Goal: Task Accomplishment & Management: Manage account settings

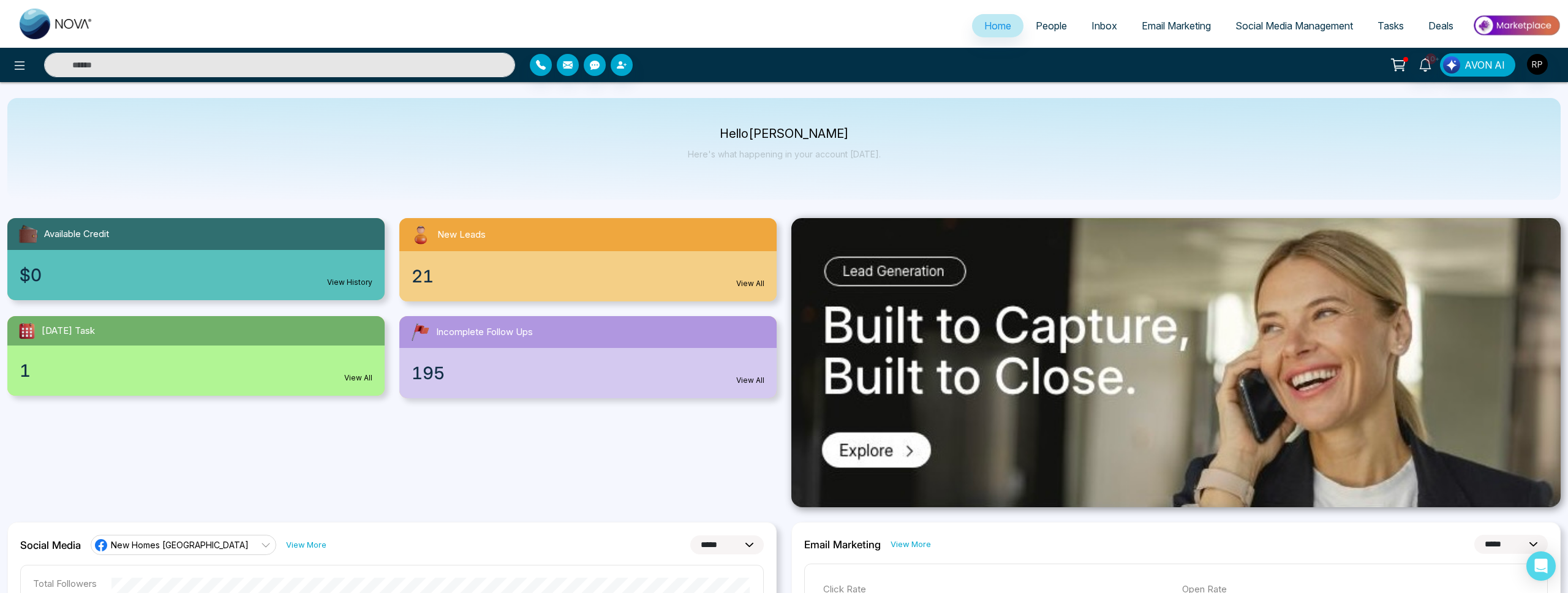
select select "*"
click at [1037, 31] on span "People" at bounding box center [1051, 25] width 31 height 13
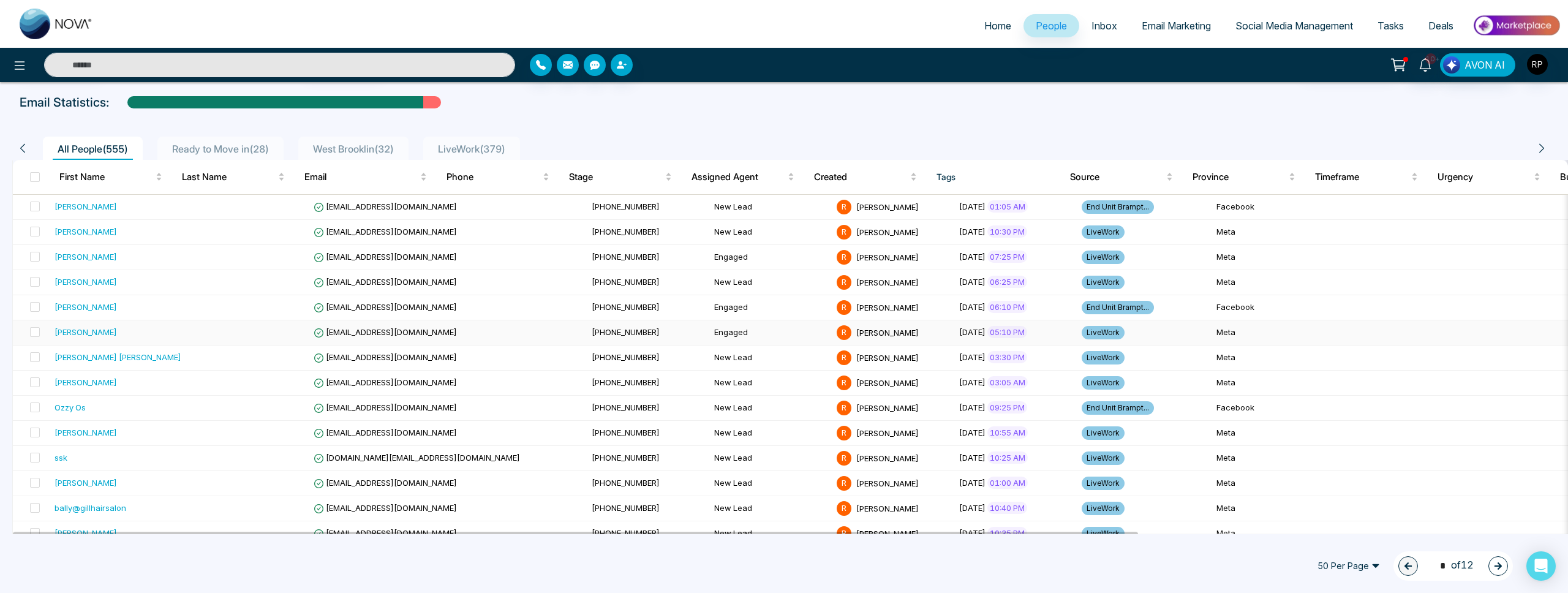
scroll to position [55, 0]
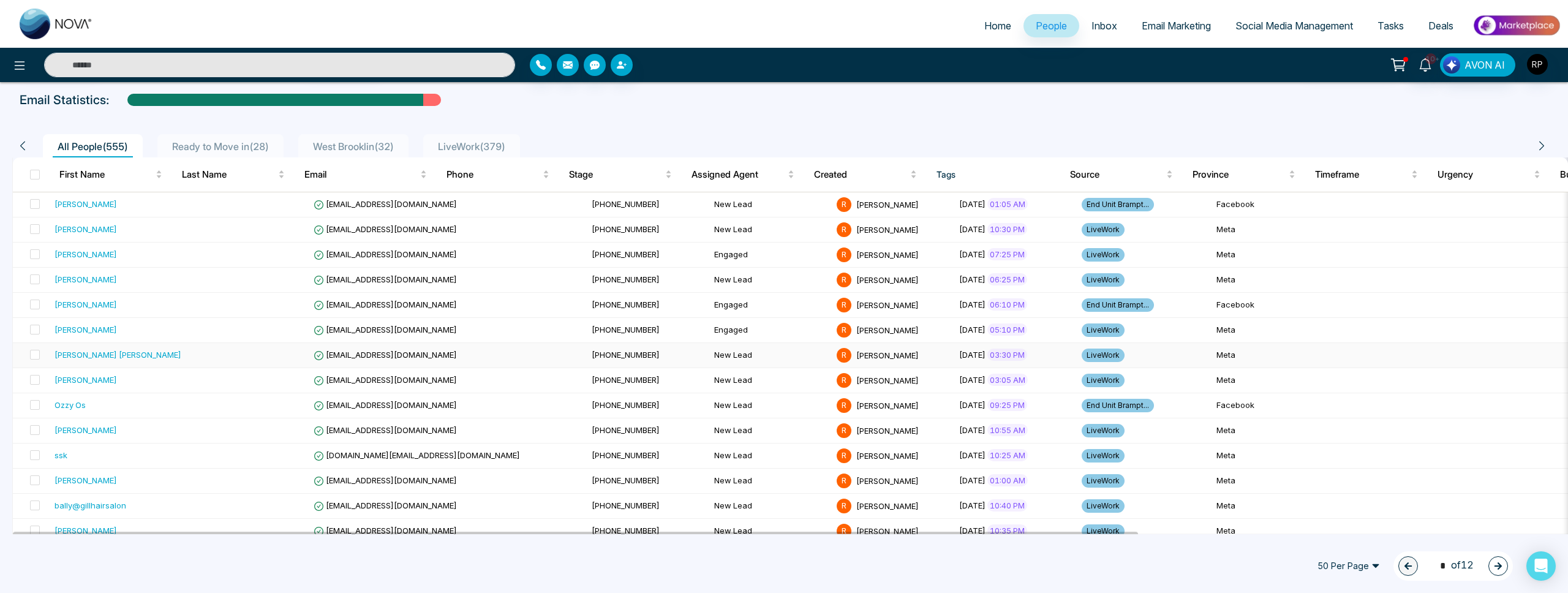
click at [98, 360] on div "[PERSON_NAME] [PERSON_NAME]" at bounding box center [117, 355] width 127 height 13
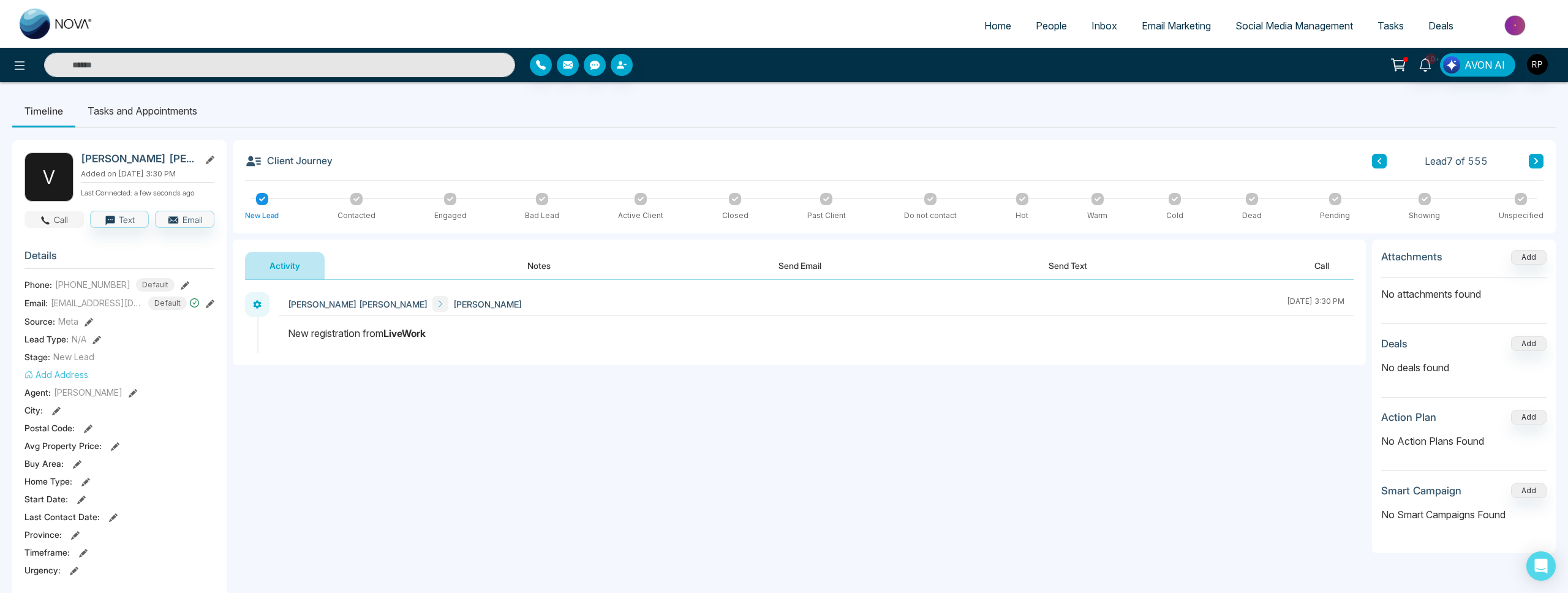
click at [62, 221] on button "Call" at bounding box center [53, 219] width 59 height 17
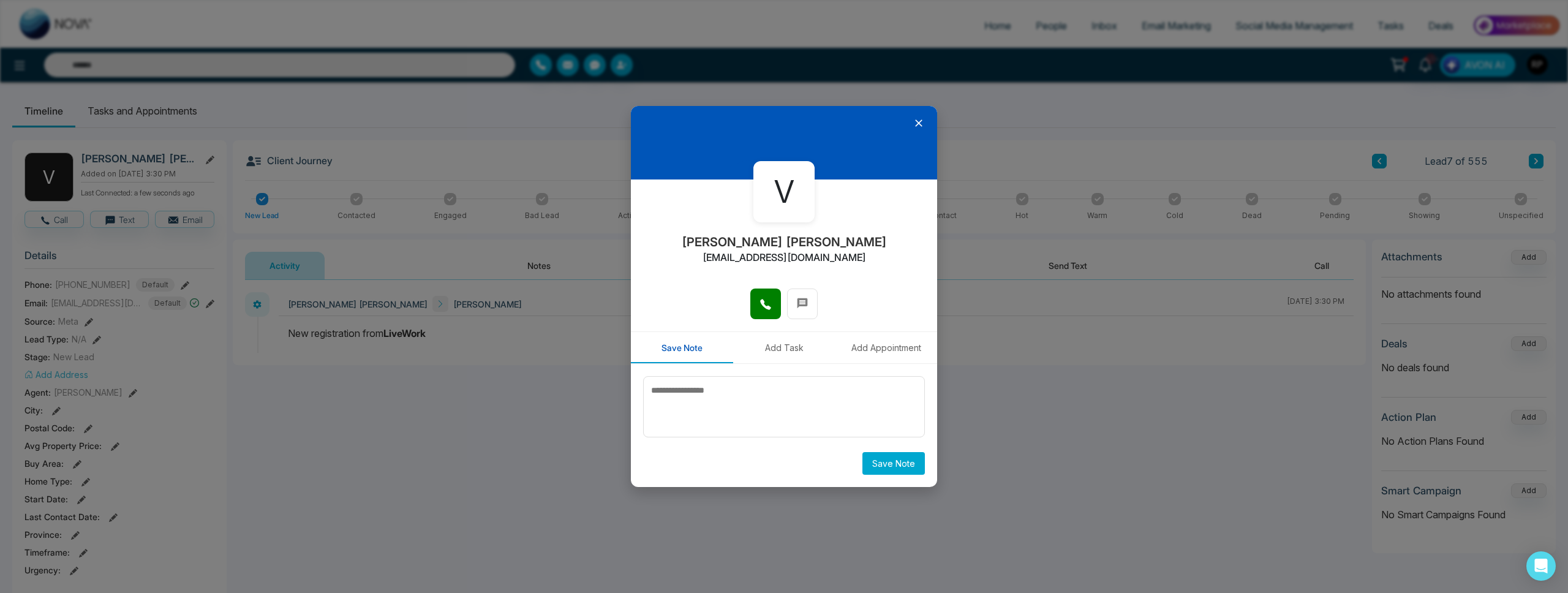
click at [922, 123] on icon at bounding box center [919, 123] width 13 height 13
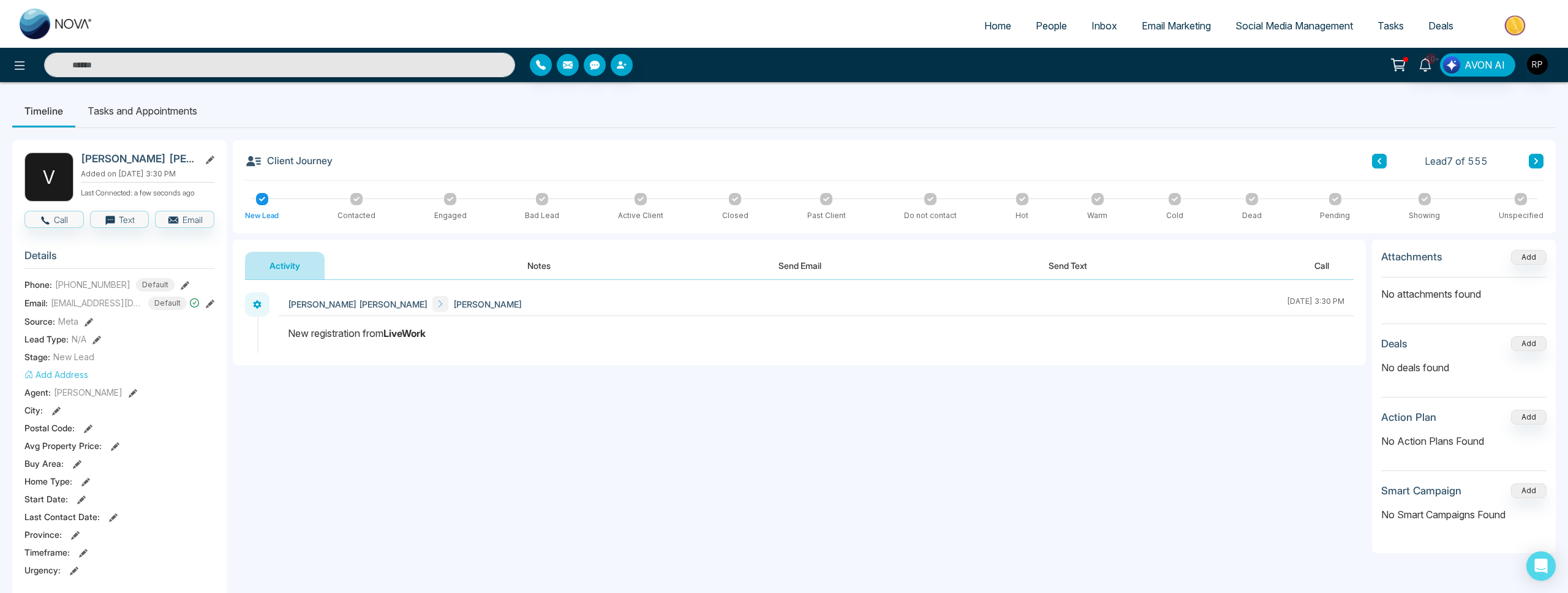
click at [542, 273] on button "Notes" at bounding box center [539, 265] width 73 height 27
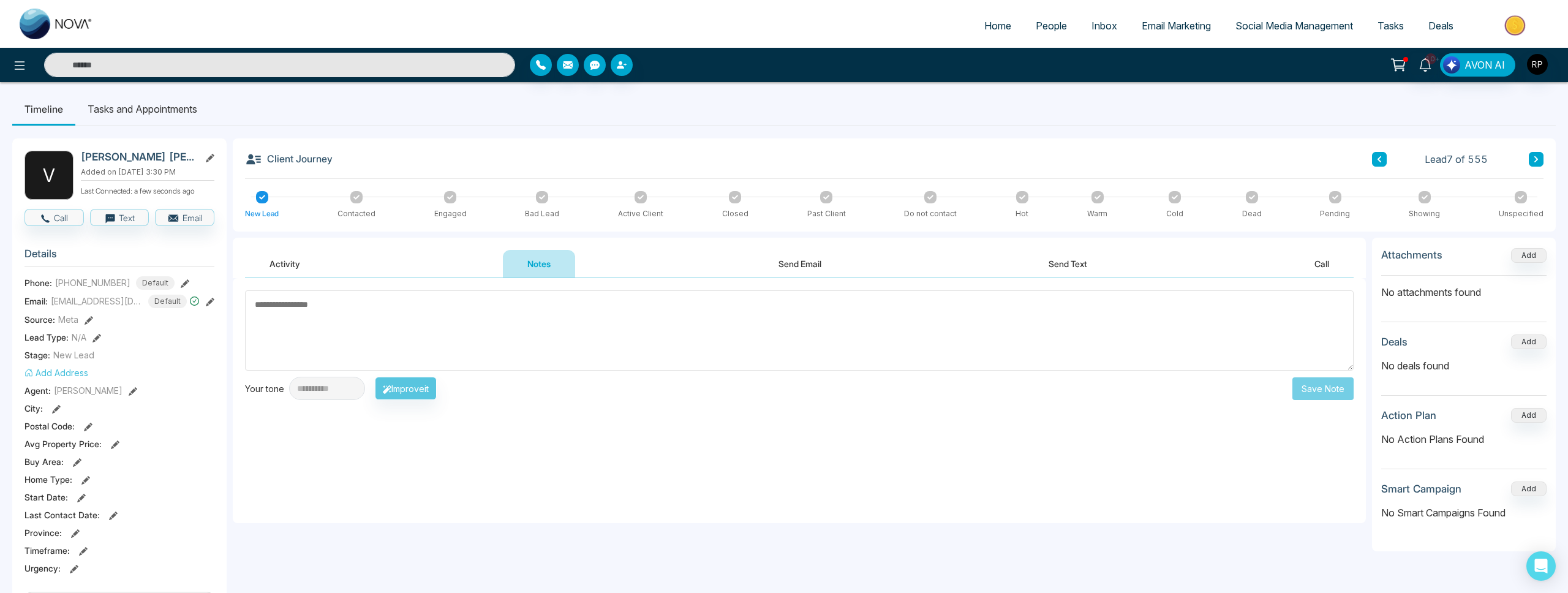
click at [671, 330] on textarea at bounding box center [800, 330] width 1109 height 80
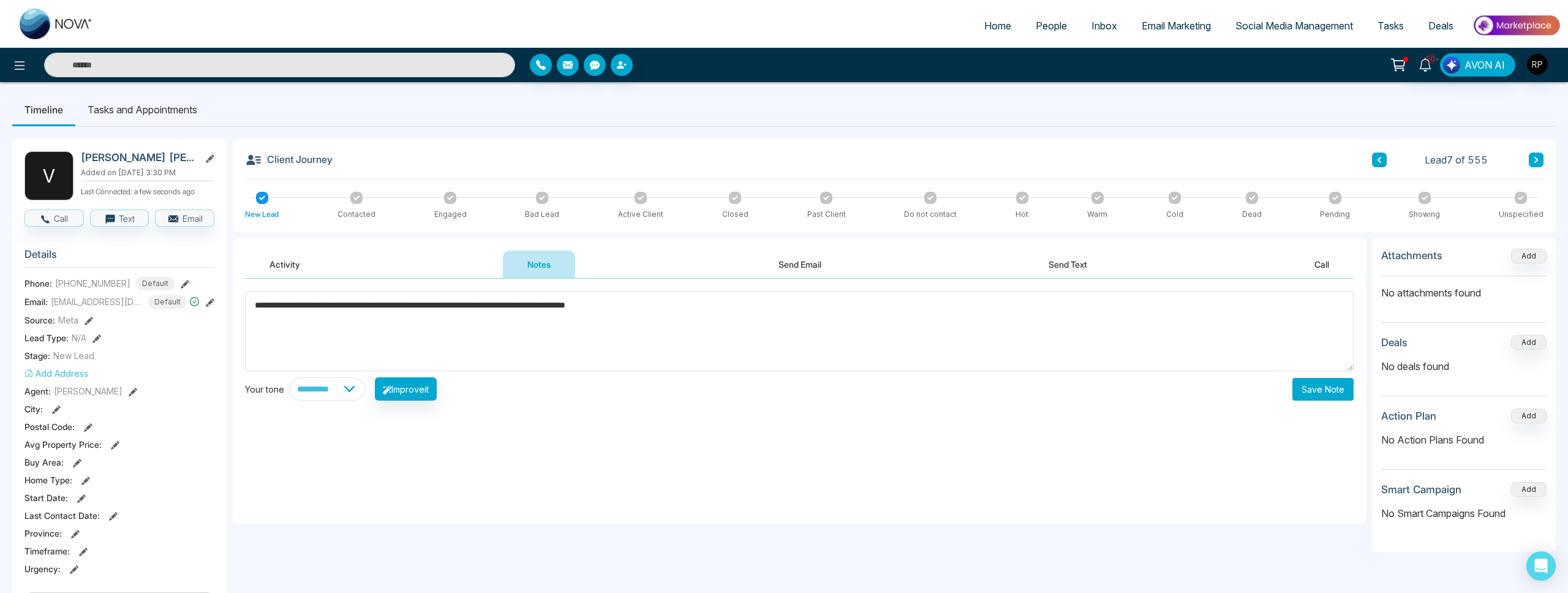
type textarea "**********"
click at [1306, 397] on button "Save Note" at bounding box center [1322, 389] width 61 height 22
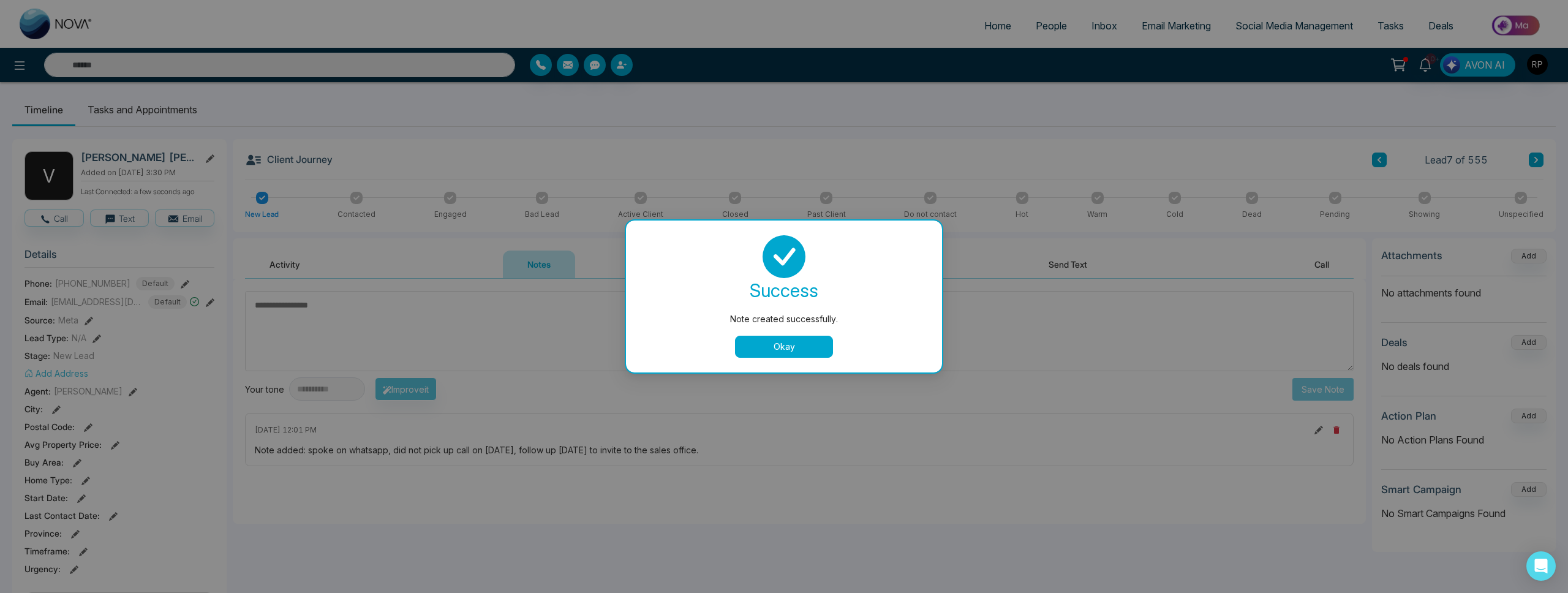
click at [763, 357] on button "Okay" at bounding box center [783, 346] width 98 height 22
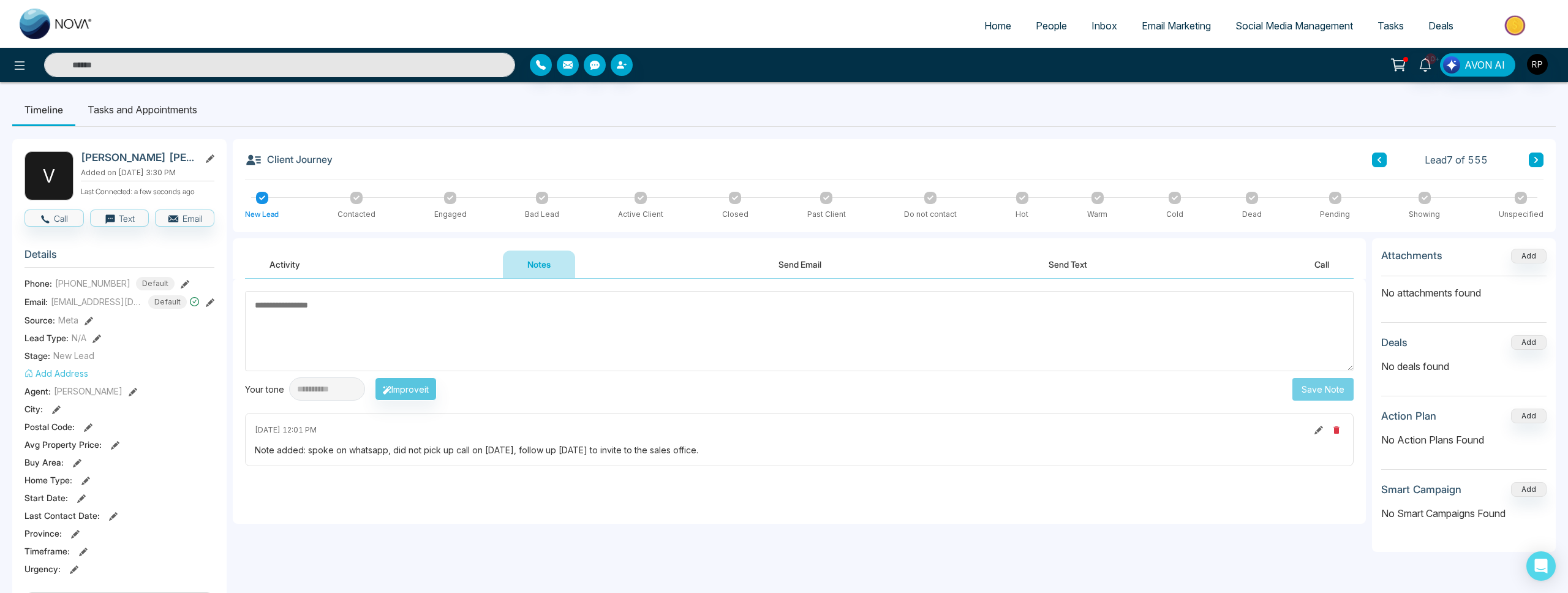
click at [450, 197] on icon at bounding box center [450, 198] width 6 height 6
click at [184, 117] on li "Tasks and Appointments" at bounding box center [142, 109] width 134 height 33
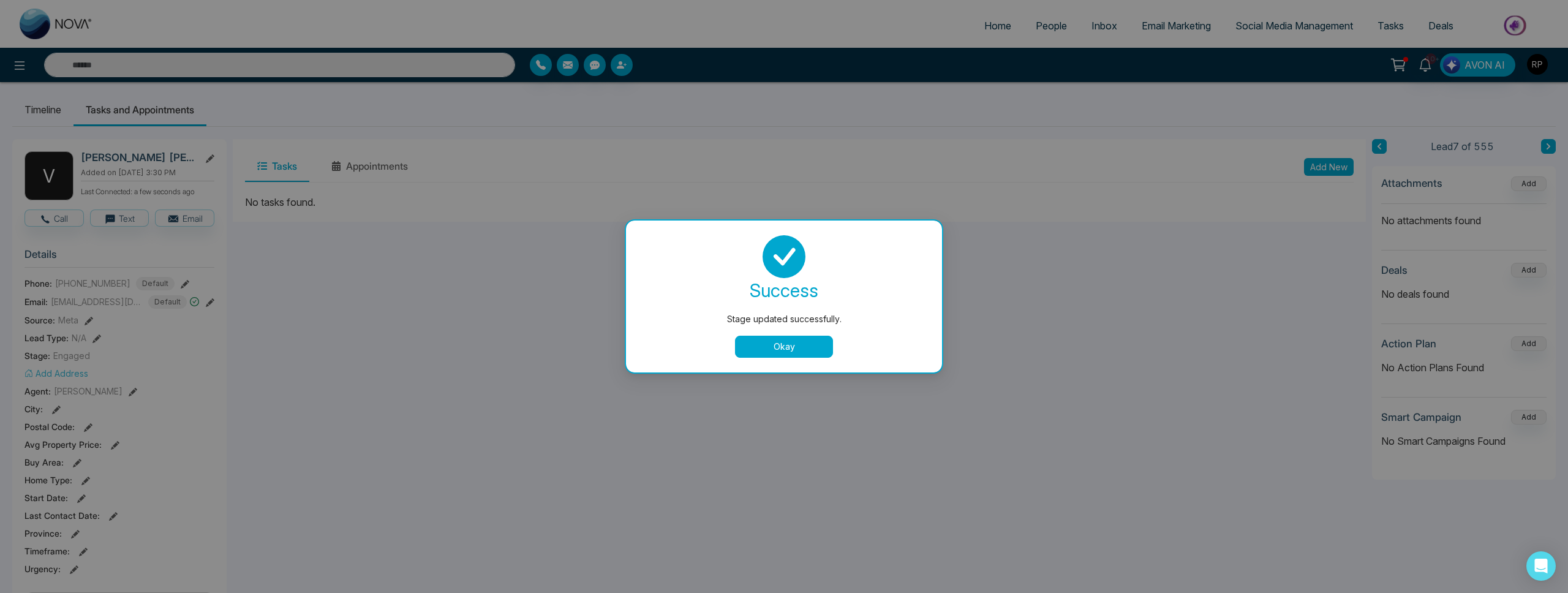
click at [1322, 172] on div "Stage updated successfully. success Stage updated successfully. Okay" at bounding box center [784, 296] width 1568 height 593
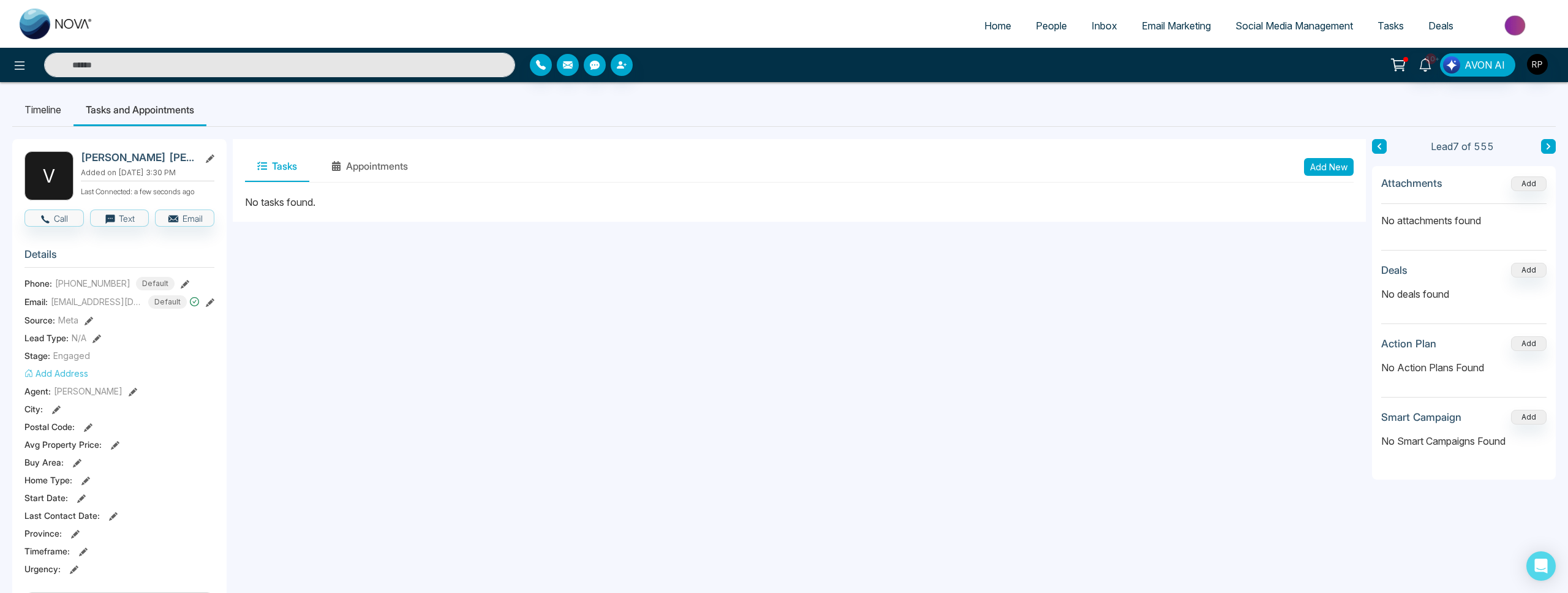
click at [1321, 168] on button "Add New" at bounding box center [1328, 167] width 49 height 17
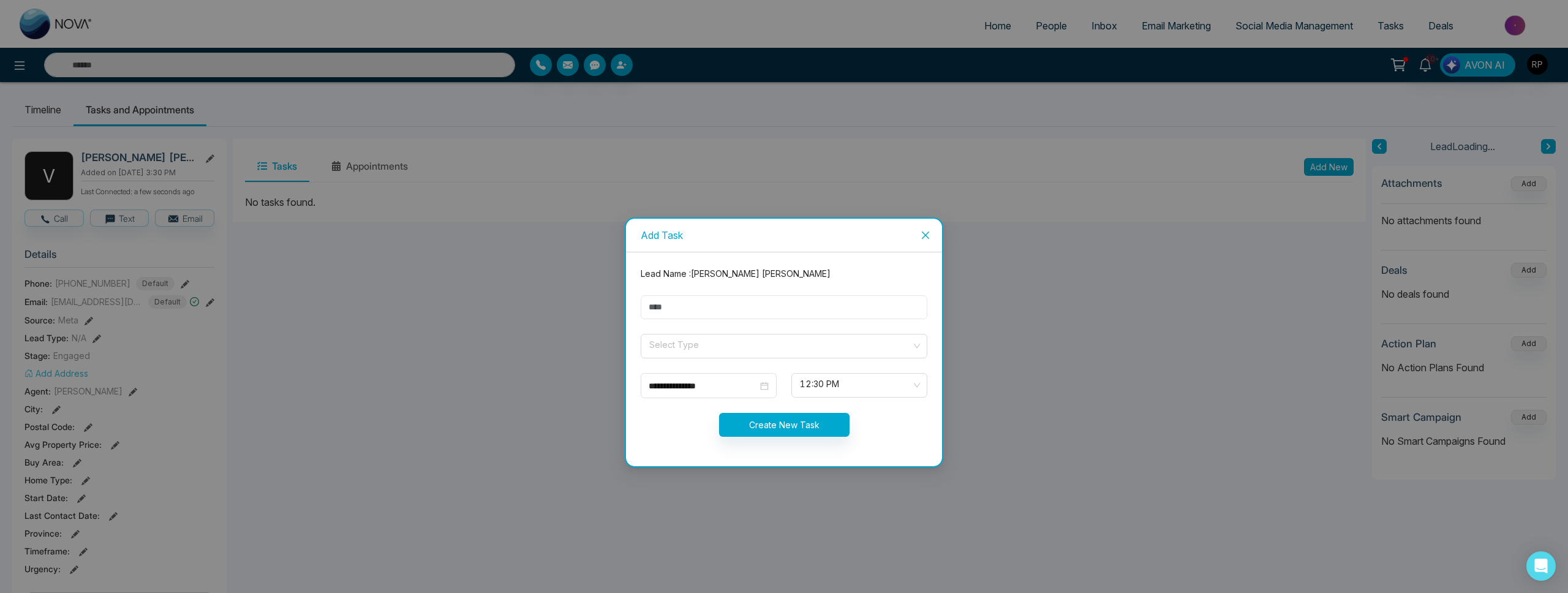
click at [681, 310] on input "text" at bounding box center [784, 307] width 287 height 24
type input "*********"
click at [711, 342] on input "search" at bounding box center [780, 343] width 264 height 18
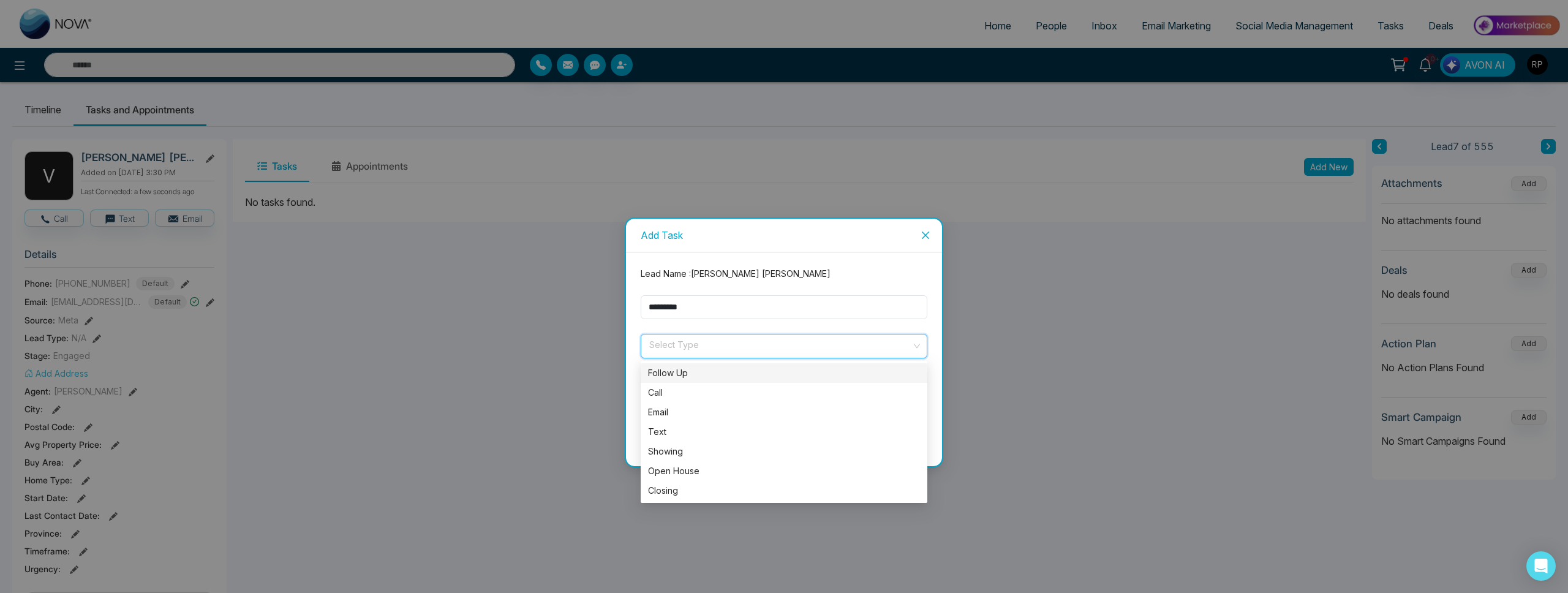
click at [699, 368] on div "Follow Up" at bounding box center [784, 373] width 272 height 14
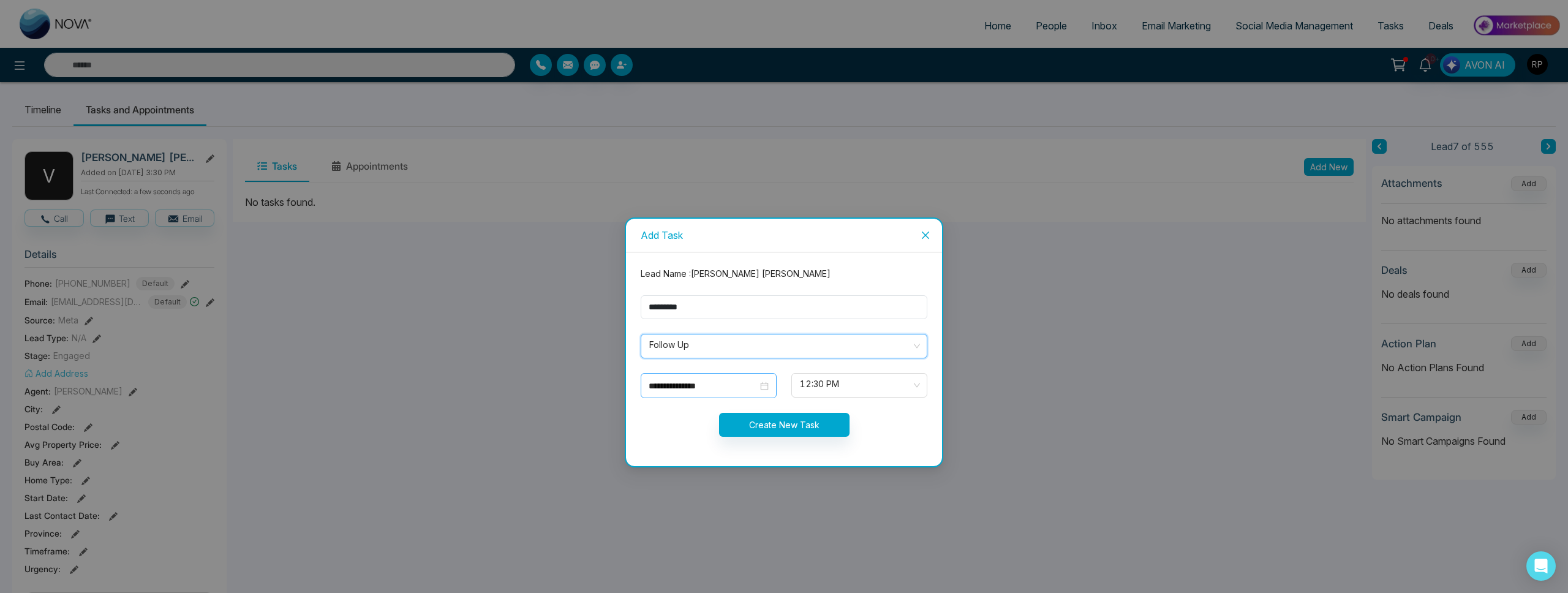
click at [724, 387] on input "**********" at bounding box center [703, 386] width 109 height 14
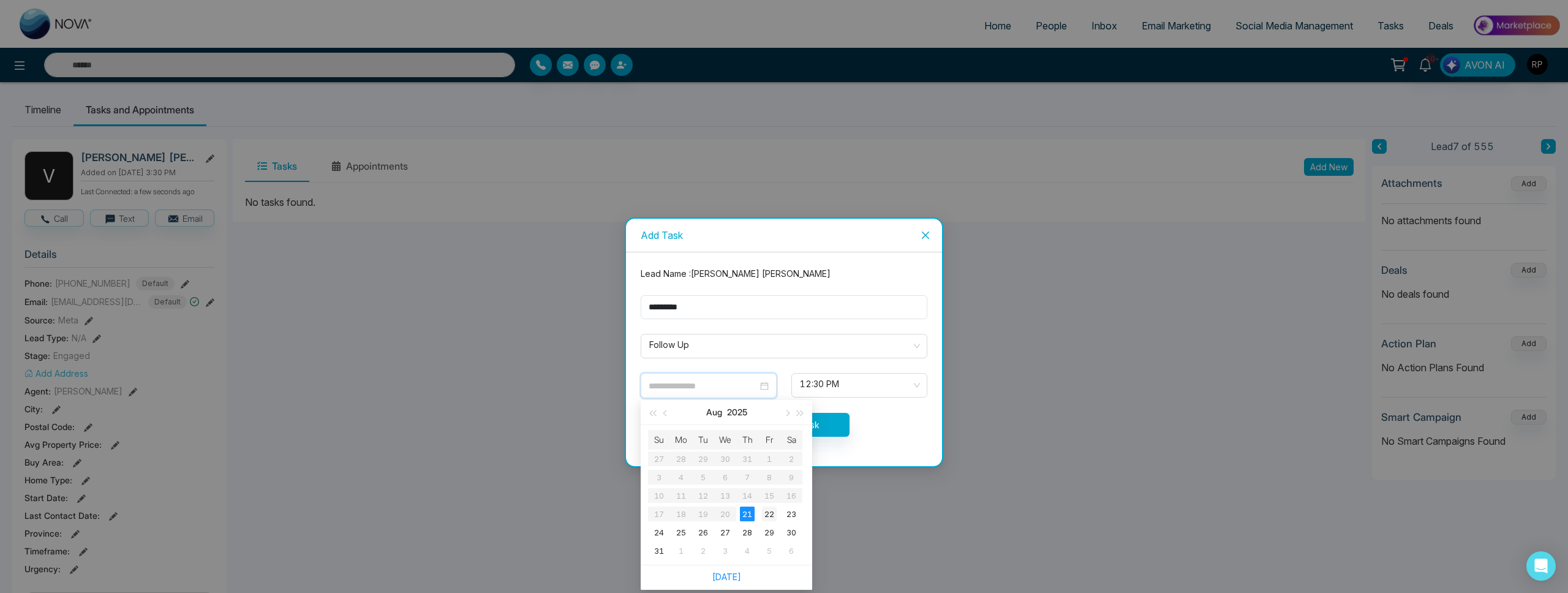
type input "**********"
click at [769, 518] on div "22" at bounding box center [768, 514] width 15 height 15
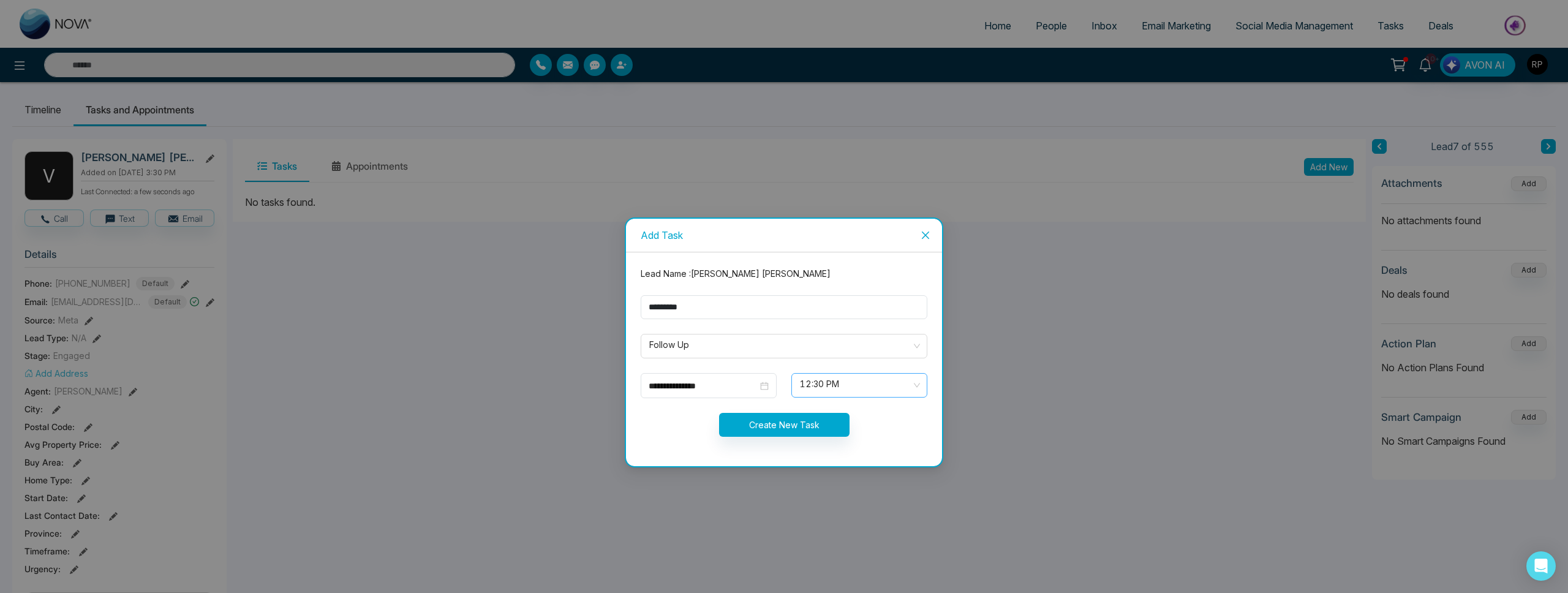
click at [858, 389] on span "12:30 PM" at bounding box center [859, 385] width 119 height 20
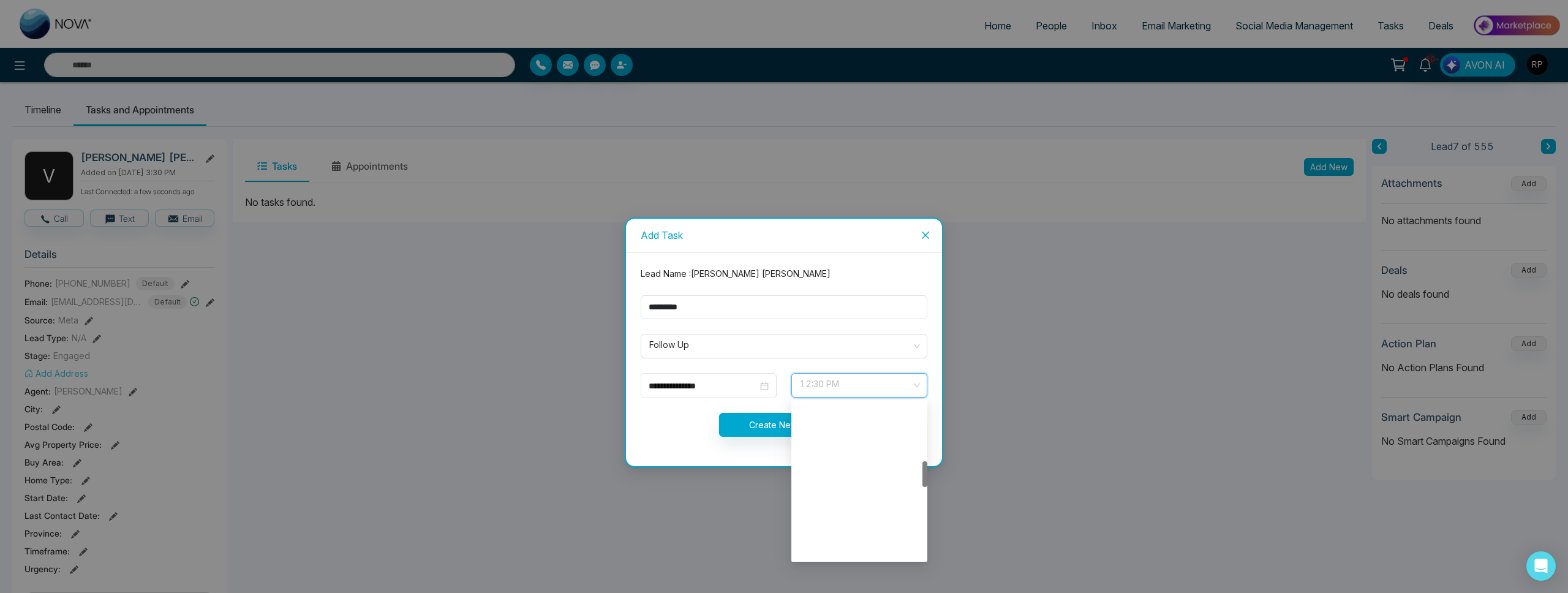
scroll to position [353, 0]
click at [824, 487] on div "11:00 AM" at bounding box center [859, 490] width 121 height 14
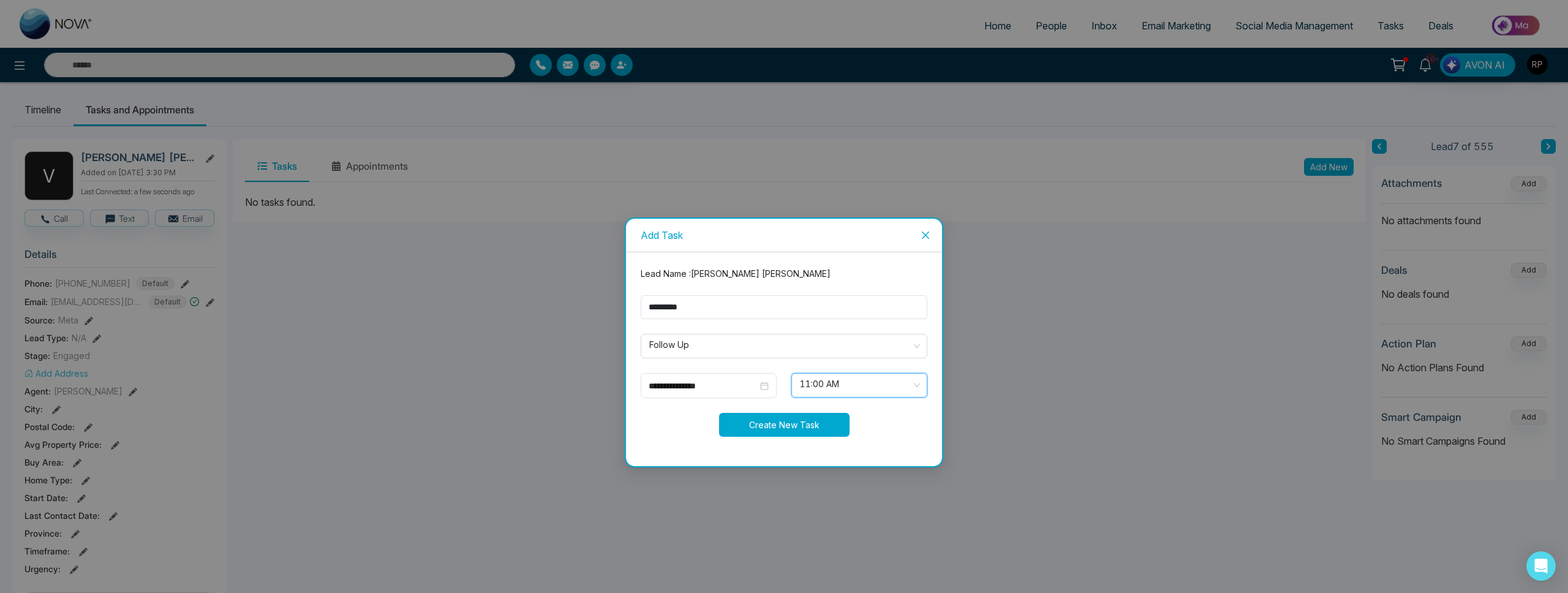
click at [800, 430] on button "Create New Task" at bounding box center [784, 424] width 131 height 24
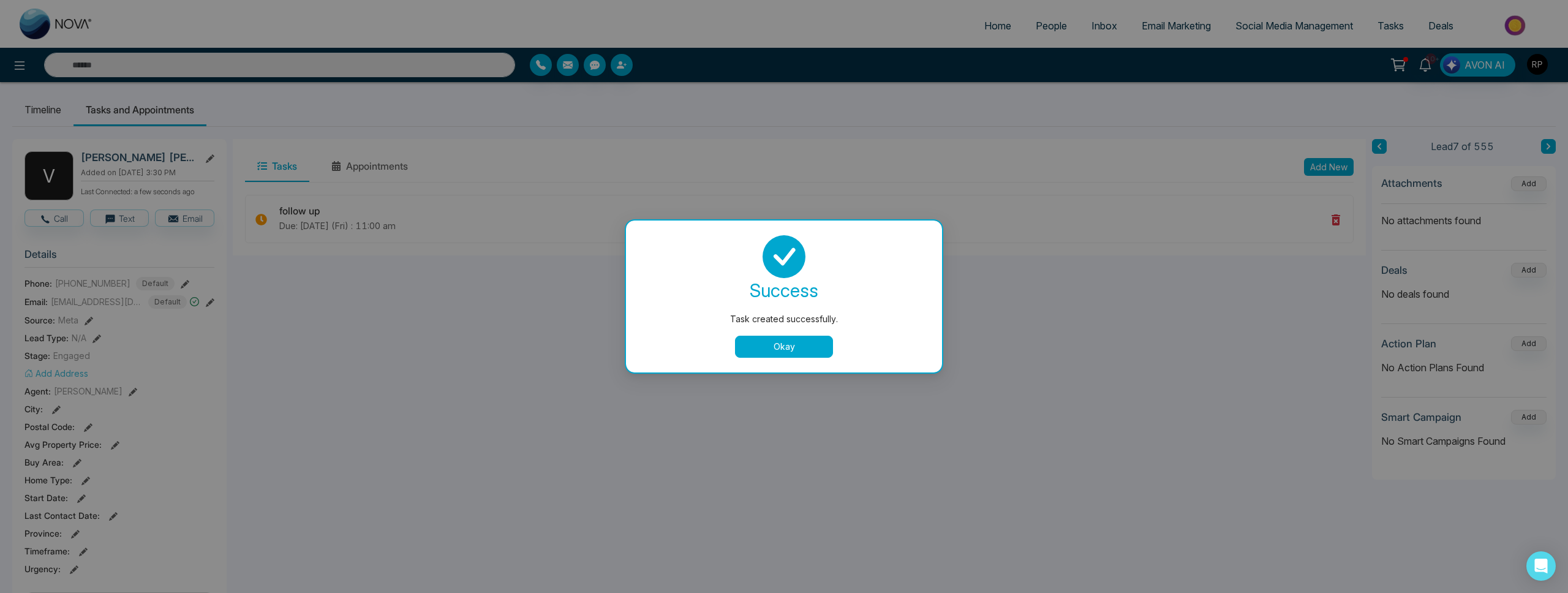
click at [793, 333] on div "success Task created successfully. Okay" at bounding box center [784, 296] width 287 height 122
click at [793, 343] on button "Okay" at bounding box center [783, 346] width 98 height 22
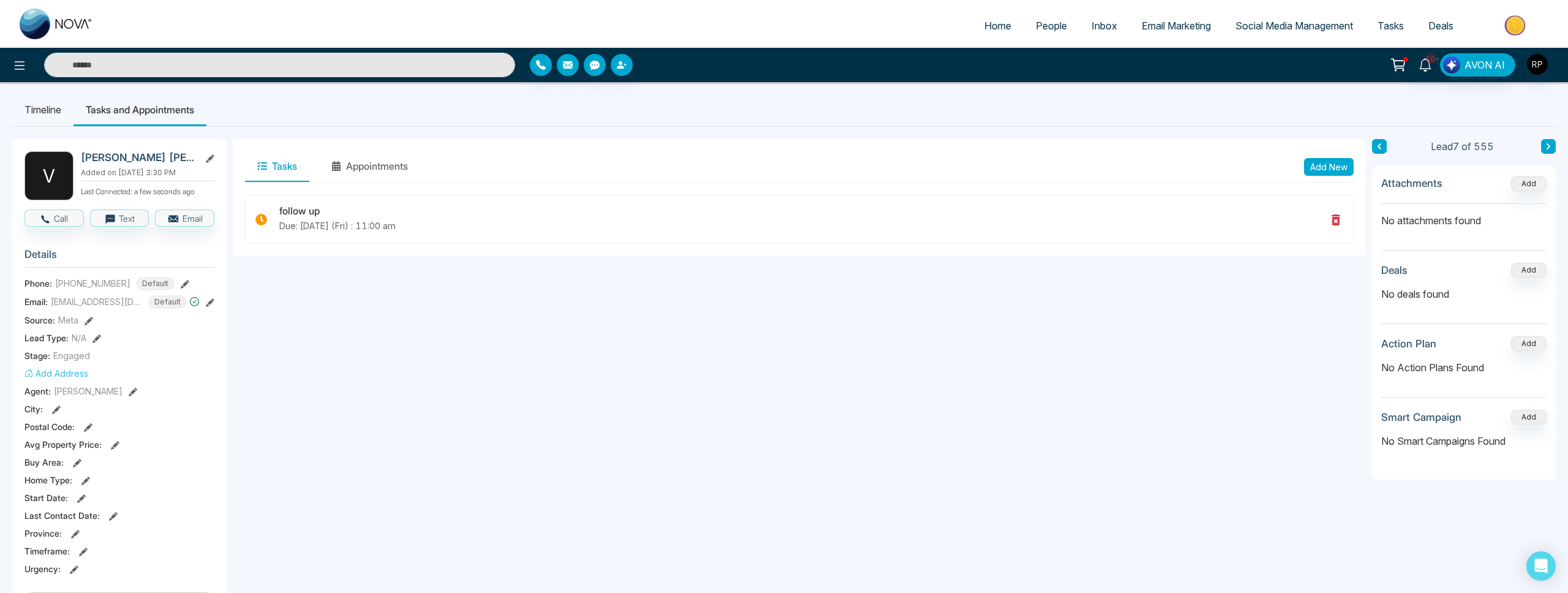
click at [1545, 144] on icon at bounding box center [1548, 146] width 6 height 8
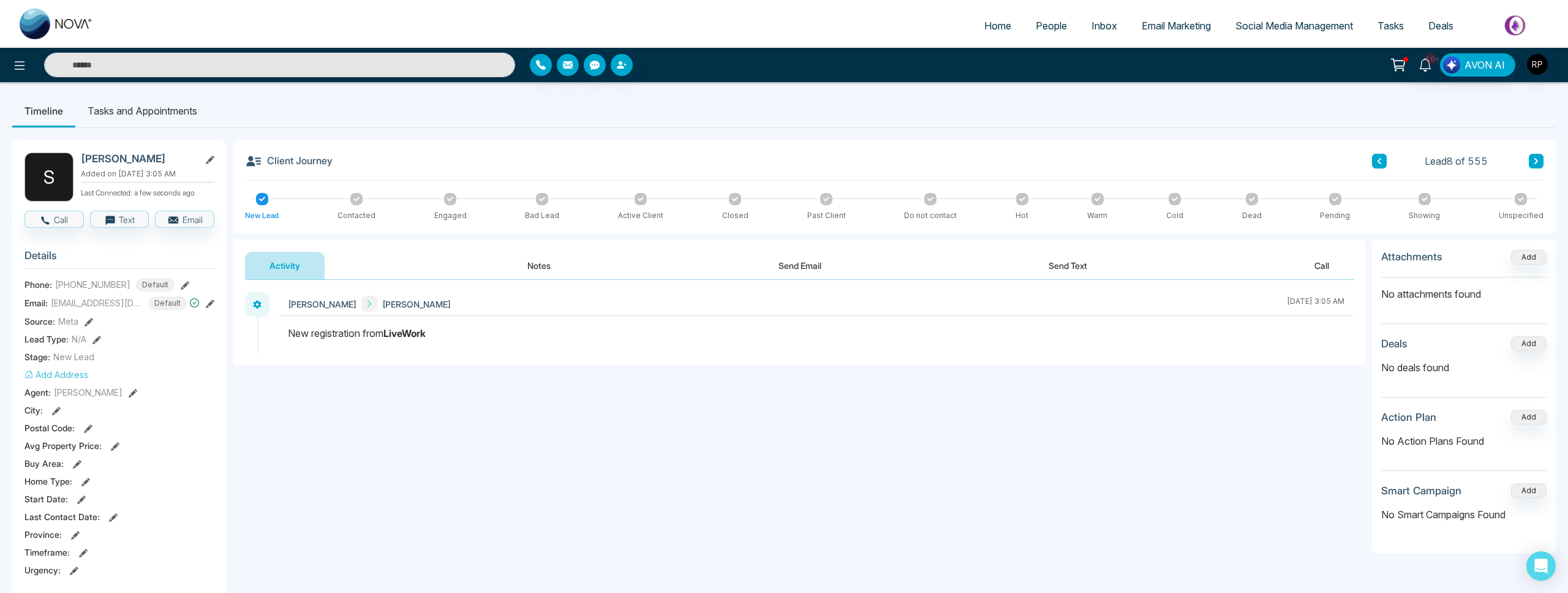
click at [530, 268] on button "Notes" at bounding box center [539, 265] width 73 height 27
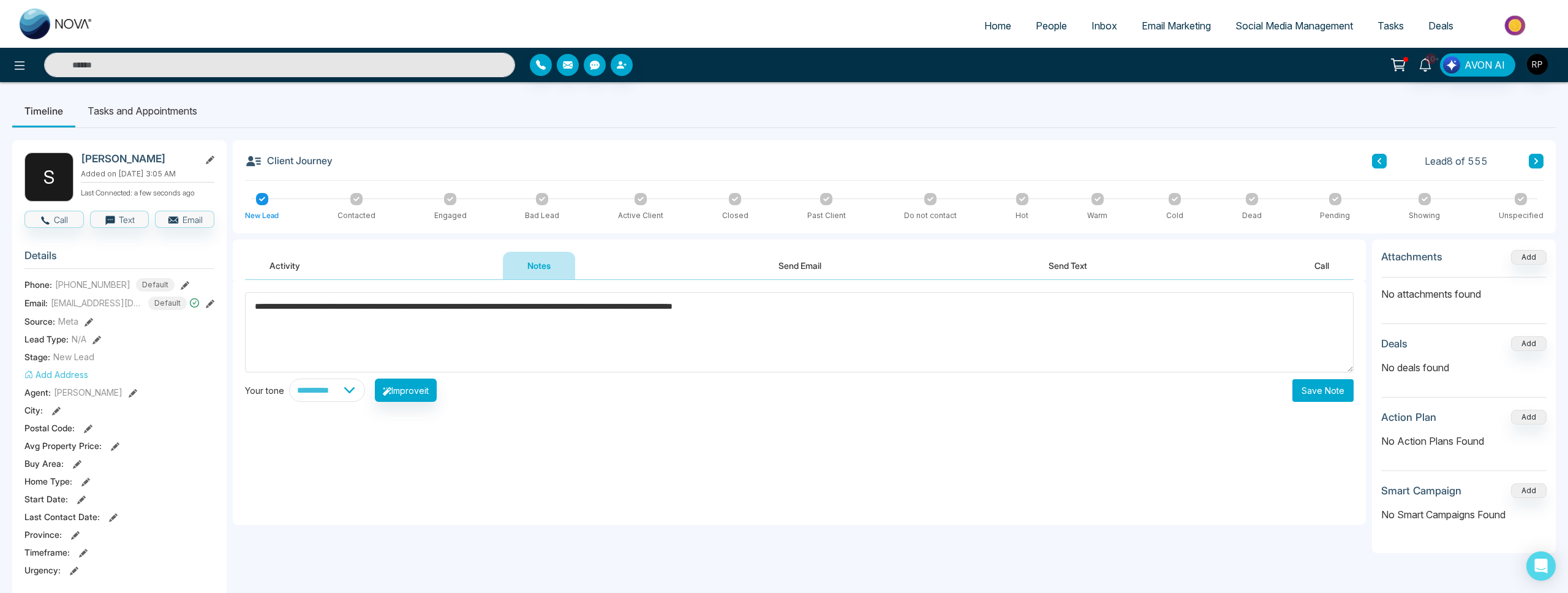
type textarea "**********"
click at [1317, 380] on button "Save Note" at bounding box center [1322, 390] width 61 height 22
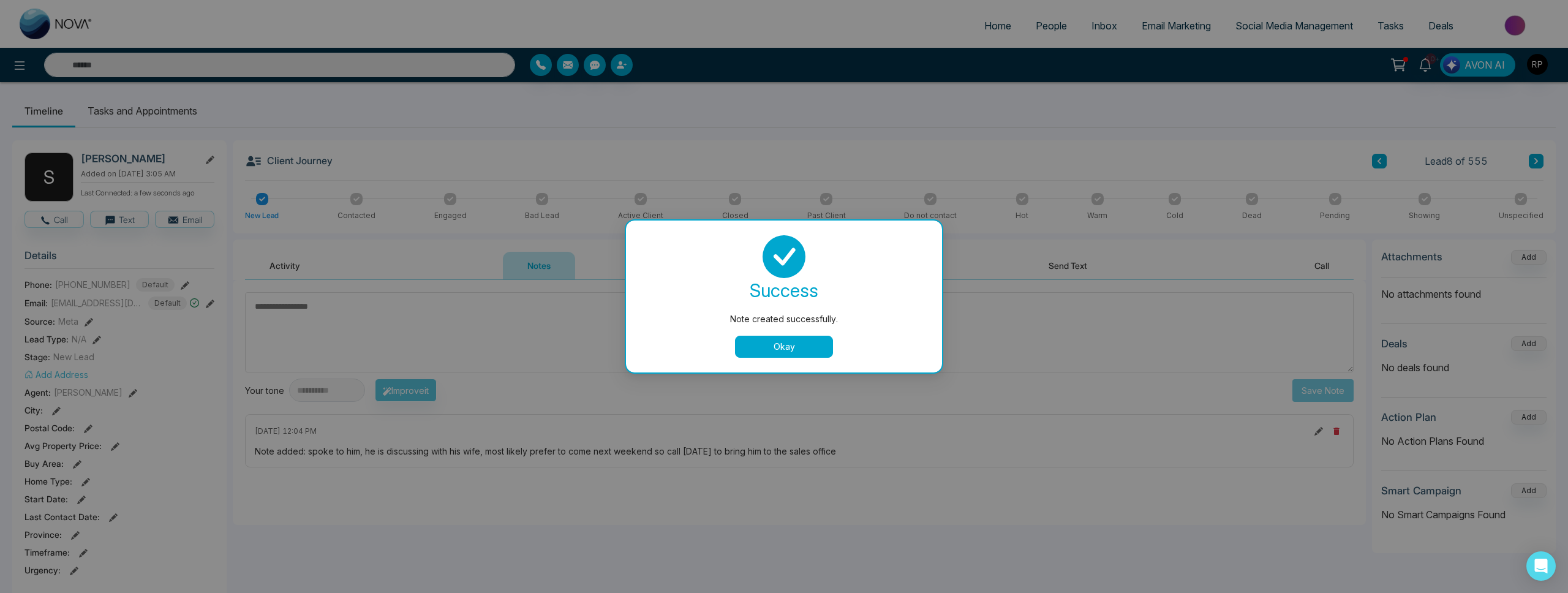
click at [769, 340] on button "Okay" at bounding box center [783, 346] width 98 height 22
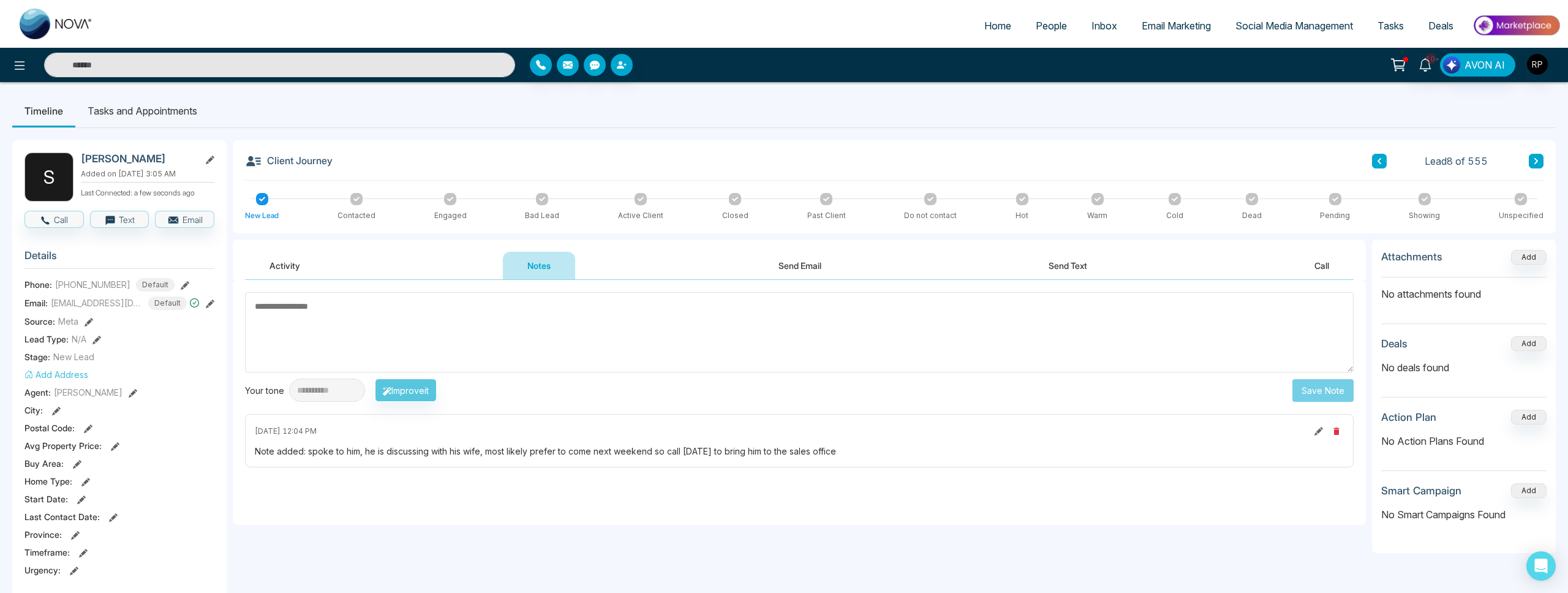
click at [448, 196] on icon at bounding box center [450, 199] width 6 height 6
click at [173, 114] on li "Tasks and Appointments" at bounding box center [142, 110] width 134 height 33
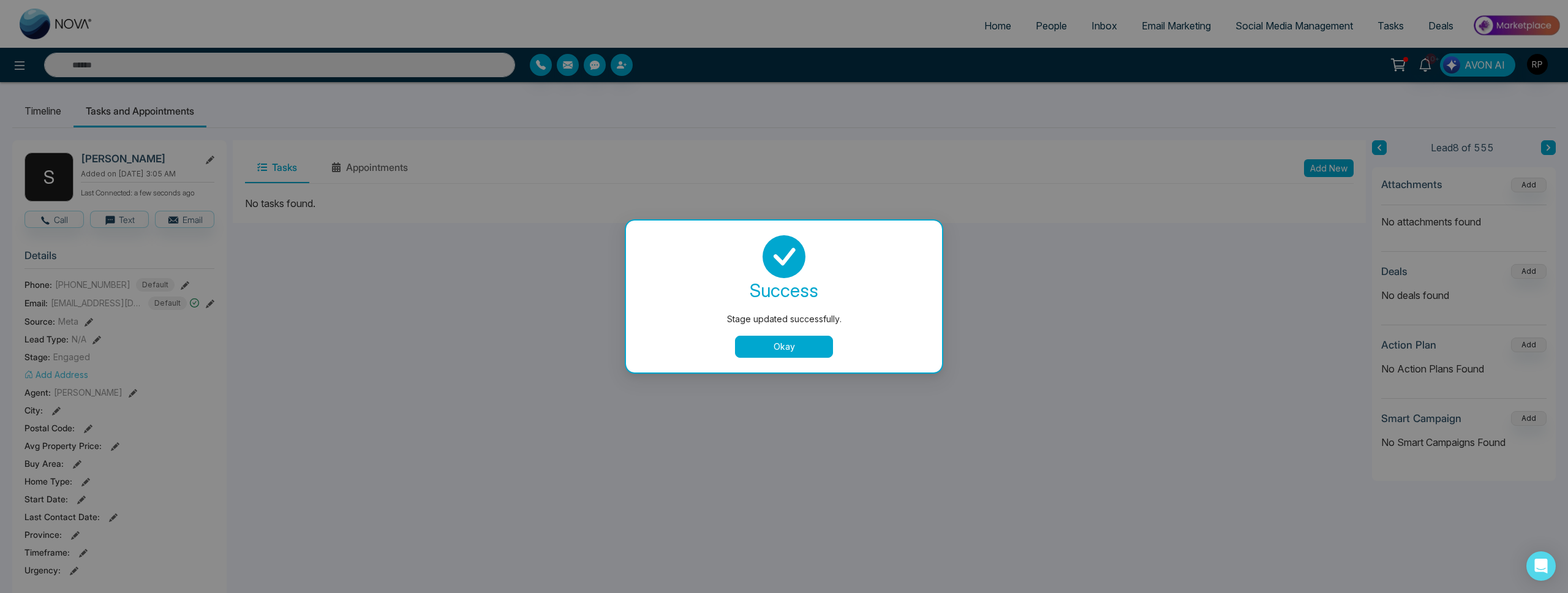
drag, startPoint x: 797, startPoint y: 350, endPoint x: 864, endPoint y: 315, distance: 75.6
click at [797, 350] on button "Okay" at bounding box center [783, 346] width 98 height 22
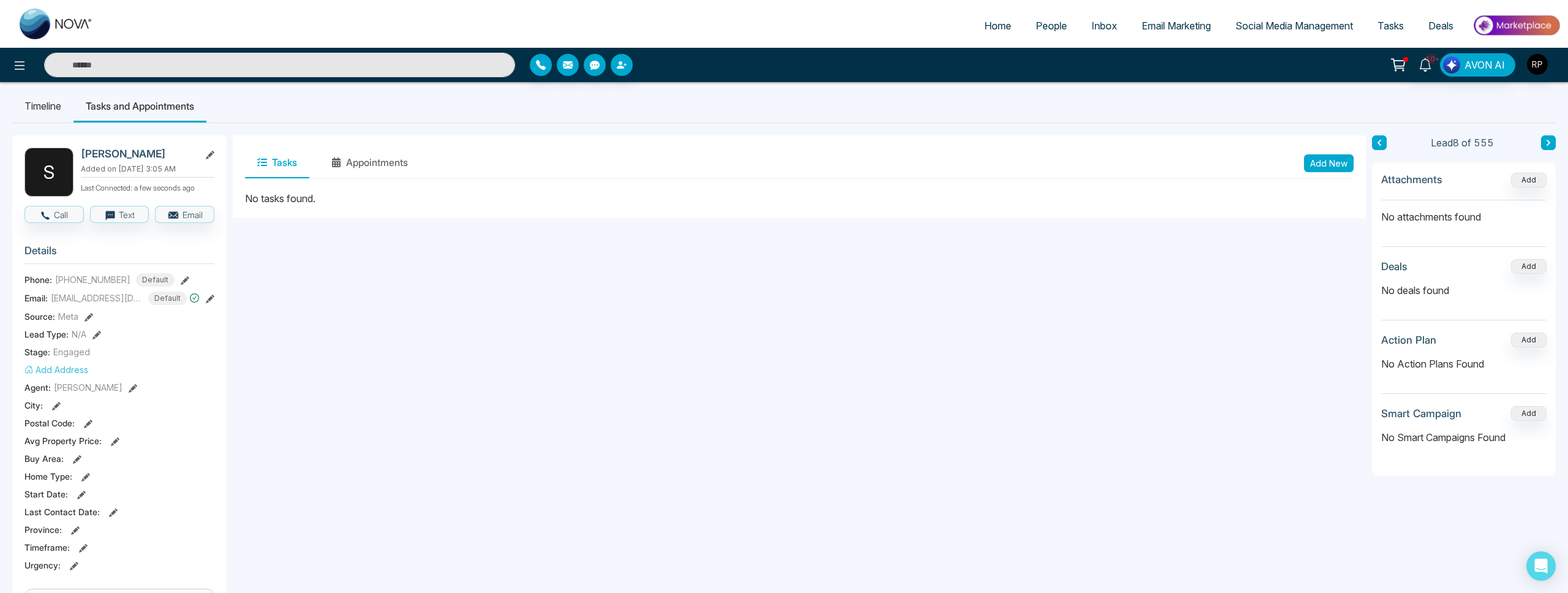
scroll to position [4, 0]
click at [1330, 159] on button "Add New" at bounding box center [1328, 164] width 49 height 17
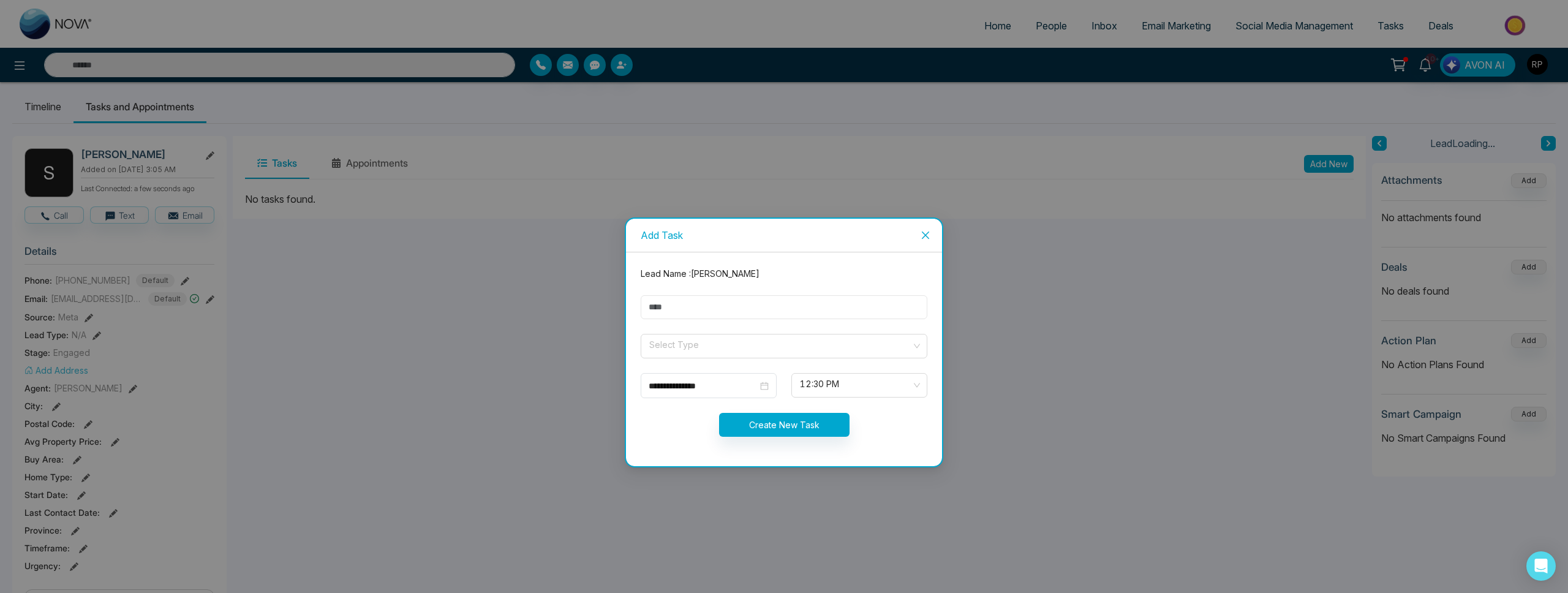
click at [788, 306] on input "text" at bounding box center [784, 307] width 287 height 24
type input "*********"
click at [700, 340] on input "search" at bounding box center [780, 343] width 264 height 18
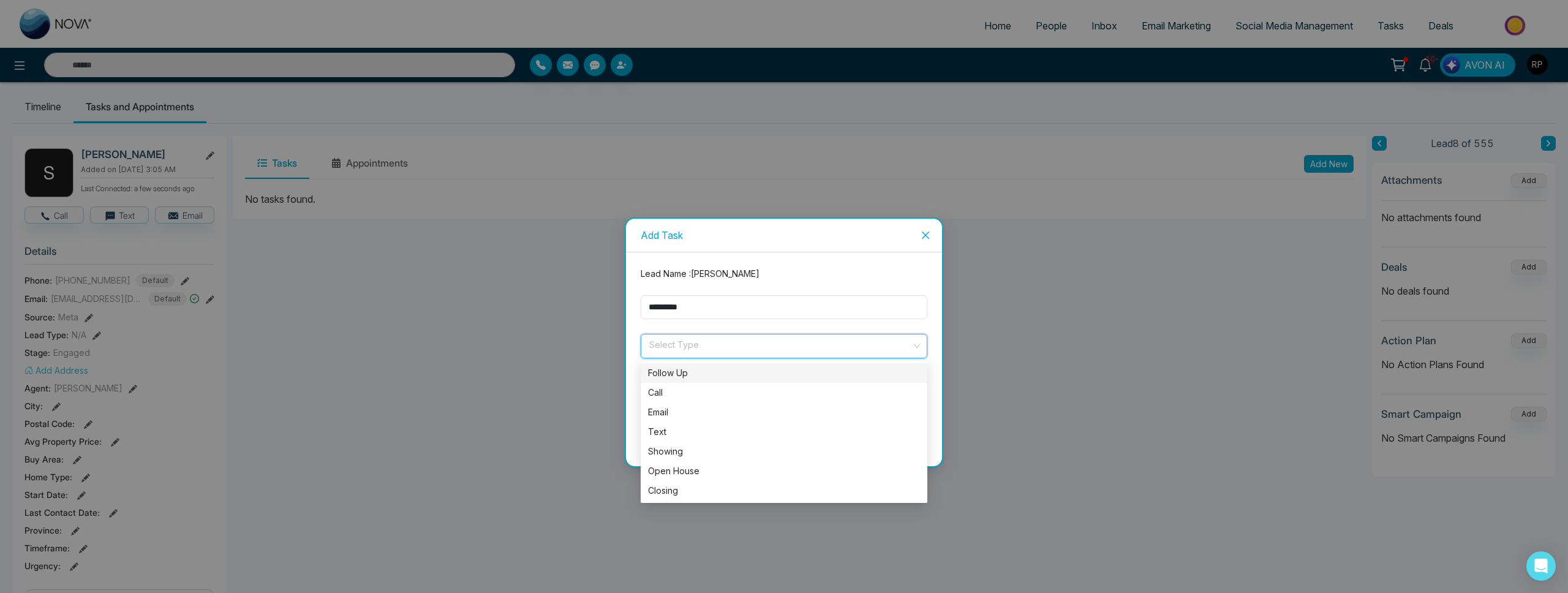
click at [680, 372] on div "Follow Up" at bounding box center [784, 373] width 272 height 14
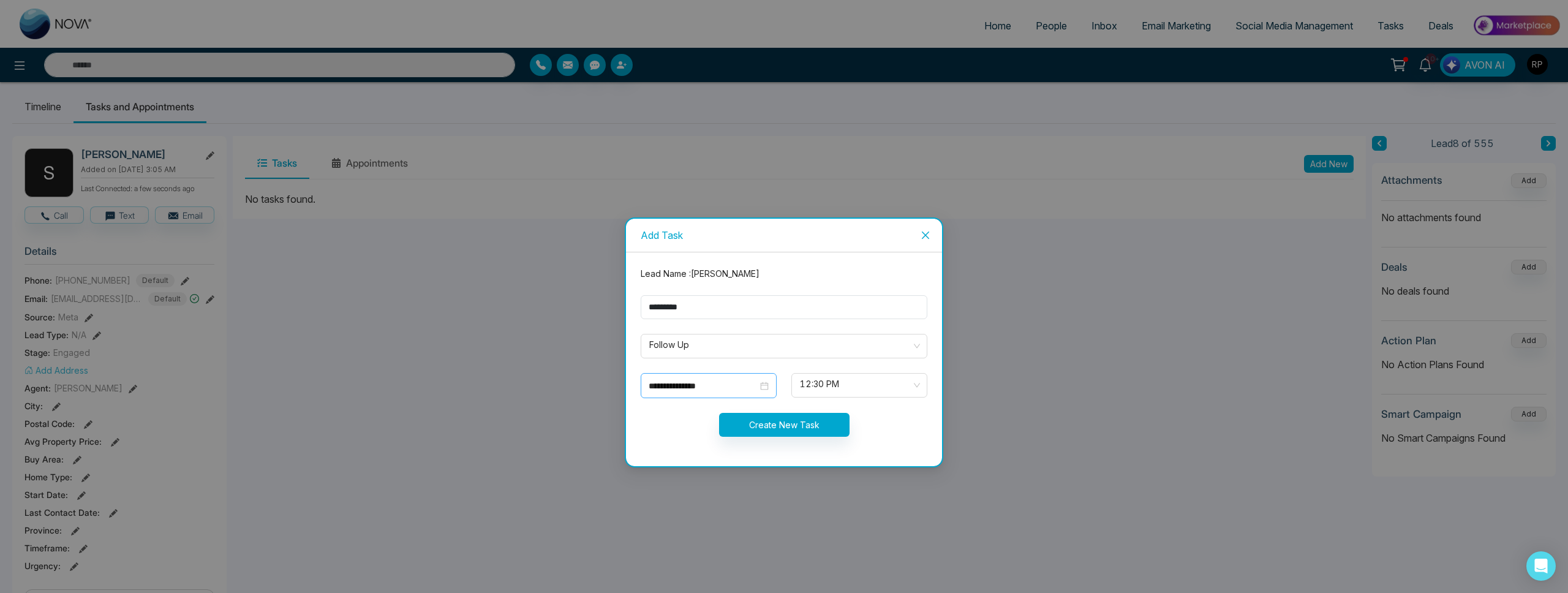
click at [765, 386] on div "**********" at bounding box center [708, 386] width 120 height 14
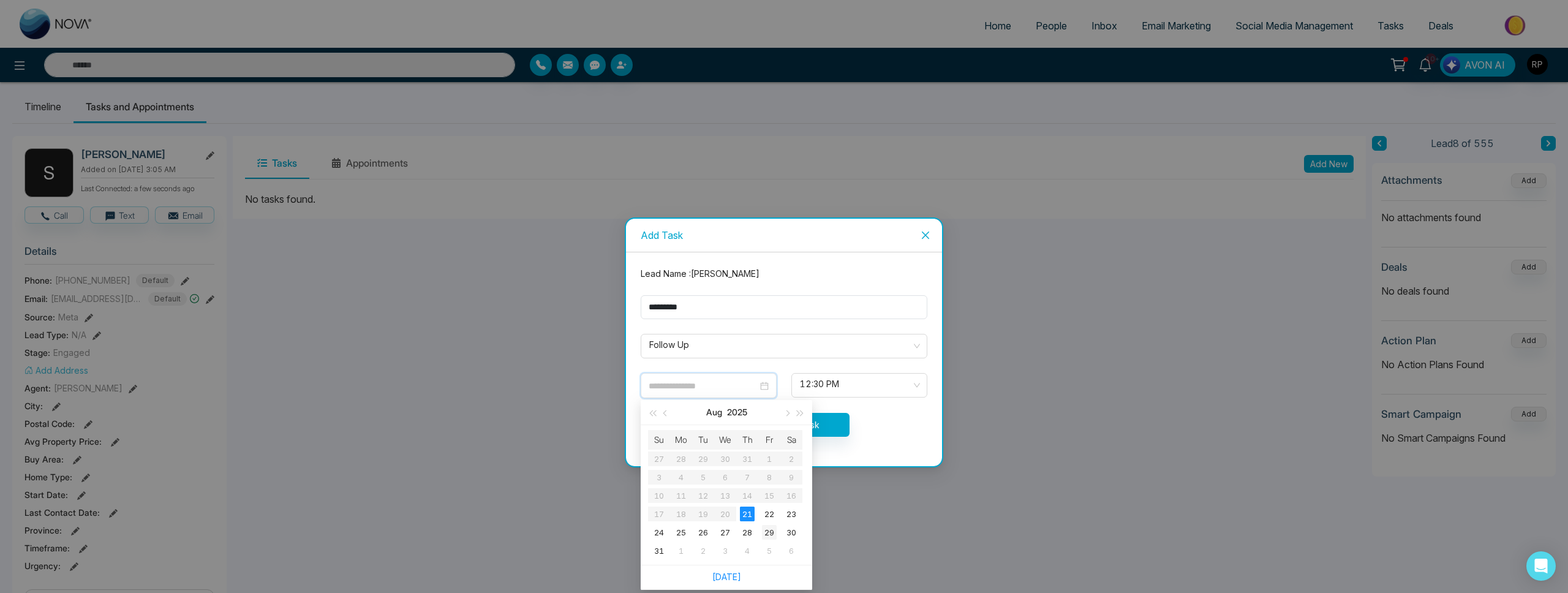
type input "**********"
click at [768, 531] on div "29" at bounding box center [768, 532] width 15 height 15
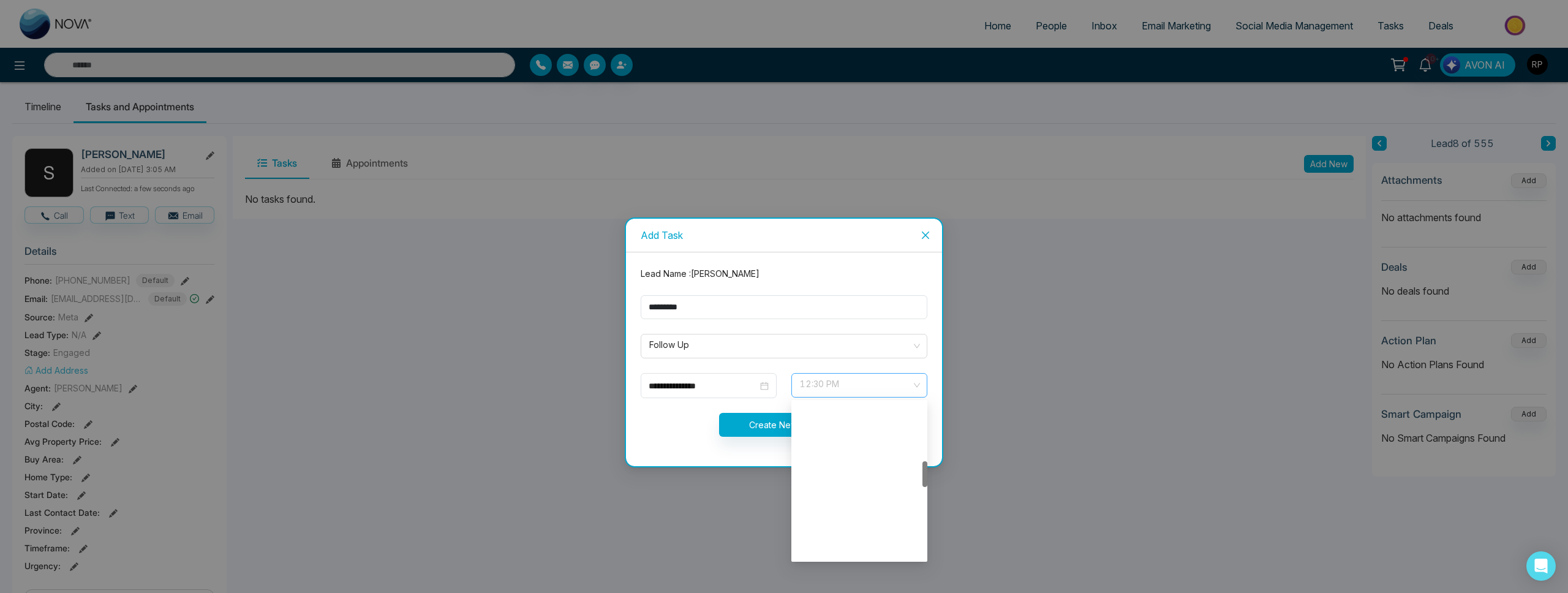
click at [838, 381] on span "12:30 PM" at bounding box center [859, 385] width 119 height 20
click at [833, 496] on div "11:00 AM" at bounding box center [859, 488] width 136 height 19
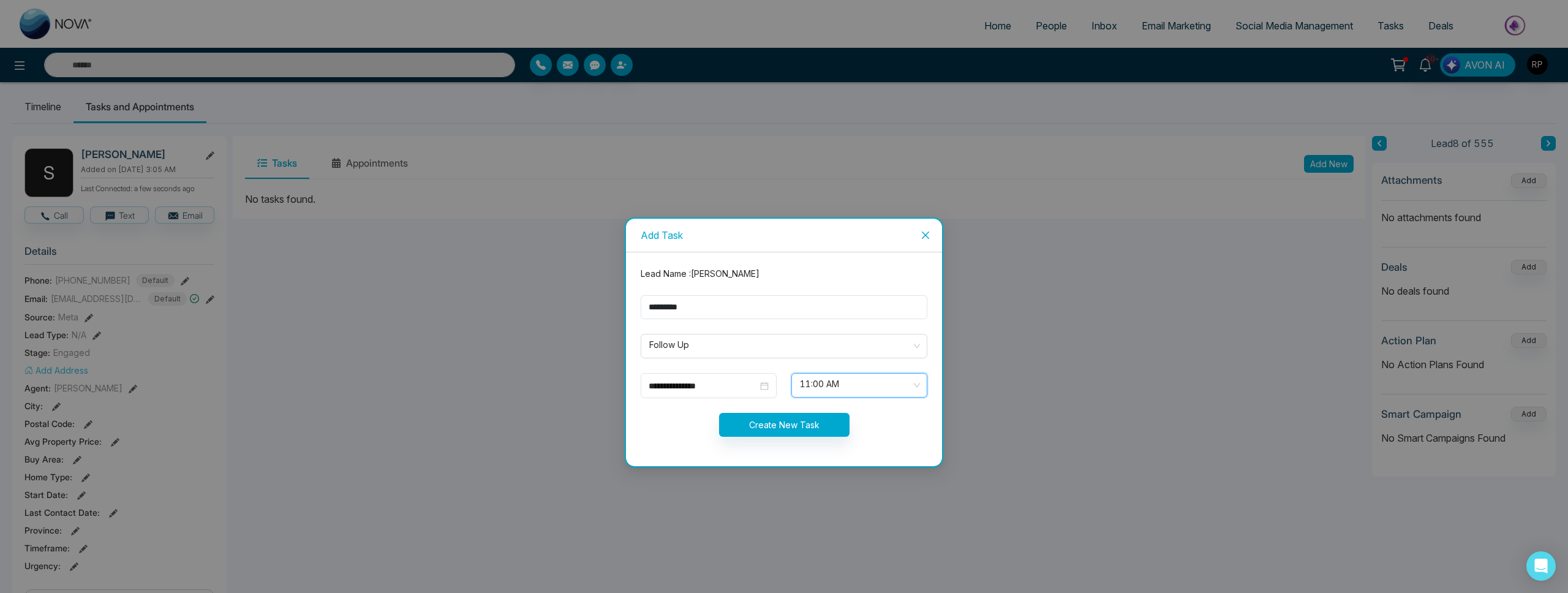
click at [795, 438] on form "**********" at bounding box center [783, 359] width 301 height 184
click at [795, 433] on button "Create New Task" at bounding box center [784, 424] width 131 height 24
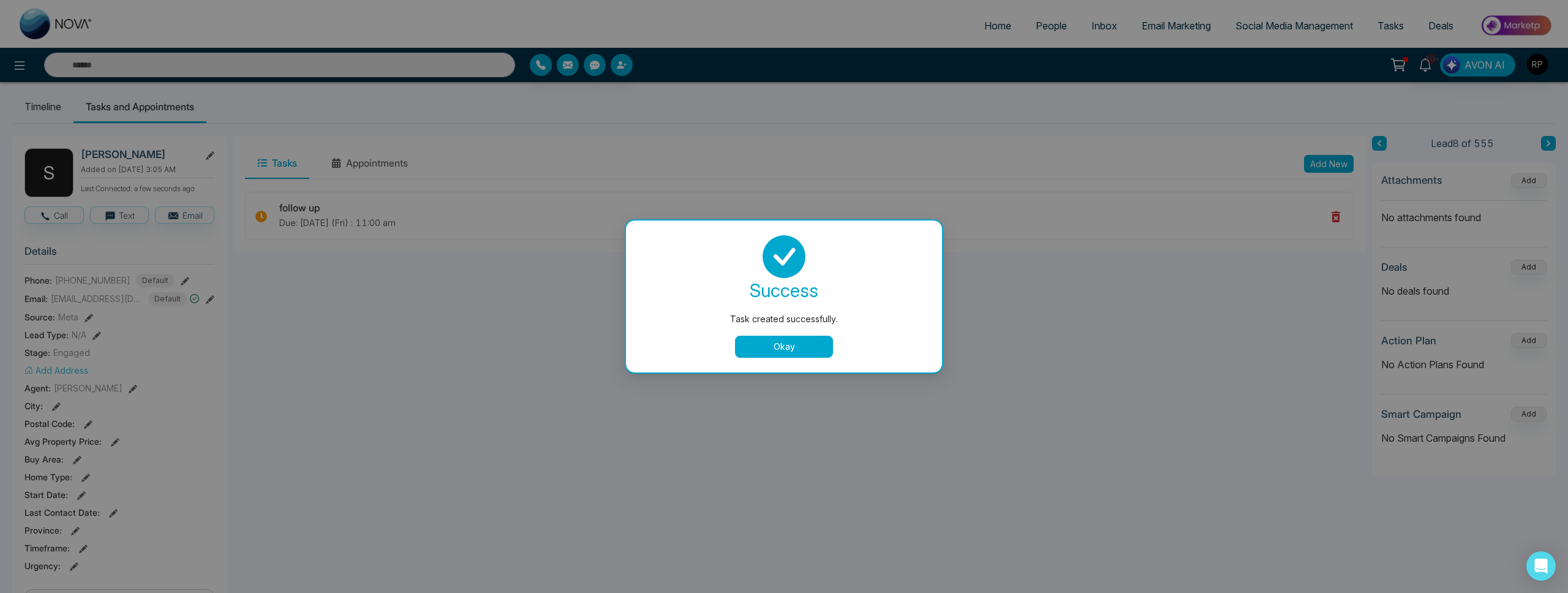
click at [759, 344] on button "Okay" at bounding box center [783, 346] width 98 height 22
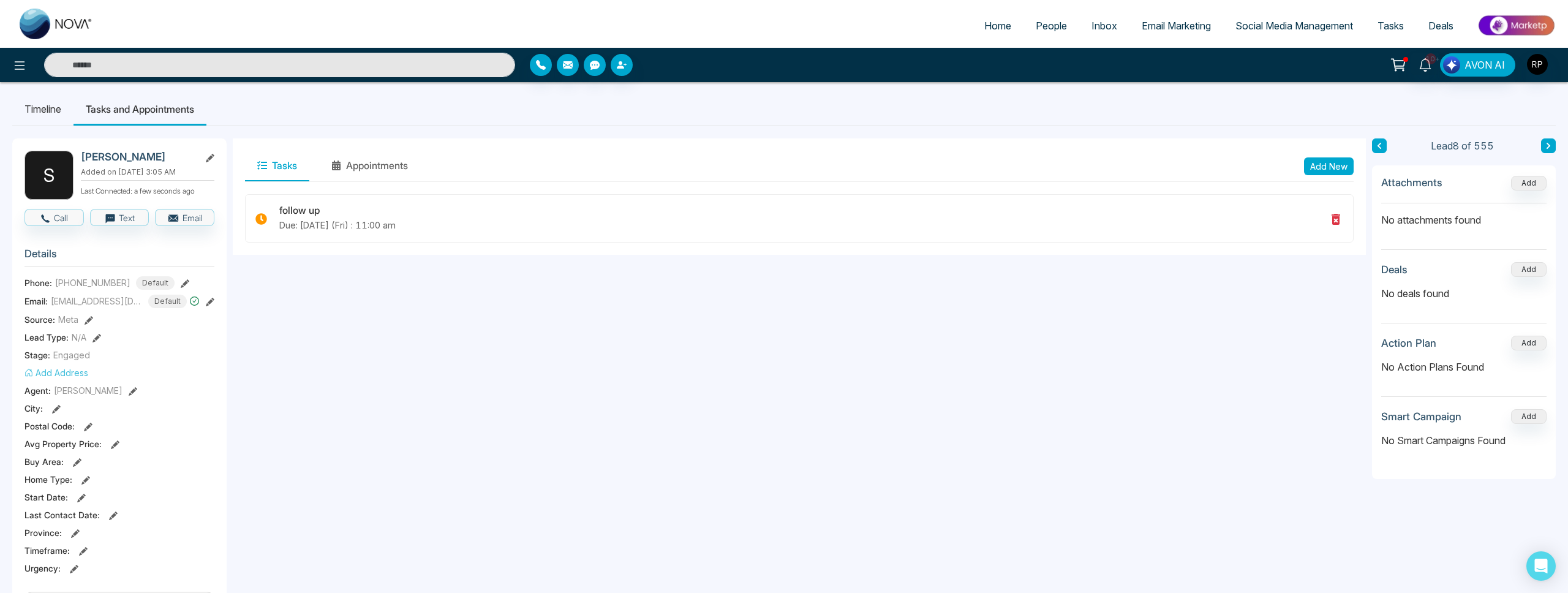
scroll to position [1, 0]
click at [1548, 148] on icon at bounding box center [1548, 146] width 6 height 8
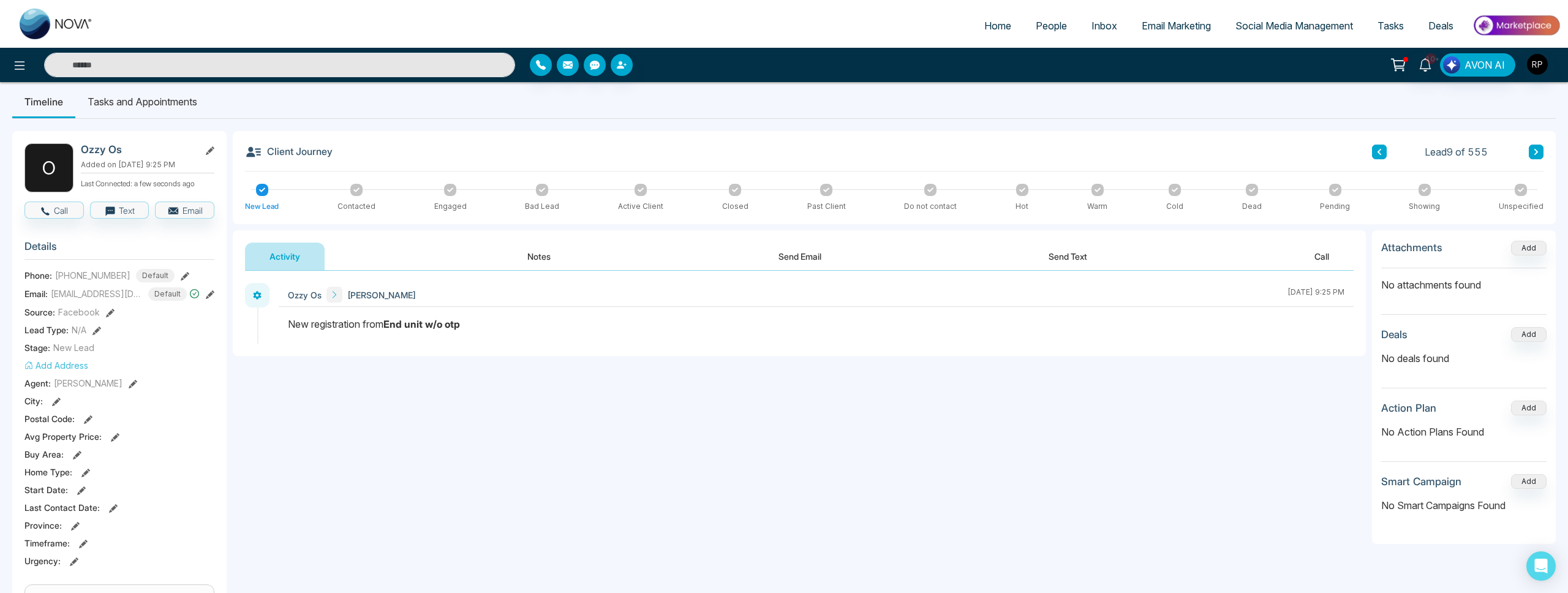
scroll to position [5, 0]
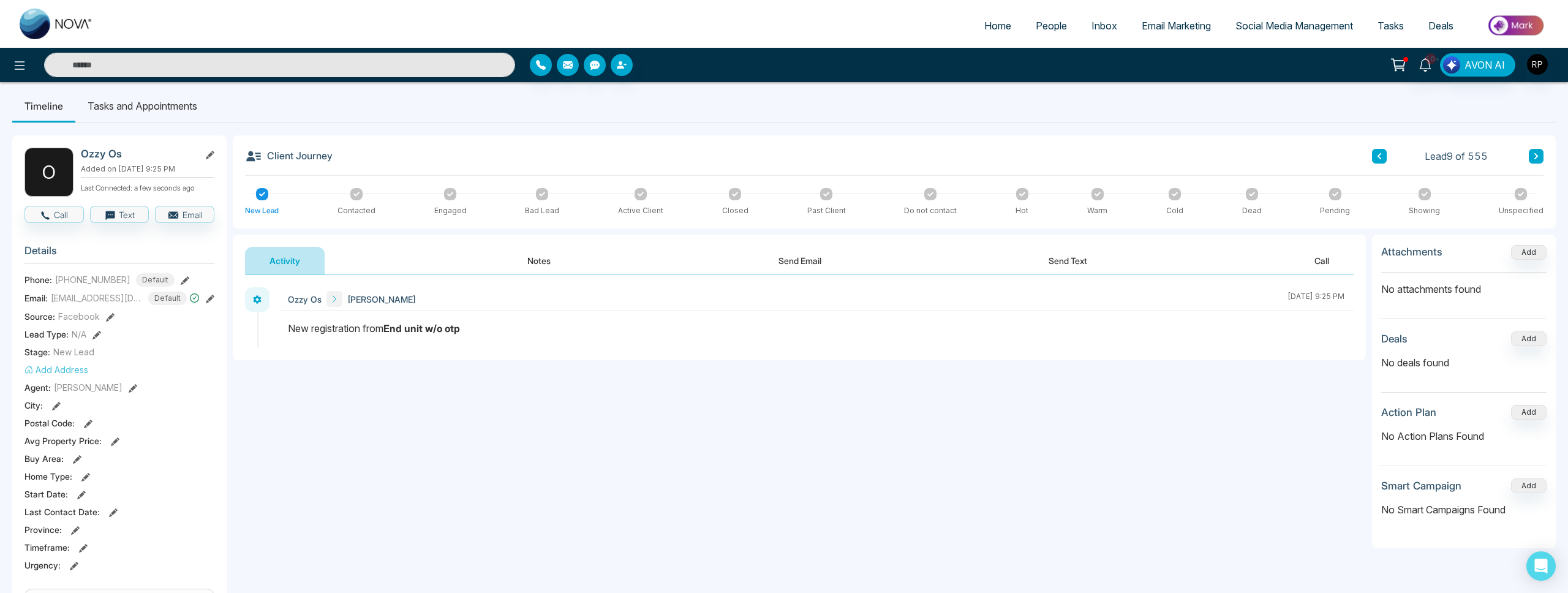
click at [531, 261] on button "Notes" at bounding box center [539, 261] width 73 height 27
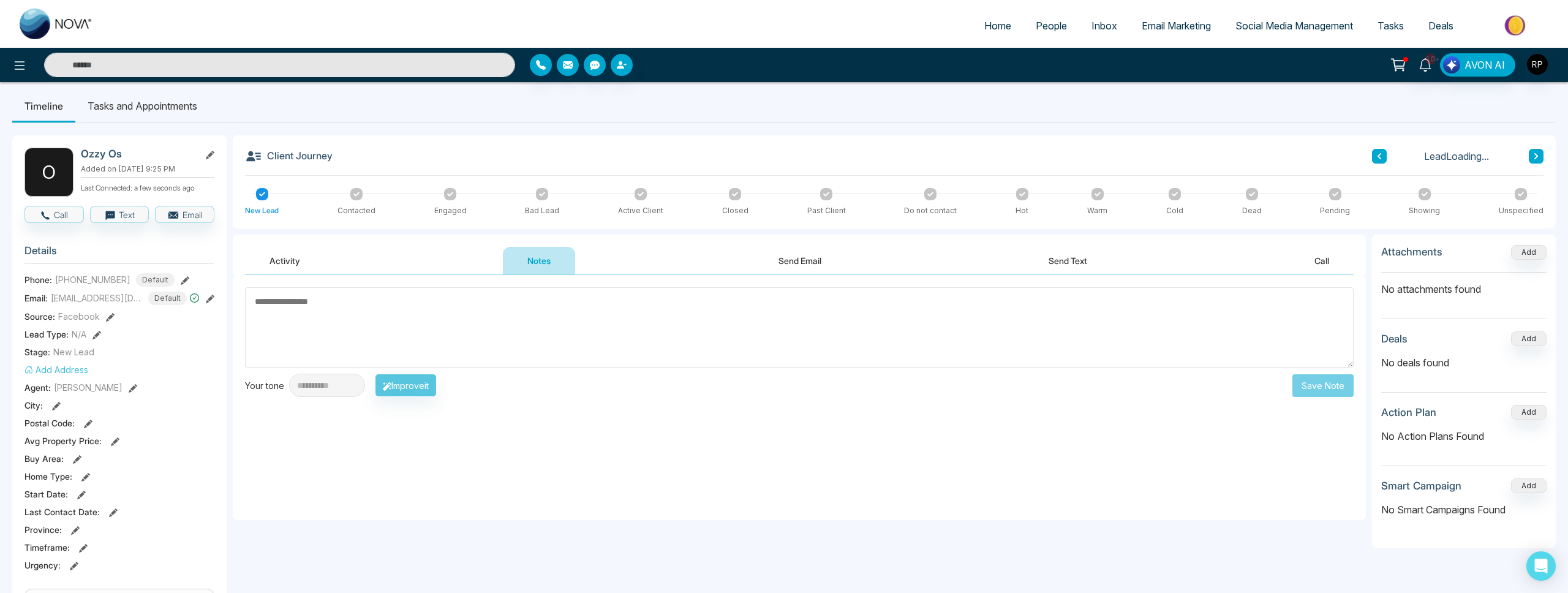
click at [492, 334] on textarea at bounding box center [800, 327] width 1109 height 80
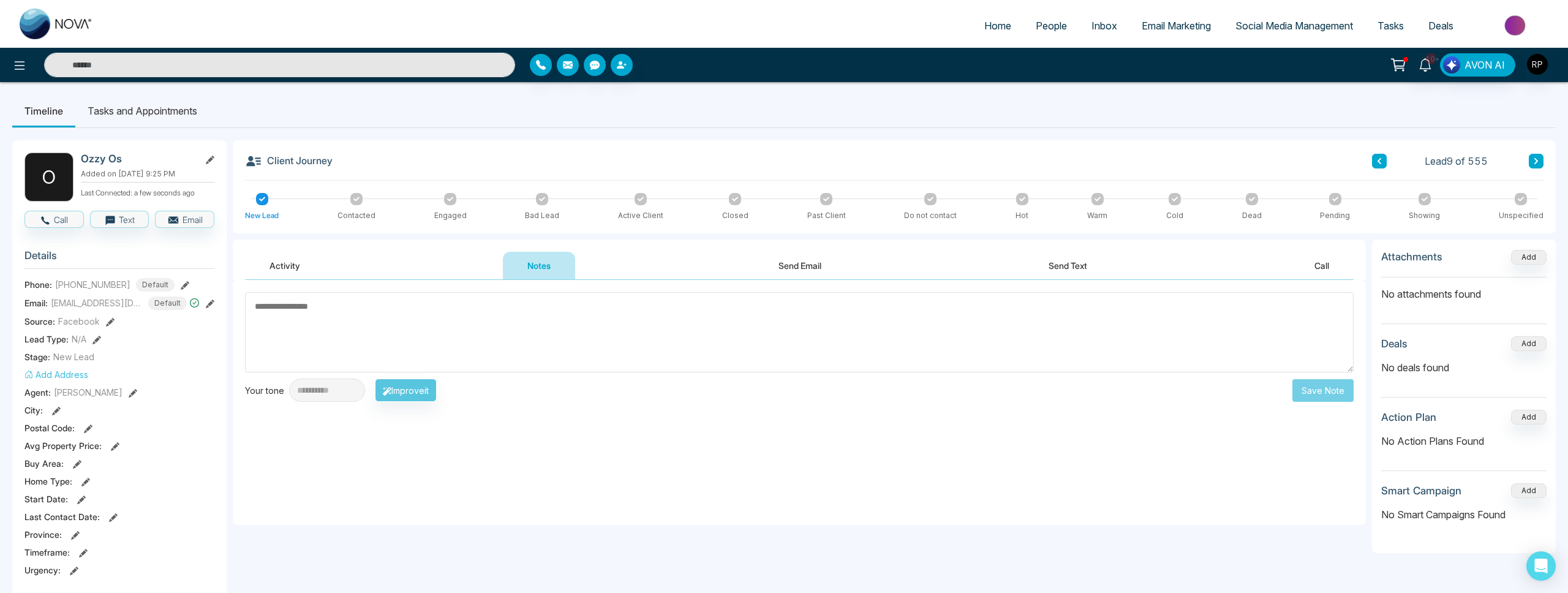
click at [334, 319] on textarea at bounding box center [800, 331] width 1109 height 80
click at [532, 327] on textarea at bounding box center [800, 331] width 1109 height 80
type textarea "**********"
click at [395, 71] on input "text" at bounding box center [279, 64] width 471 height 24
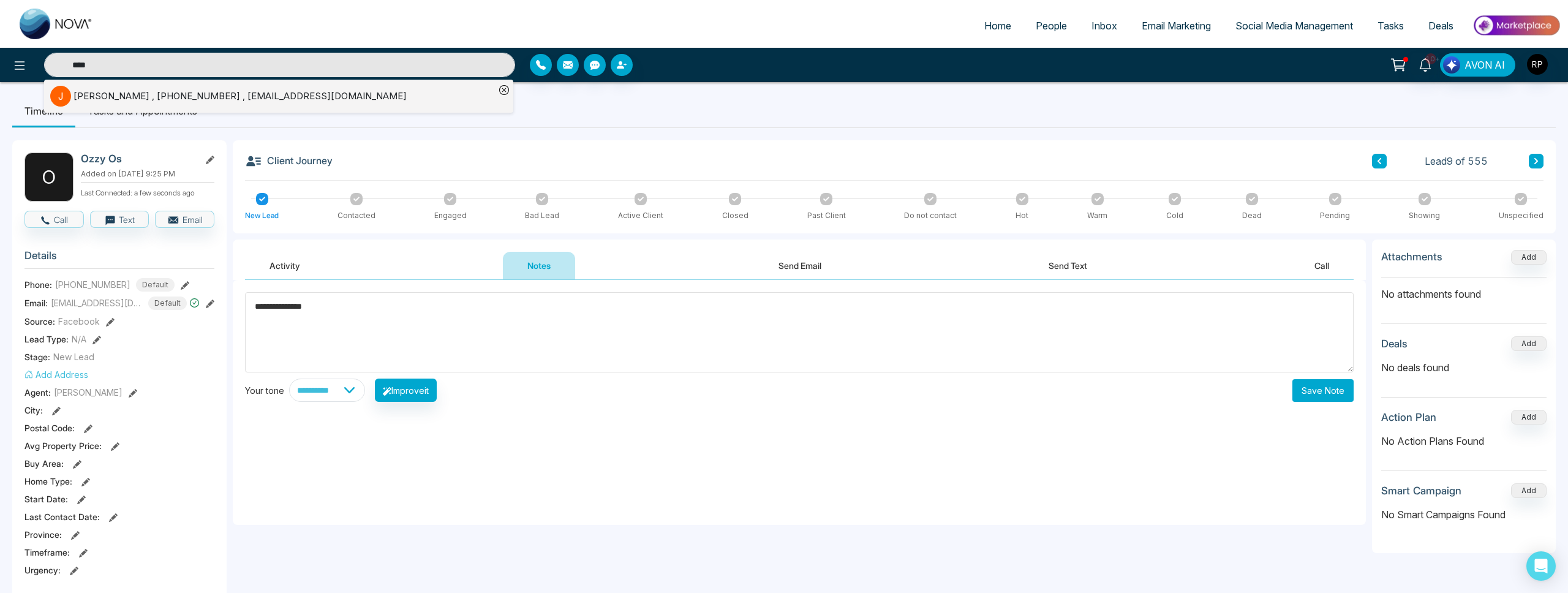
type input "****"
click at [191, 96] on div "[PERSON_NAME] , [PHONE_NUMBER] , [EMAIL_ADDRESS][DOMAIN_NAME]" at bounding box center [240, 96] width 333 height 15
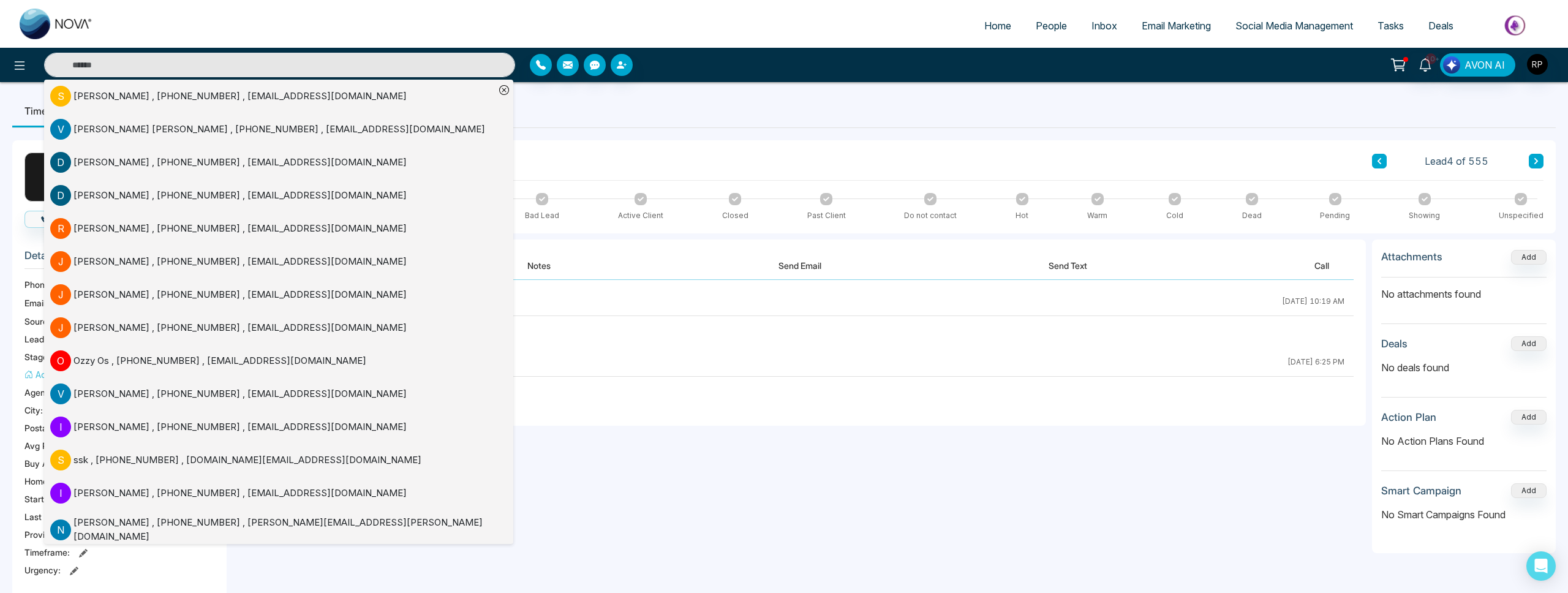
drag, startPoint x: 648, startPoint y: 433, endPoint x: 630, endPoint y: 427, distance: 19.0
click at [648, 433] on div "**********" at bounding box center [799, 402] width 1133 height 245
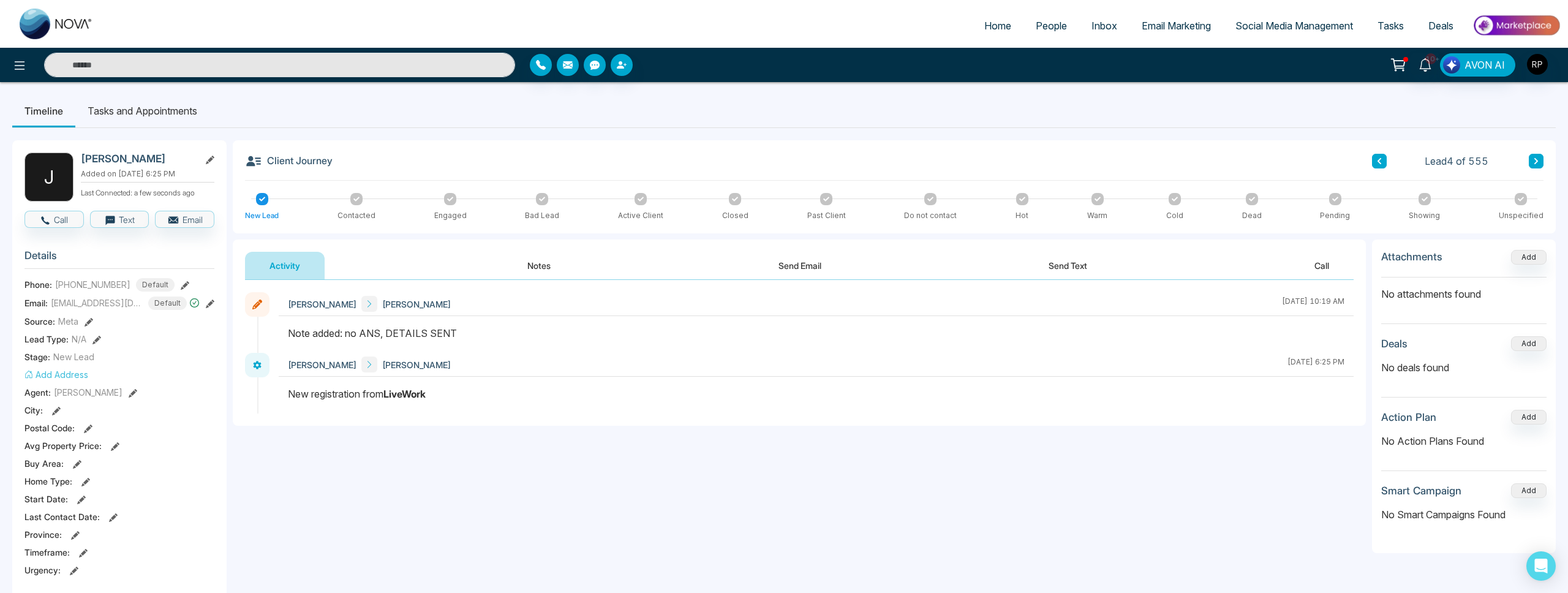
click at [1036, 26] on span "People" at bounding box center [1051, 25] width 31 height 13
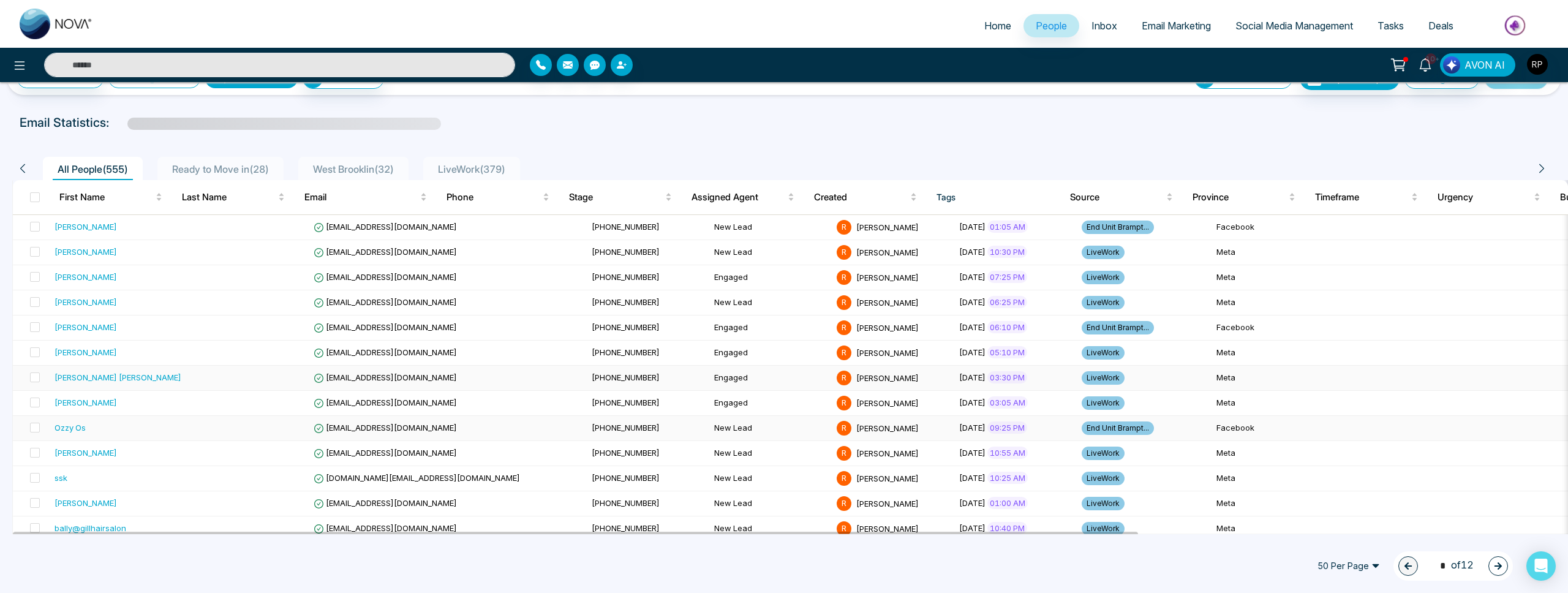
scroll to position [37, 0]
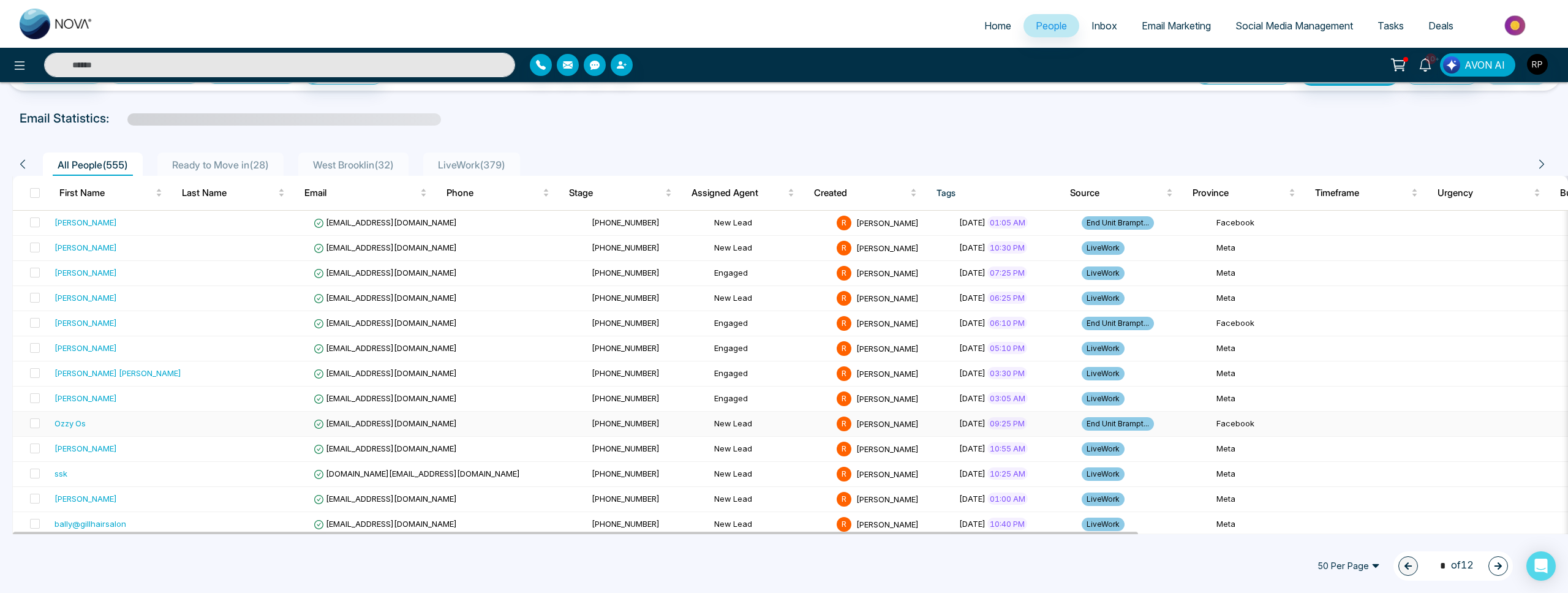
click at [80, 419] on div "Ozzy Os" at bounding box center [70, 422] width 31 height 13
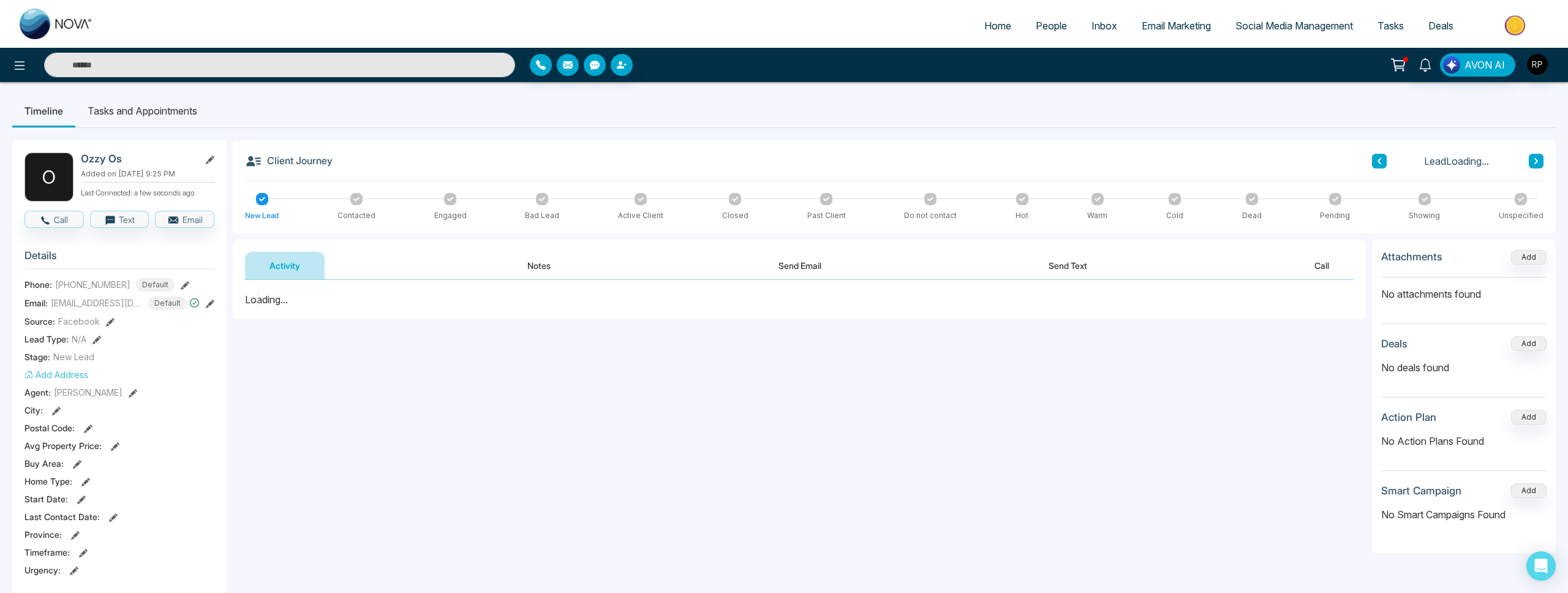
click at [533, 270] on button "Notes" at bounding box center [539, 265] width 73 height 27
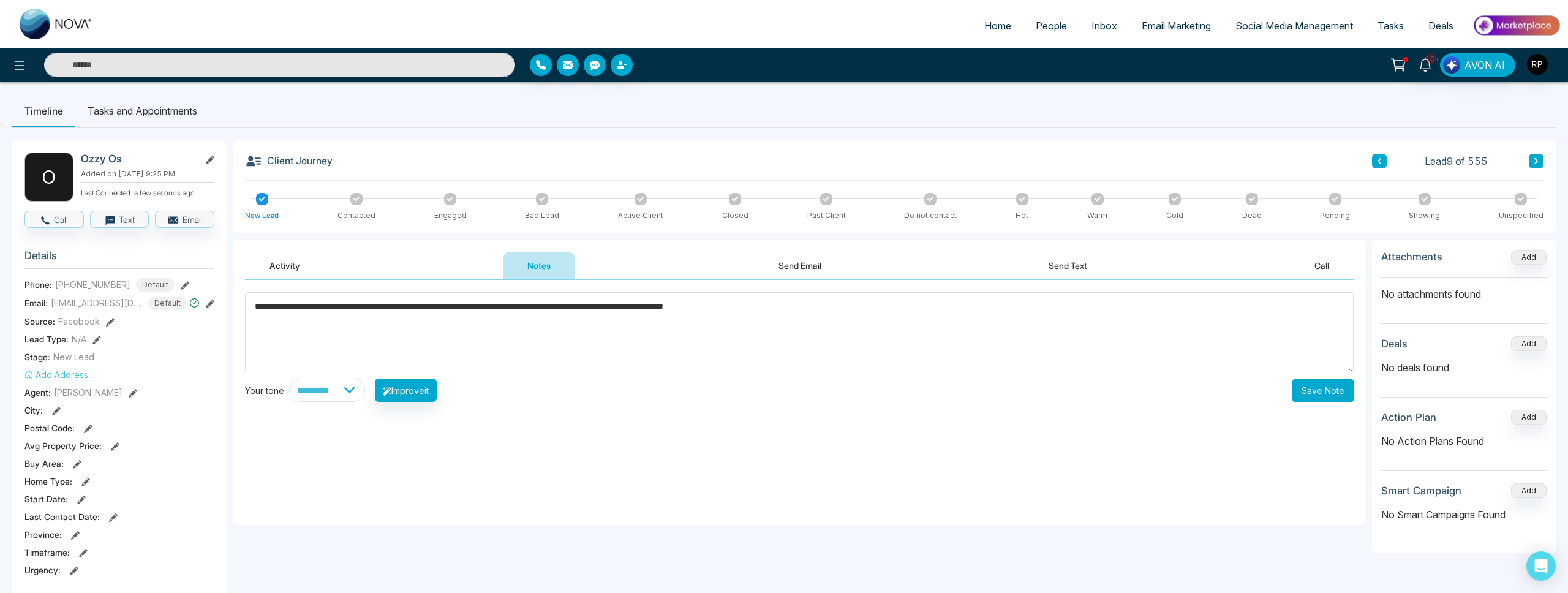
type textarea "**********"
click at [1302, 386] on button "Save Note" at bounding box center [1322, 390] width 61 height 22
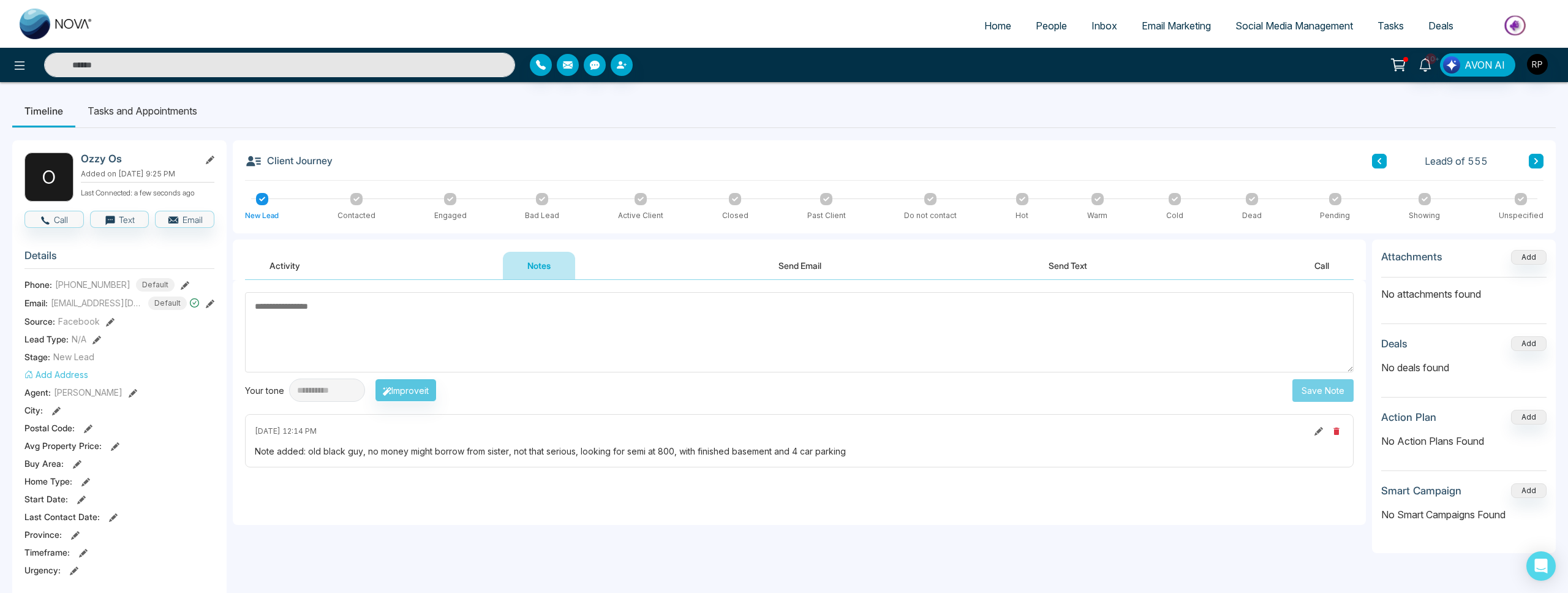
click at [361, 64] on input "text" at bounding box center [279, 64] width 471 height 24
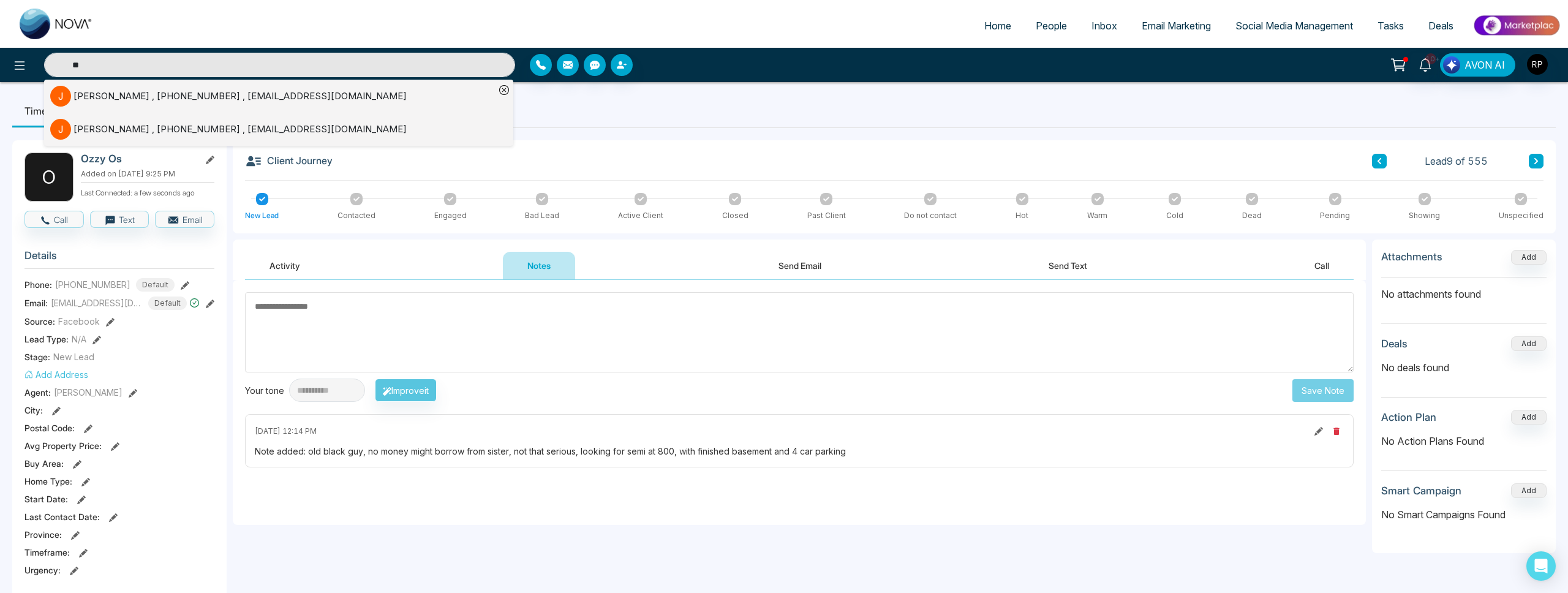
type input "**"
click at [110, 94] on div "[PERSON_NAME] , [PHONE_NUMBER] , [EMAIL_ADDRESS][DOMAIN_NAME]" at bounding box center [240, 96] width 333 height 15
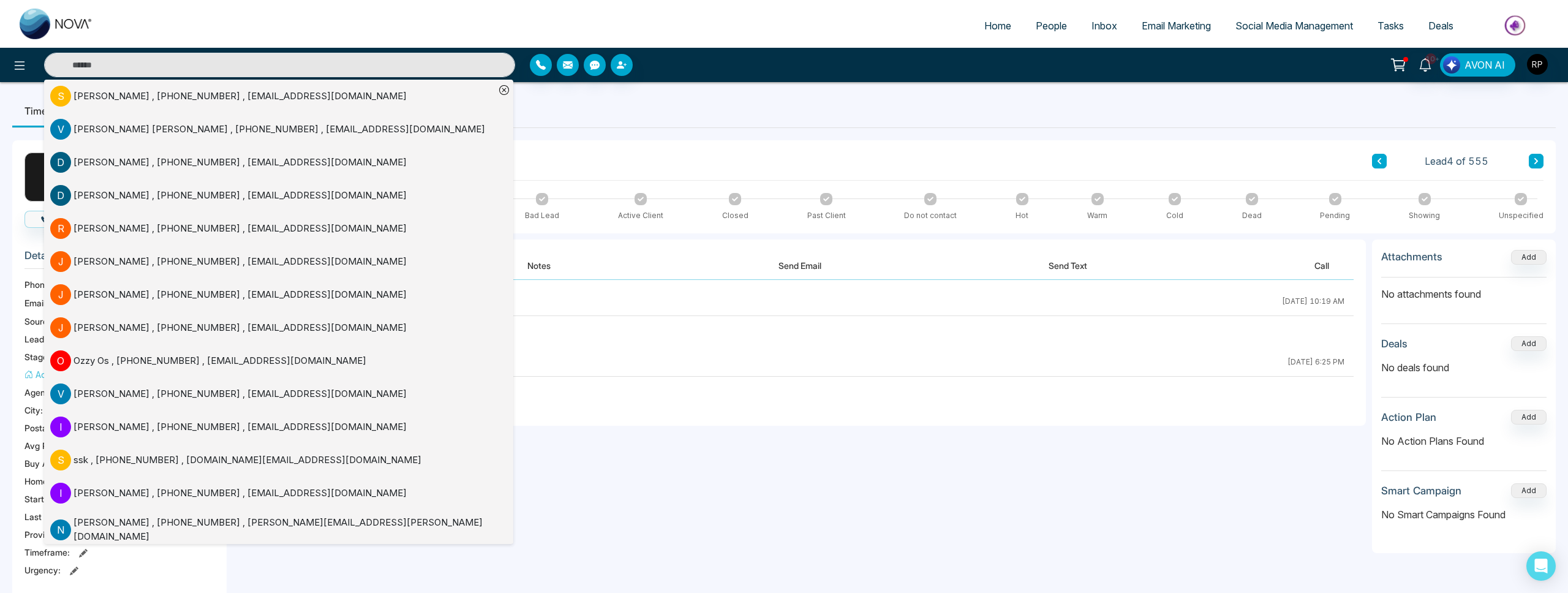
click at [660, 457] on div "**********" at bounding box center [799, 402] width 1133 height 245
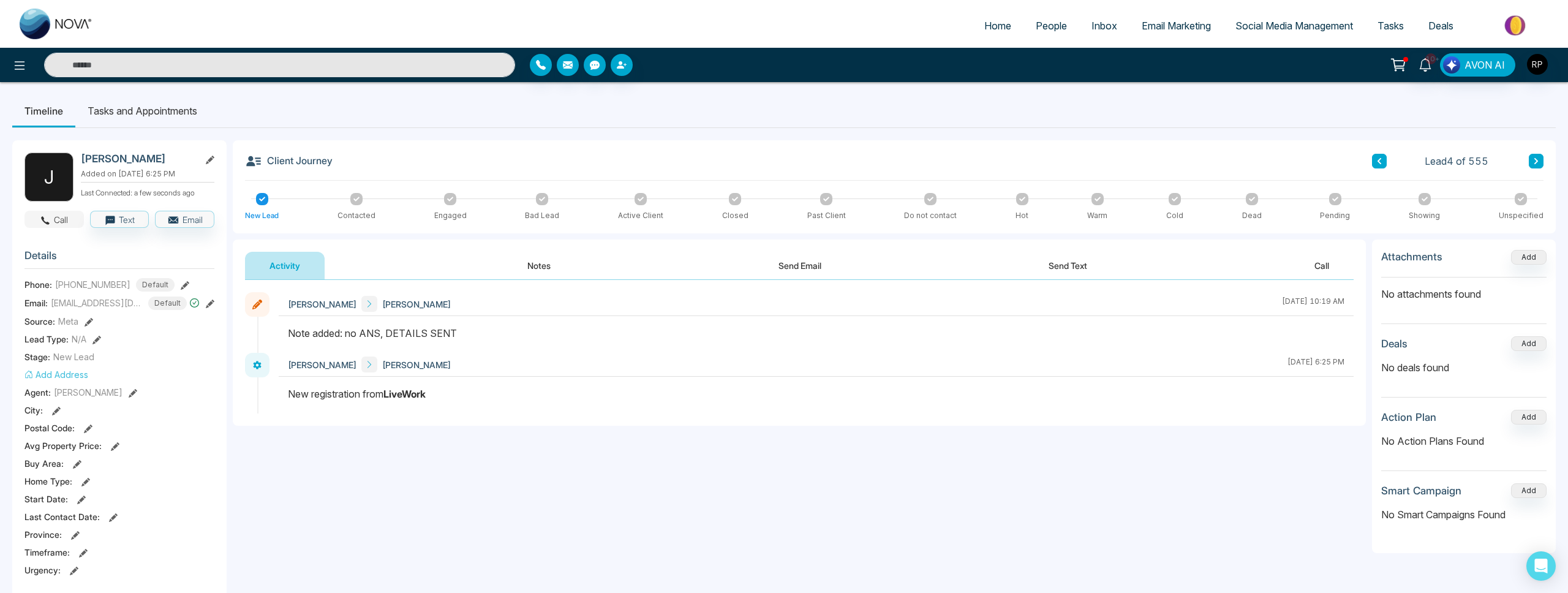
click at [80, 213] on button "Call" at bounding box center [53, 219] width 59 height 17
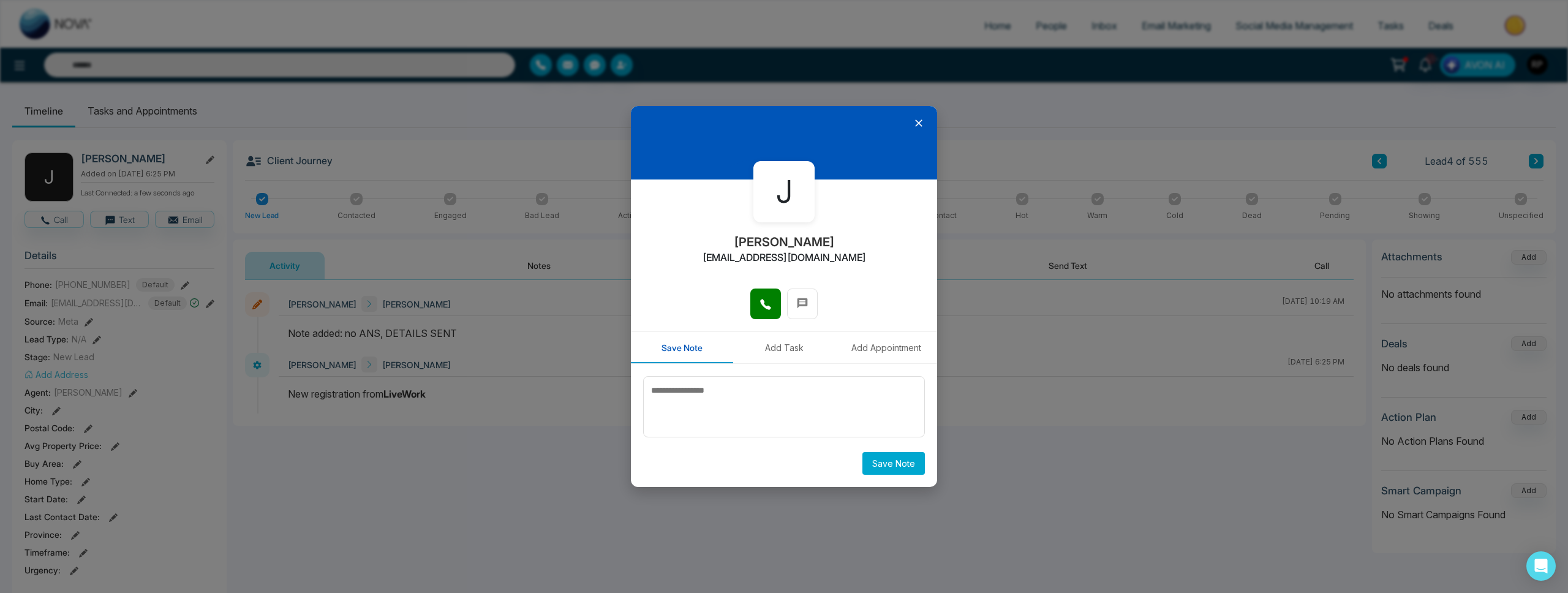
click at [765, 302] on icon at bounding box center [766, 304] width 13 height 13
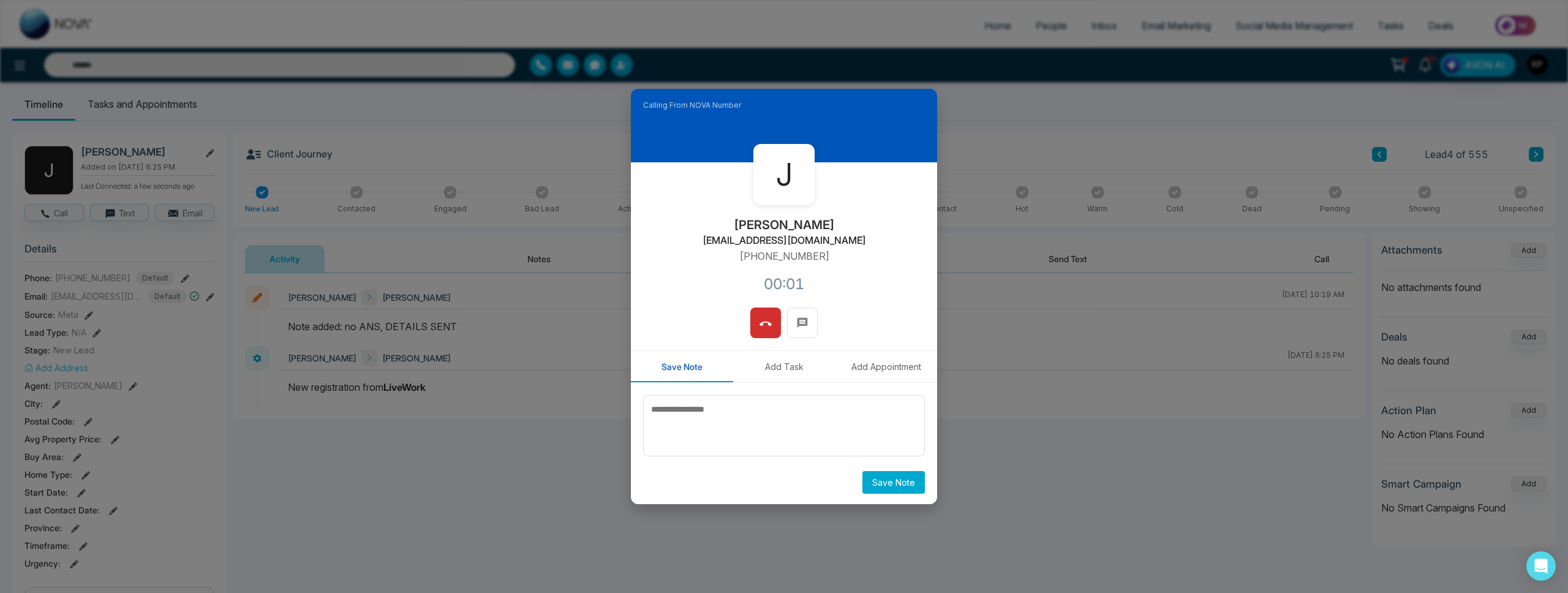
scroll to position [5, 0]
click at [449, 291] on div "Calling From NOVA Number [PERSON_NAME] [EMAIL_ADDRESS][DOMAIN_NAME] [PHONE_NUMB…" at bounding box center [784, 296] width 1568 height 593
click at [789, 417] on textarea at bounding box center [783, 425] width 282 height 61
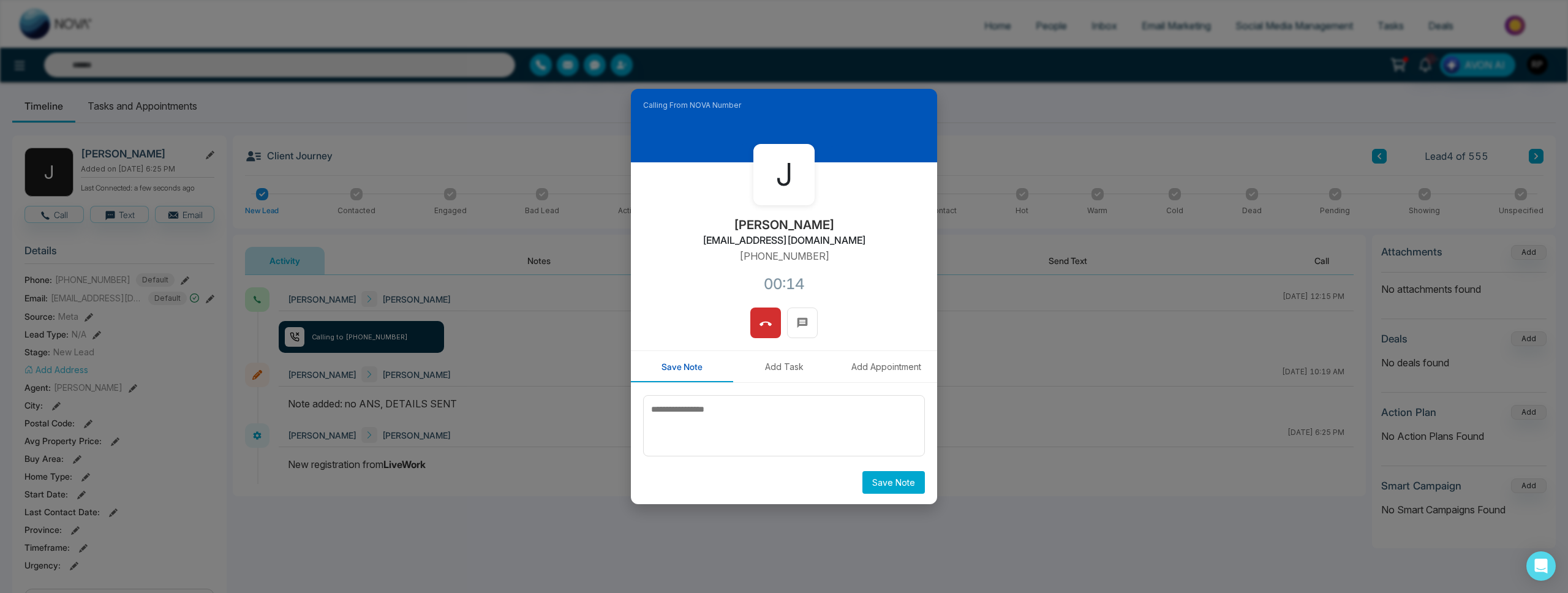
click at [761, 327] on icon at bounding box center [766, 324] width 13 height 13
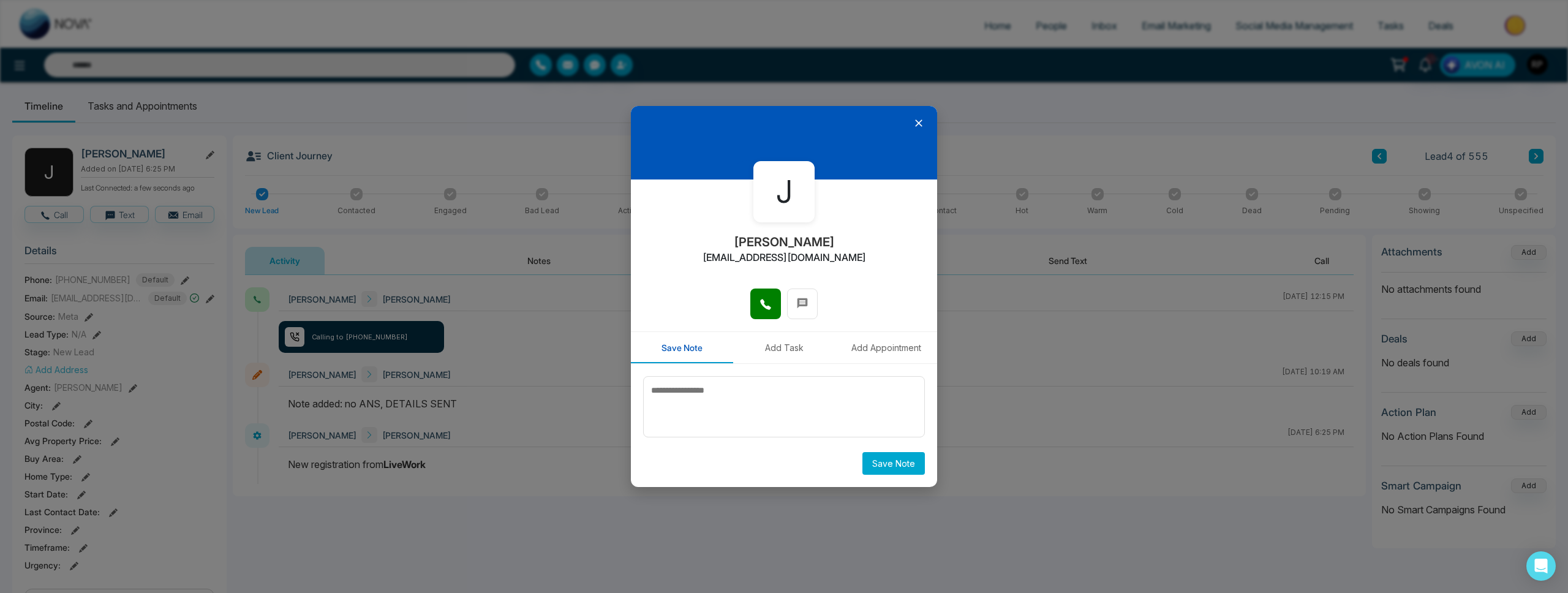
click at [923, 119] on icon at bounding box center [919, 123] width 13 height 13
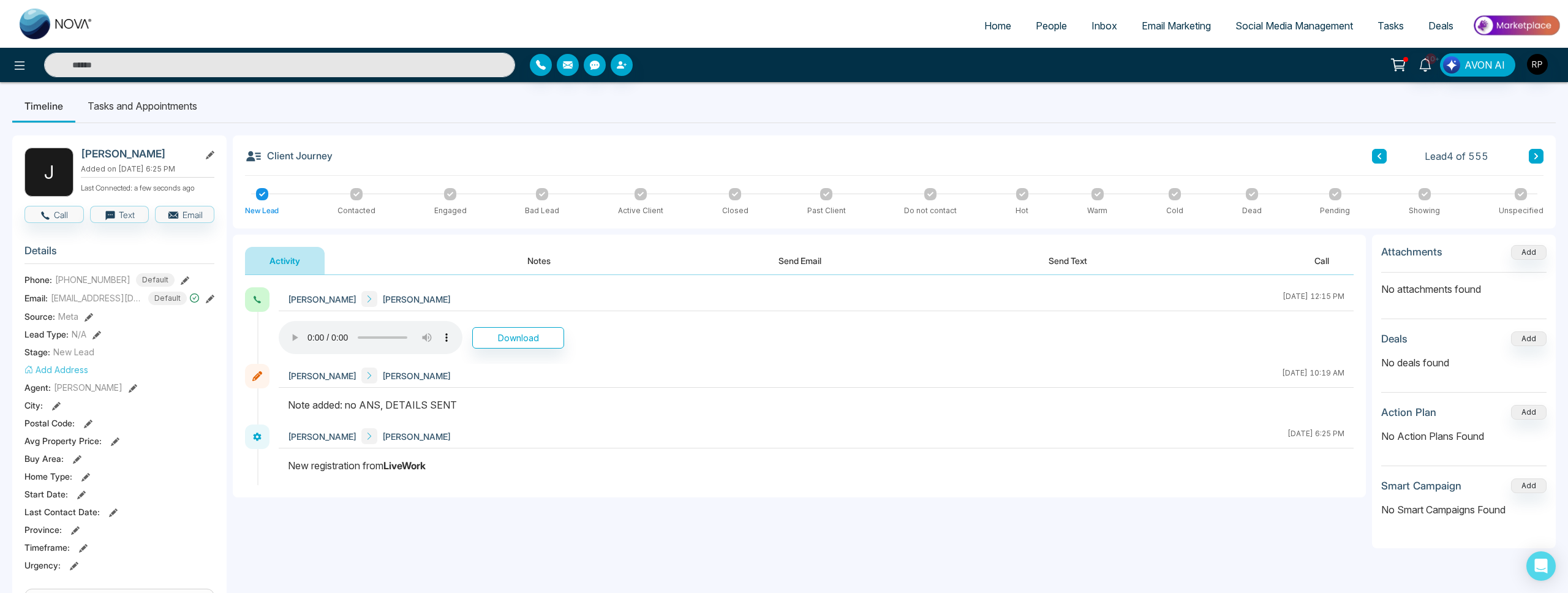
click at [1534, 155] on icon at bounding box center [1536, 156] width 6 height 8
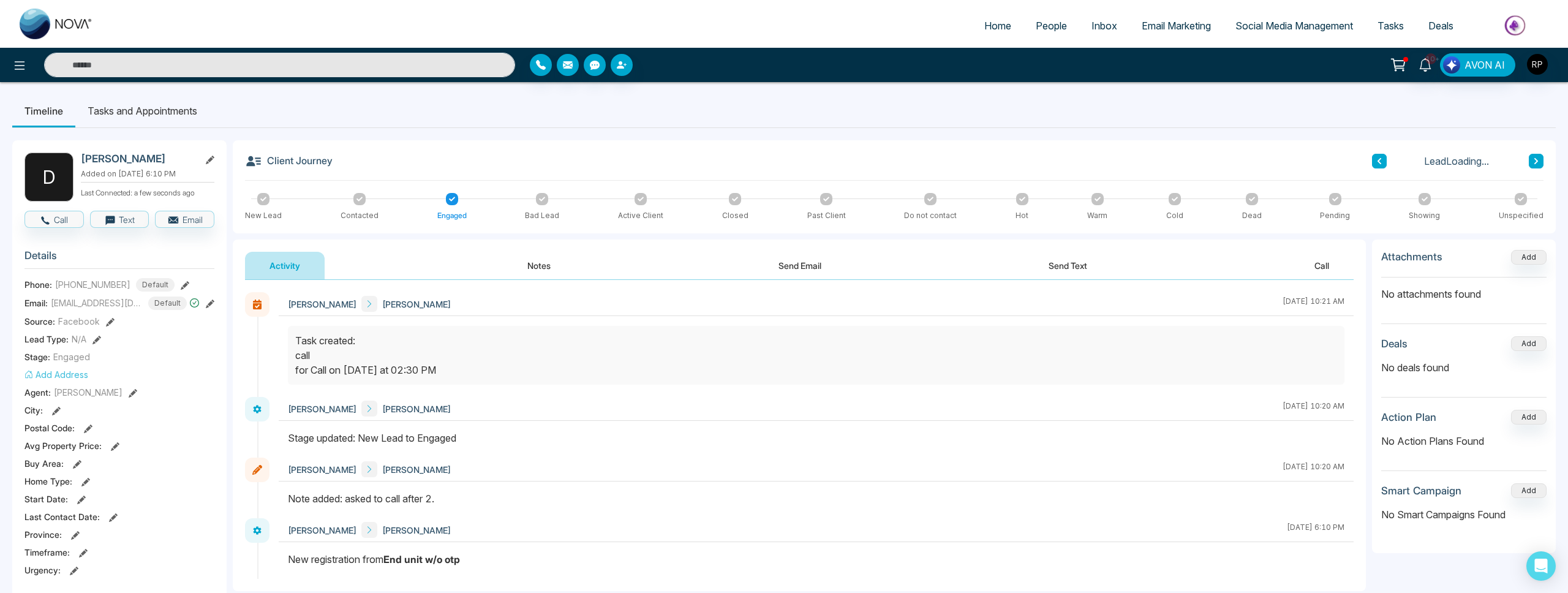
click at [1055, 29] on span "People" at bounding box center [1051, 25] width 31 height 13
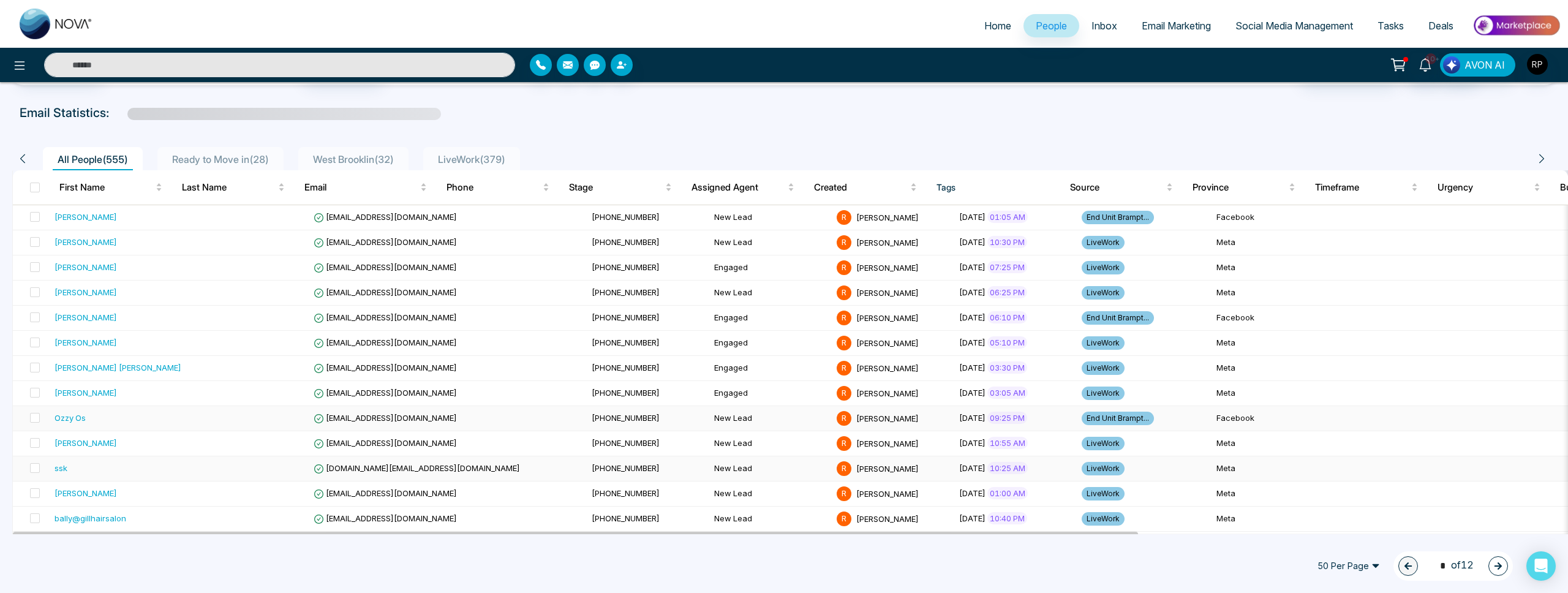
scroll to position [75, 0]
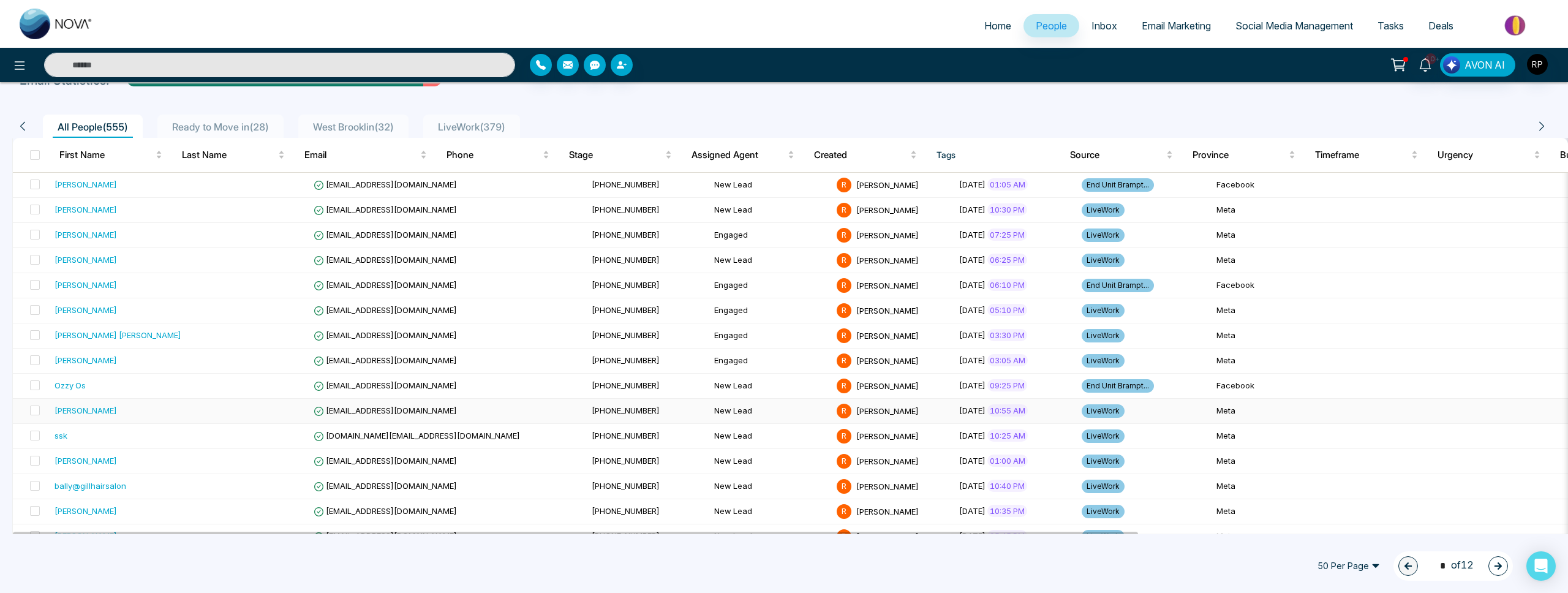
click at [70, 414] on div "[PERSON_NAME]" at bounding box center [85, 410] width 62 height 13
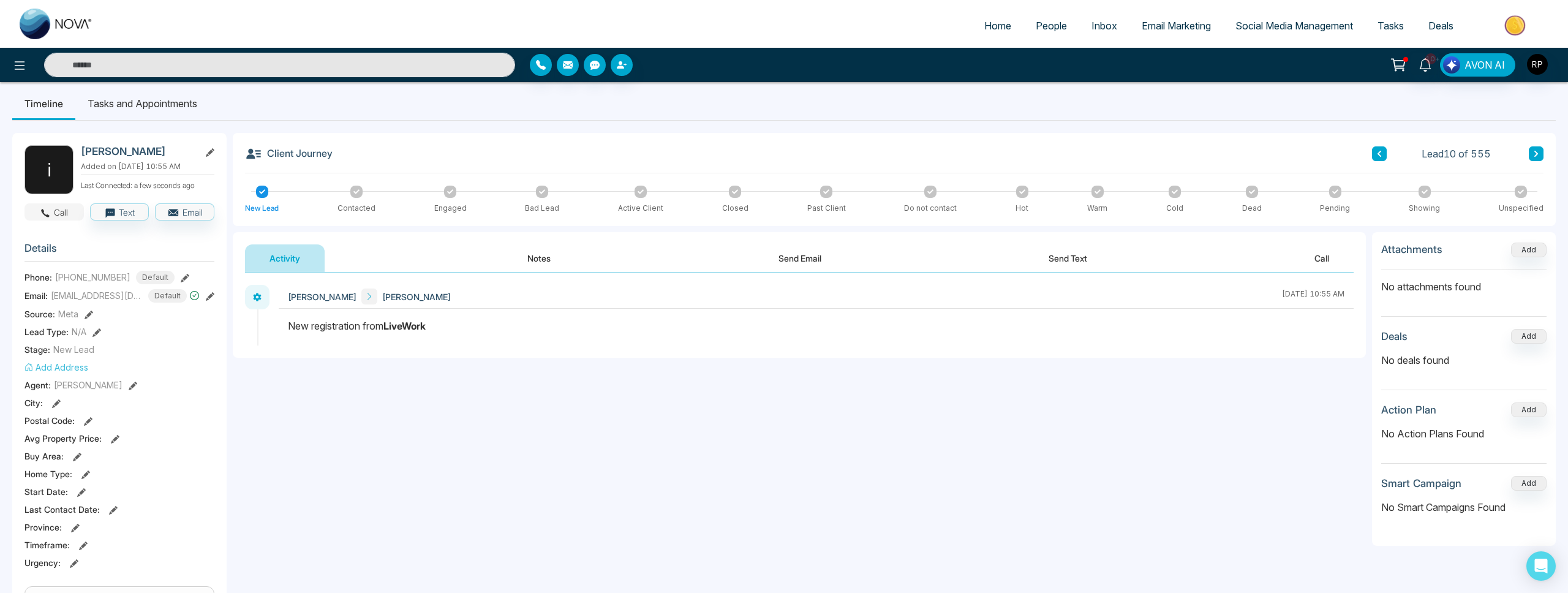
click at [60, 220] on button "Call" at bounding box center [53, 212] width 59 height 17
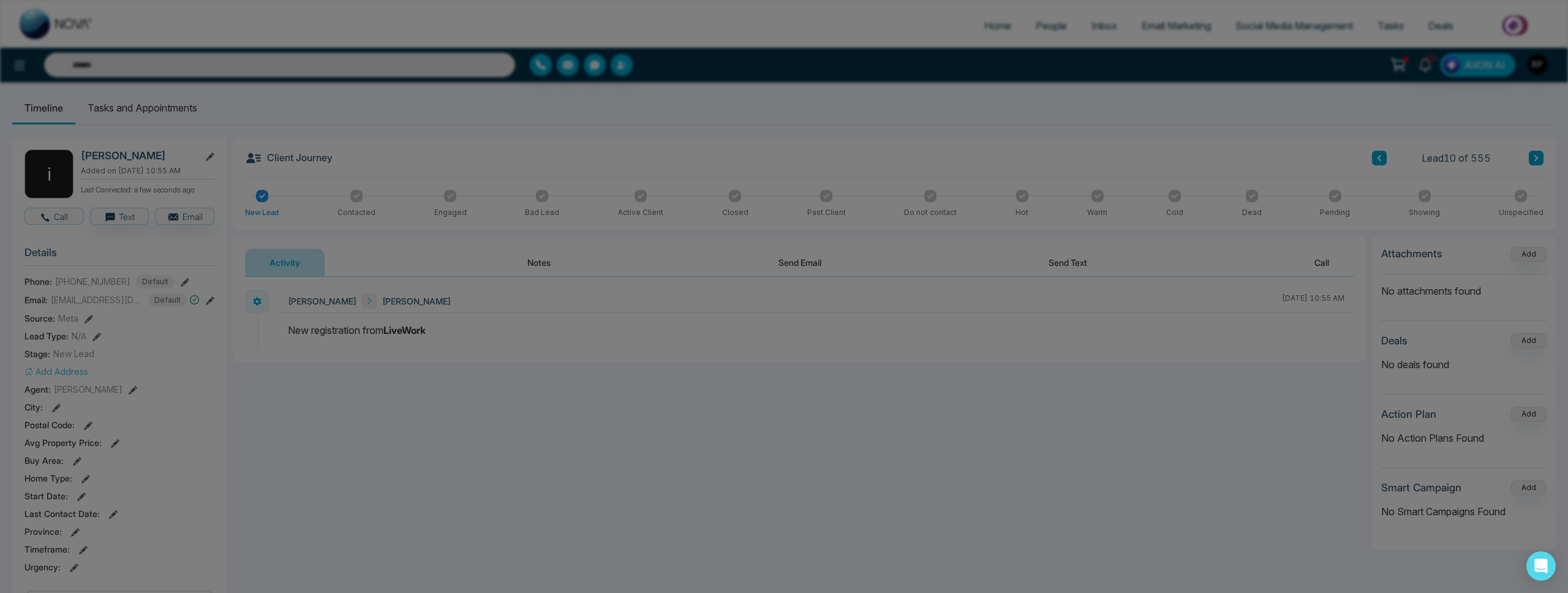
scroll to position [2, 0]
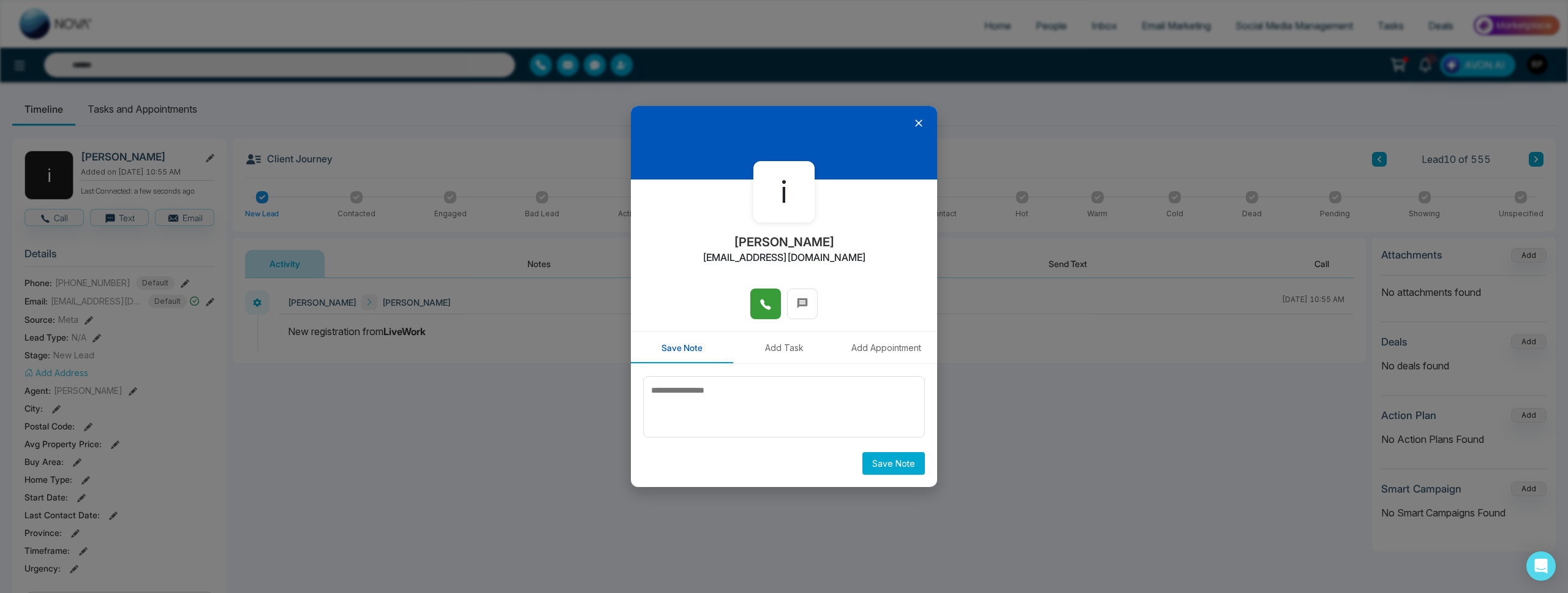
click at [768, 302] on icon at bounding box center [766, 304] width 13 height 13
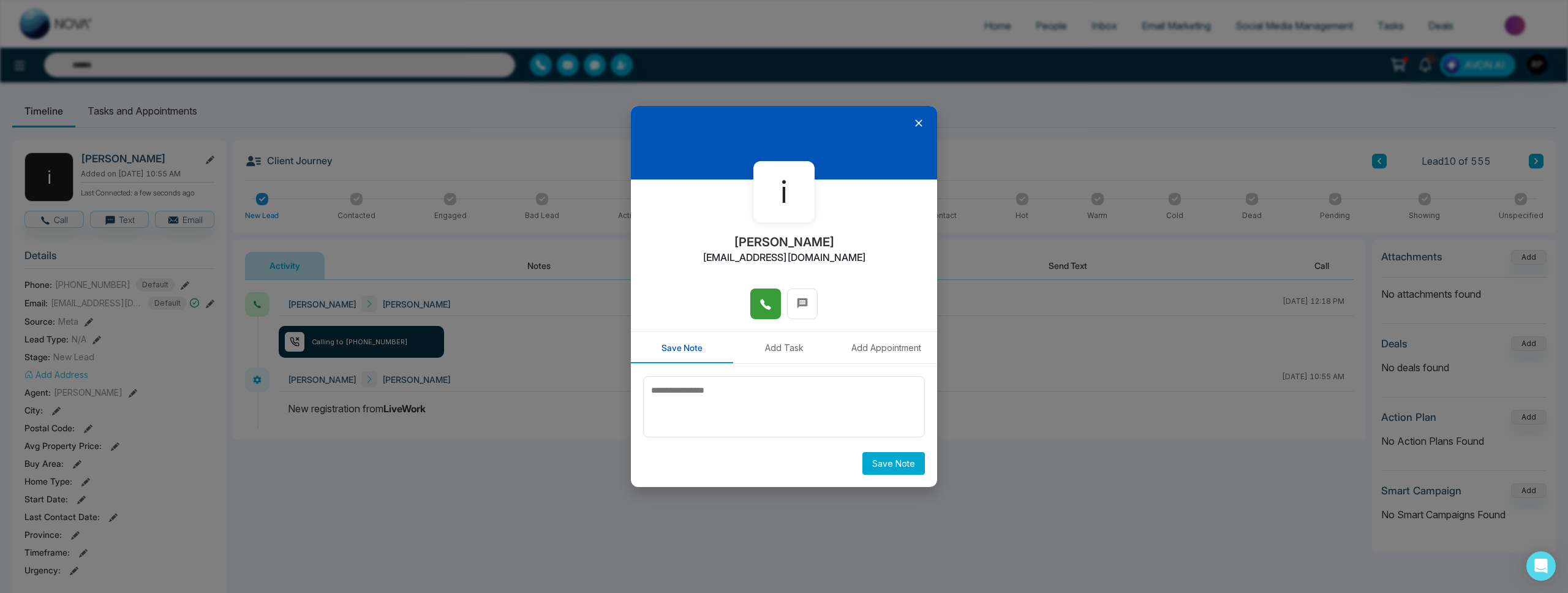
scroll to position [0, 0]
click at [924, 121] on icon at bounding box center [919, 123] width 13 height 13
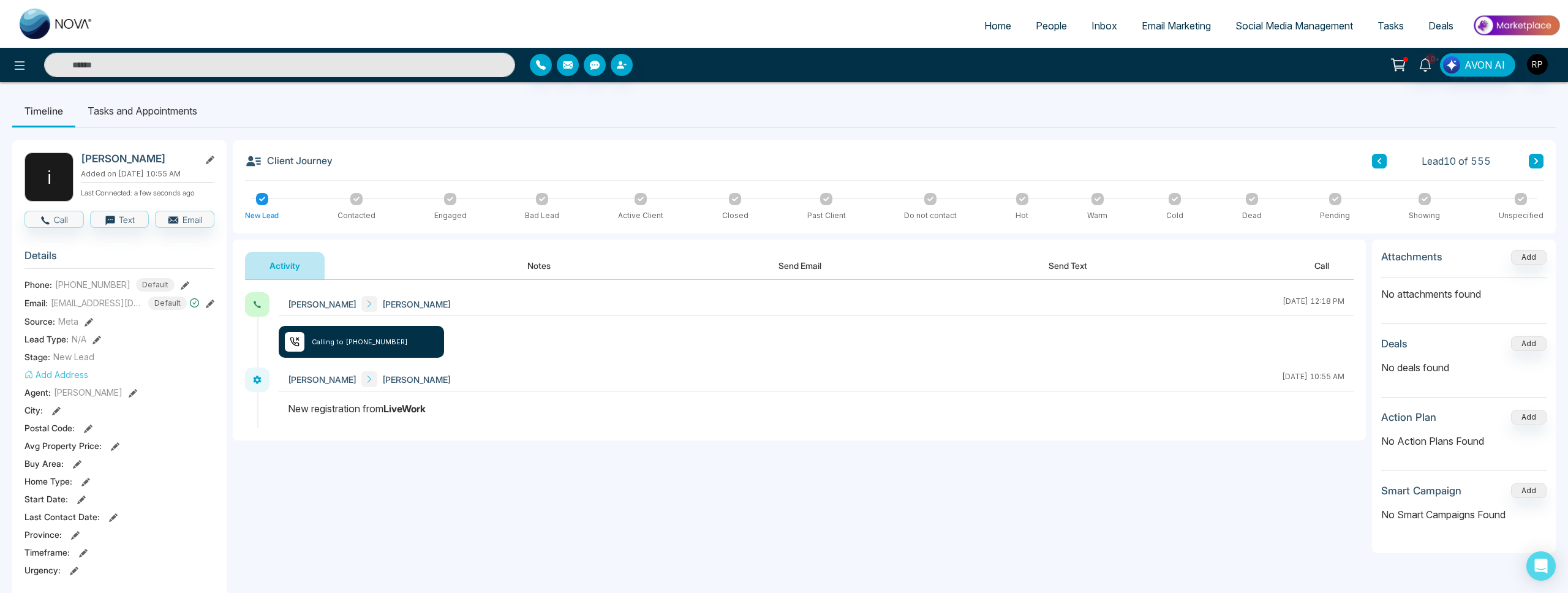
click at [563, 265] on button "Notes" at bounding box center [539, 265] width 73 height 27
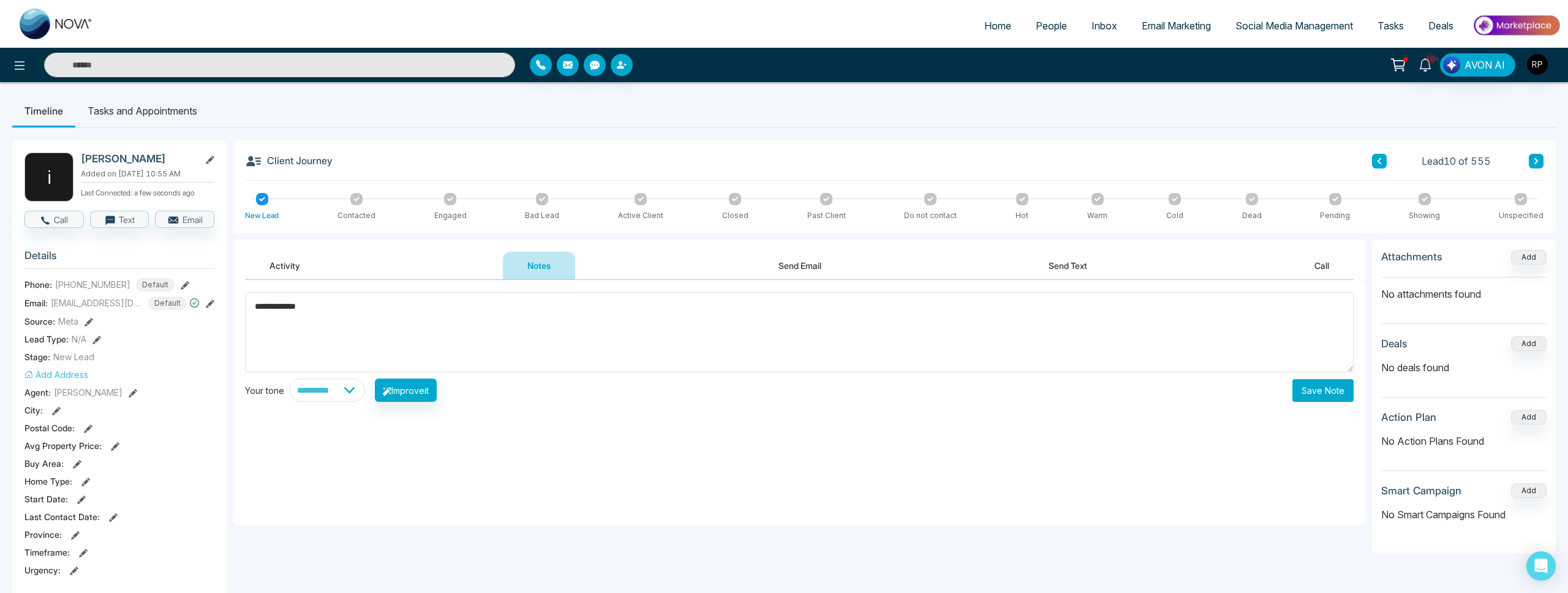
type textarea "**********"
click at [1333, 401] on div "**********" at bounding box center [799, 402] width 1133 height 245
click at [1333, 399] on button "Save Note" at bounding box center [1322, 390] width 61 height 22
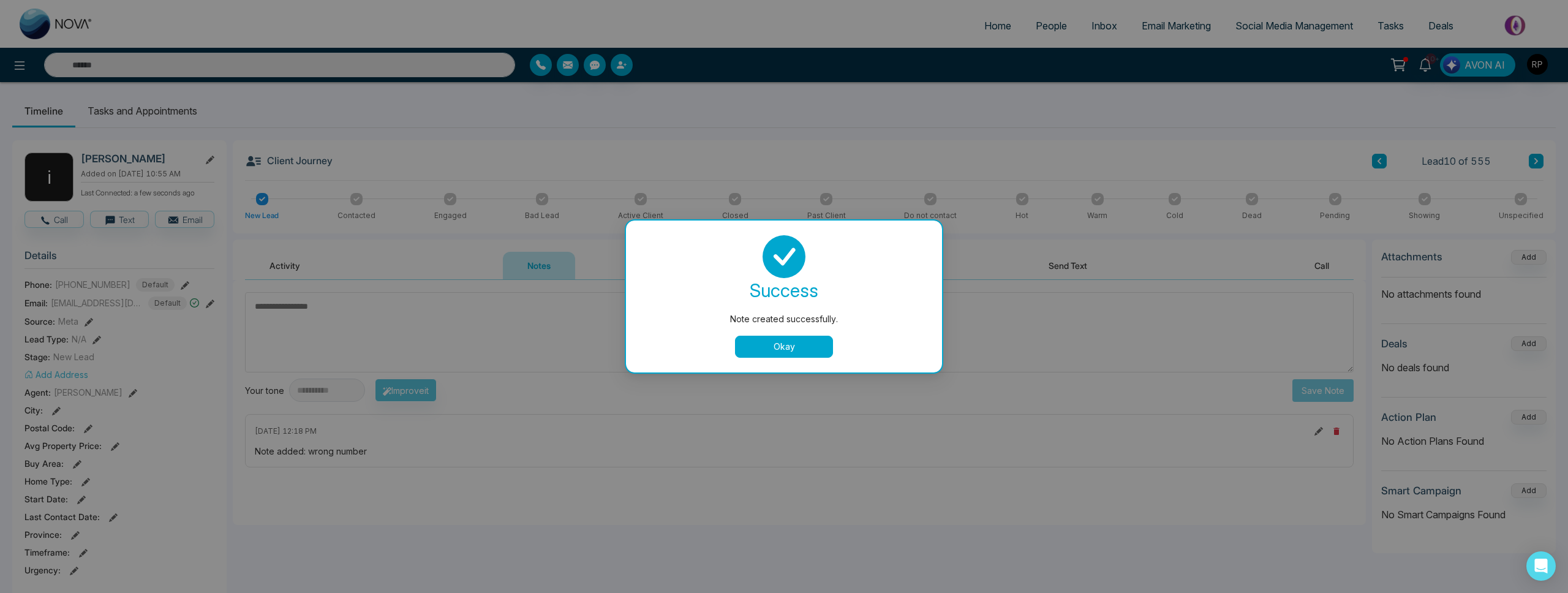
click at [506, 419] on div "Note created successfully. success Note created successfully. Okay" at bounding box center [784, 296] width 1568 height 593
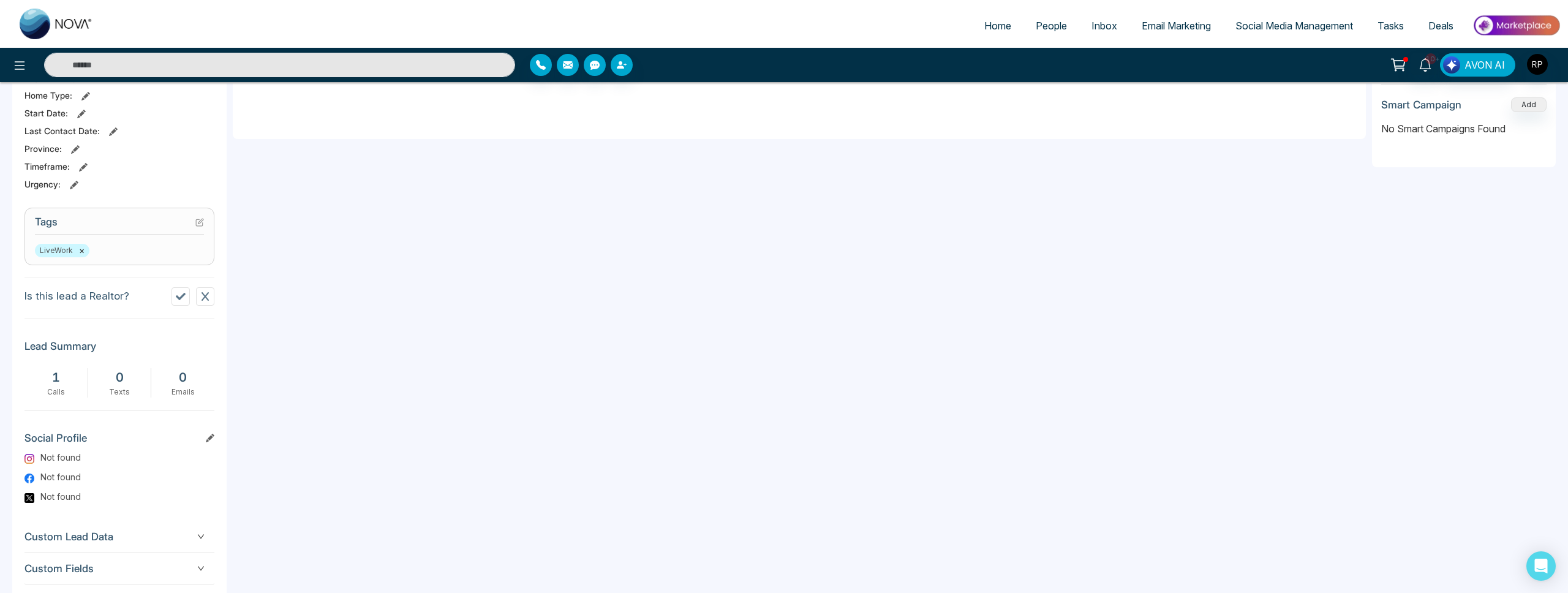
scroll to position [461, 0]
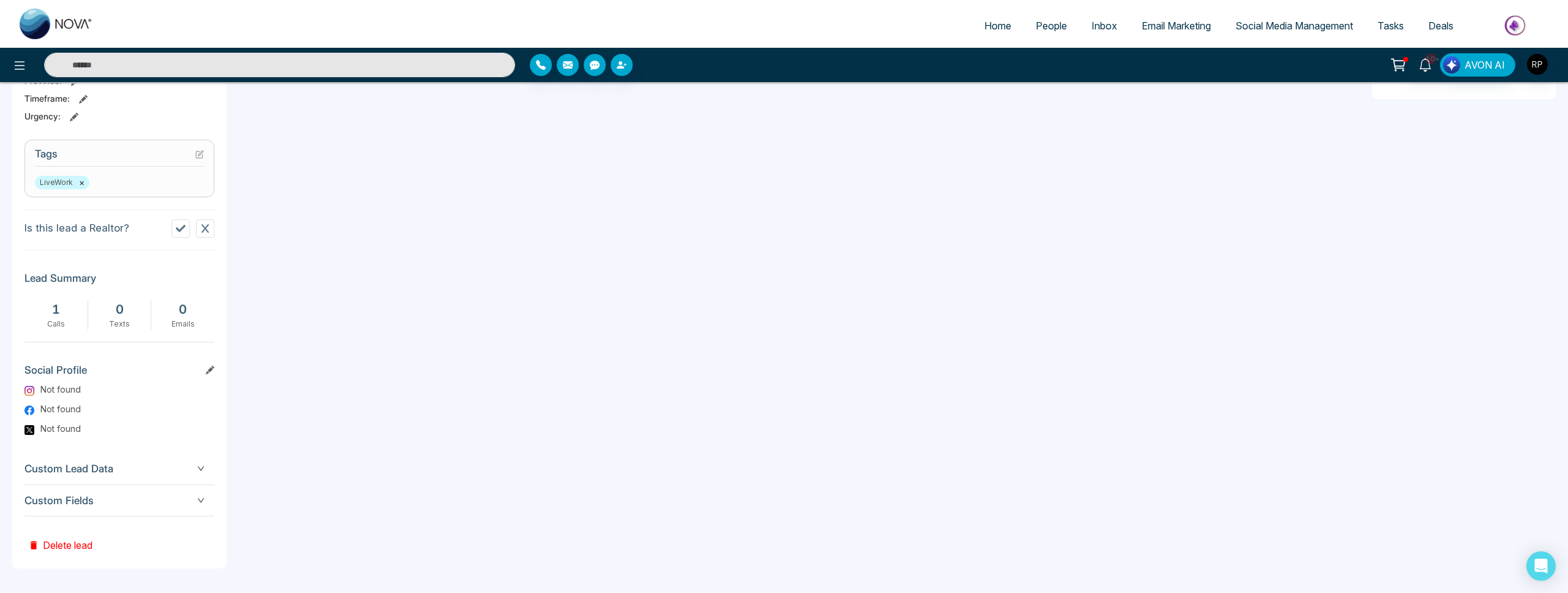
click at [51, 544] on button "Delete lead" at bounding box center [60, 536] width 72 height 40
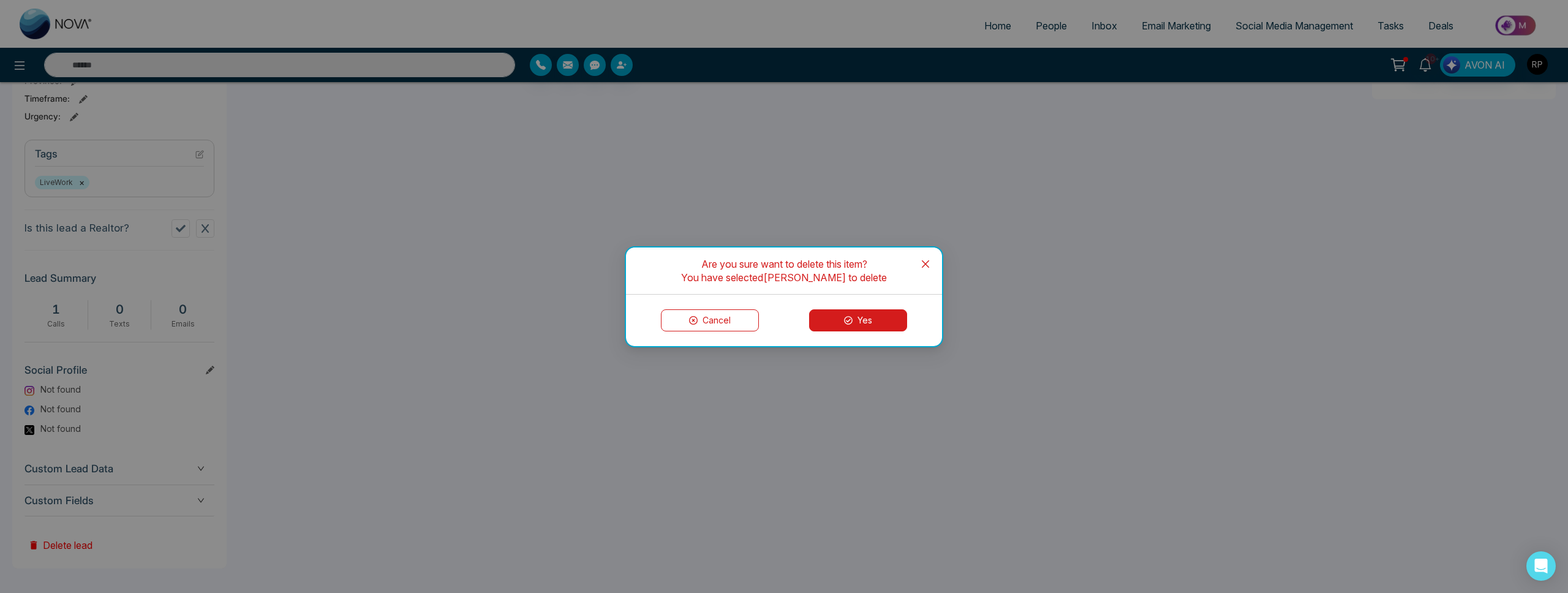
click at [851, 322] on icon at bounding box center [848, 320] width 9 height 9
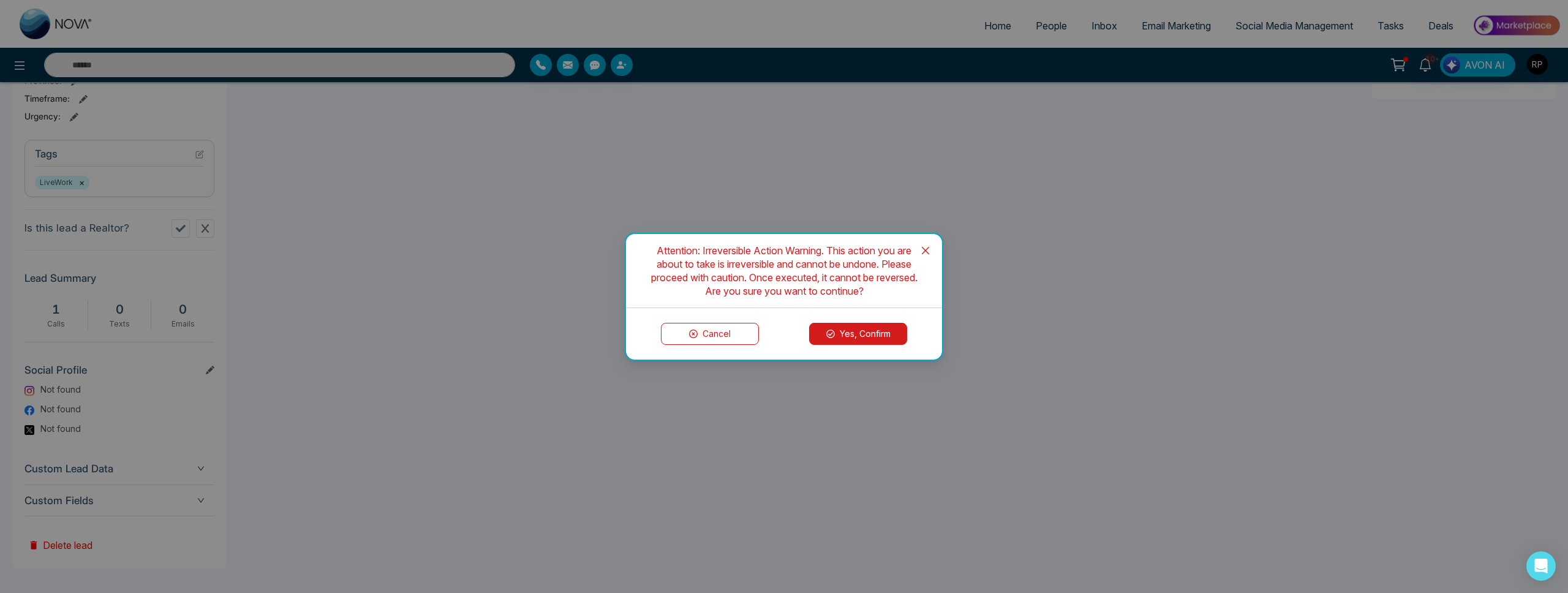
click at [851, 330] on button "Yes, Confirm" at bounding box center [858, 333] width 98 height 22
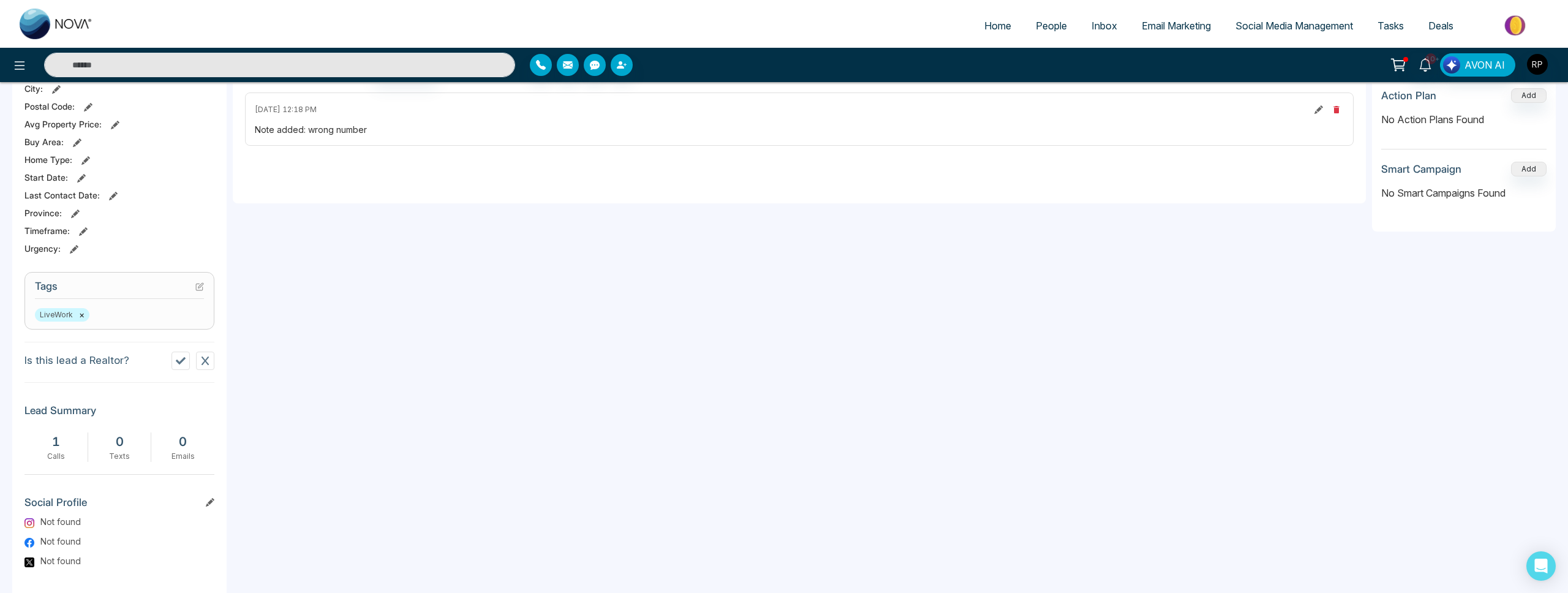
scroll to position [148, 0]
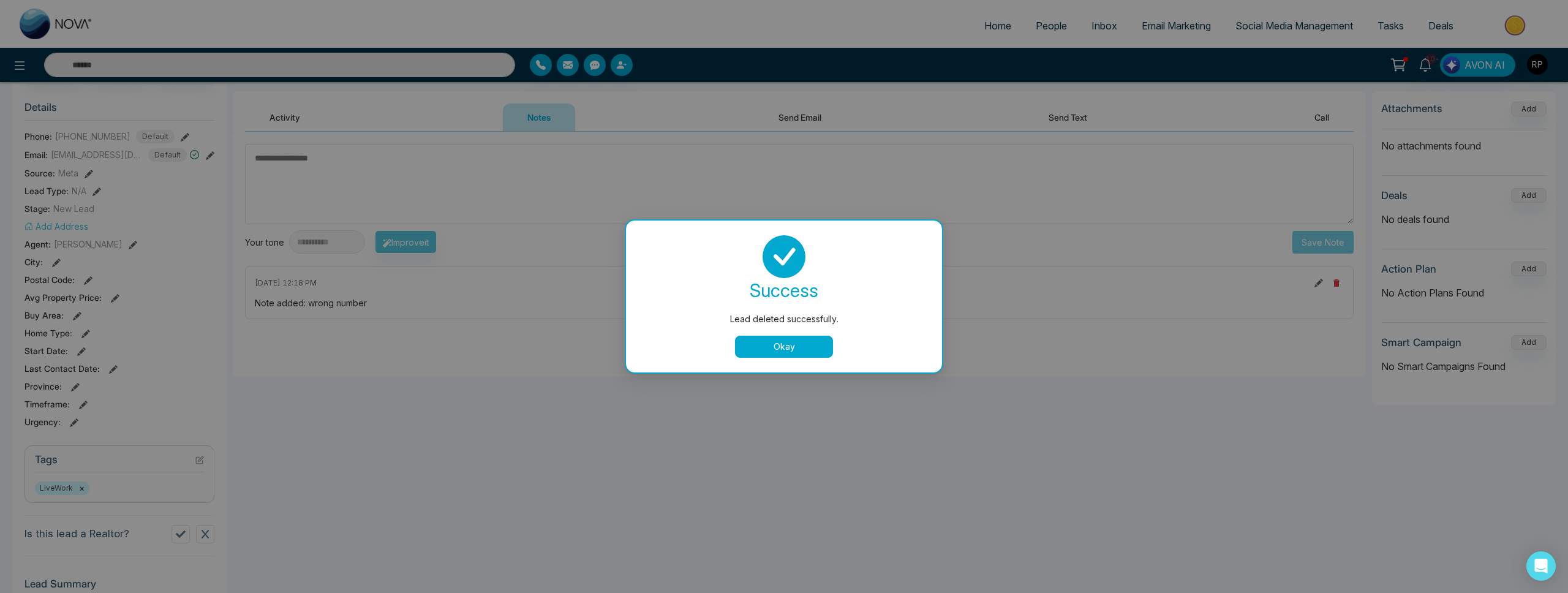
click at [826, 347] on button "Okay" at bounding box center [783, 346] width 98 height 22
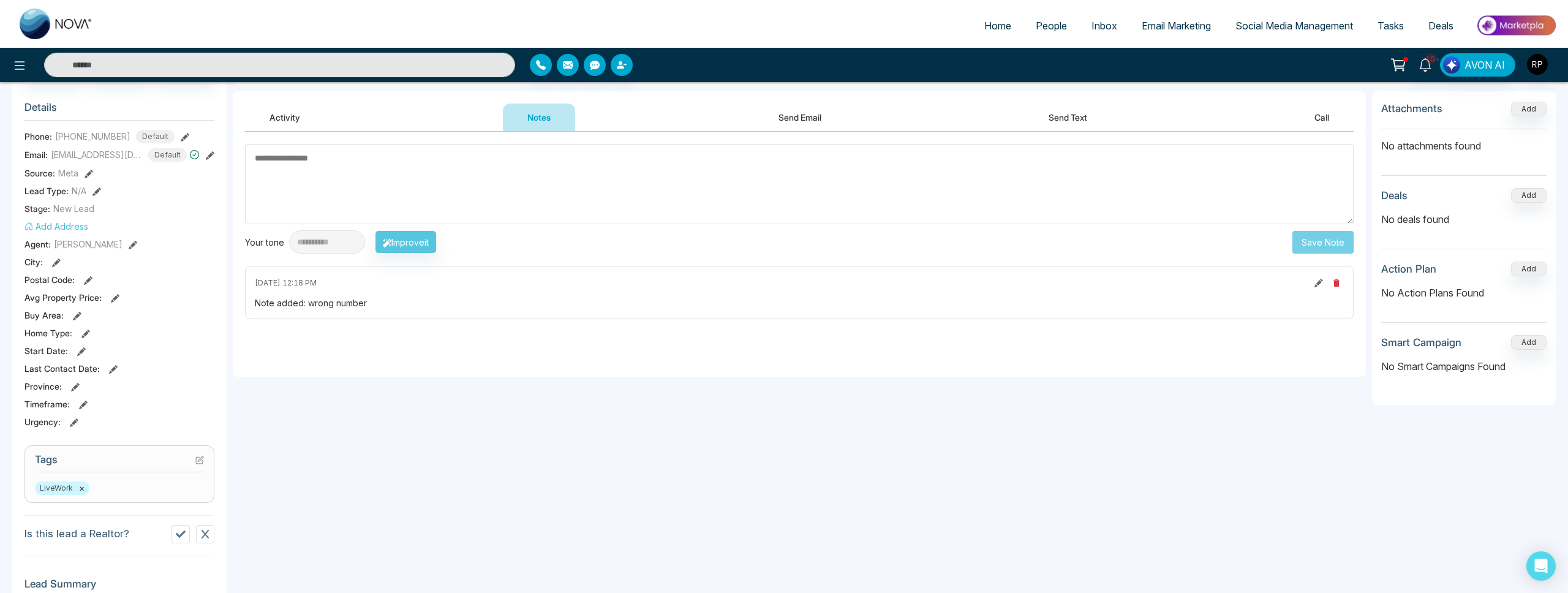
scroll to position [0, 0]
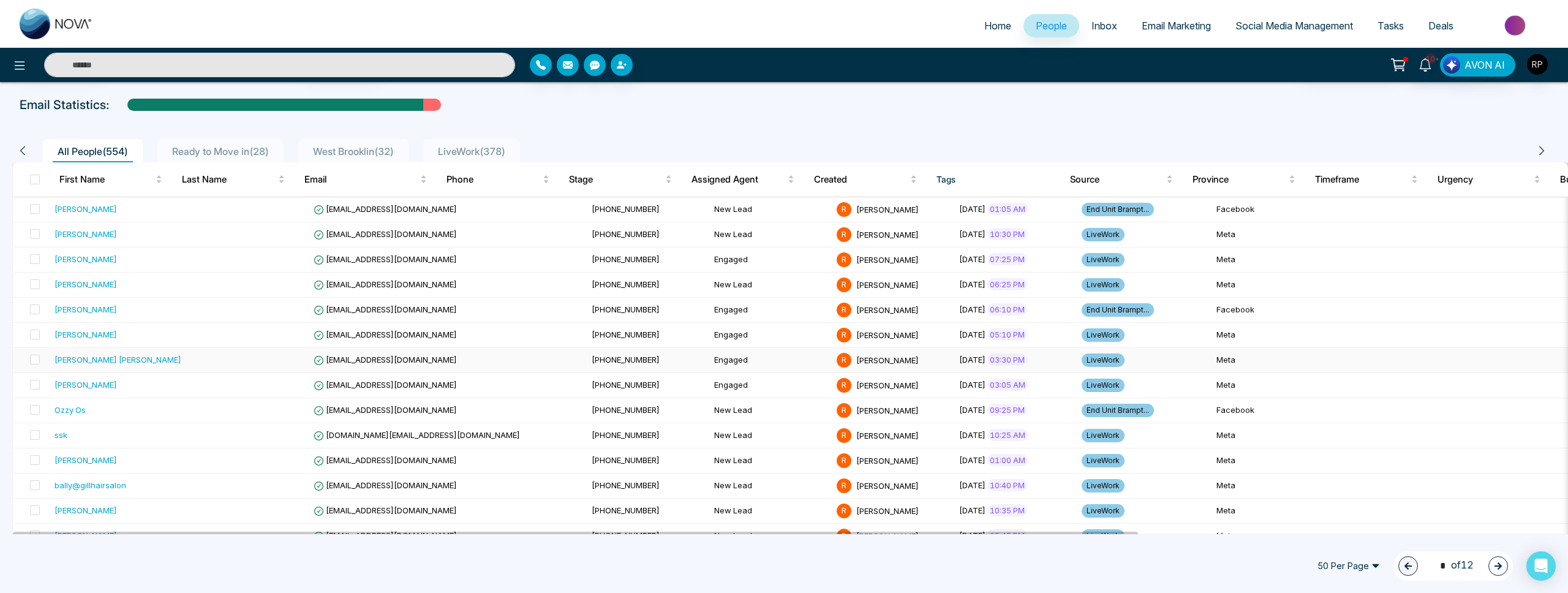
scroll to position [53, 0]
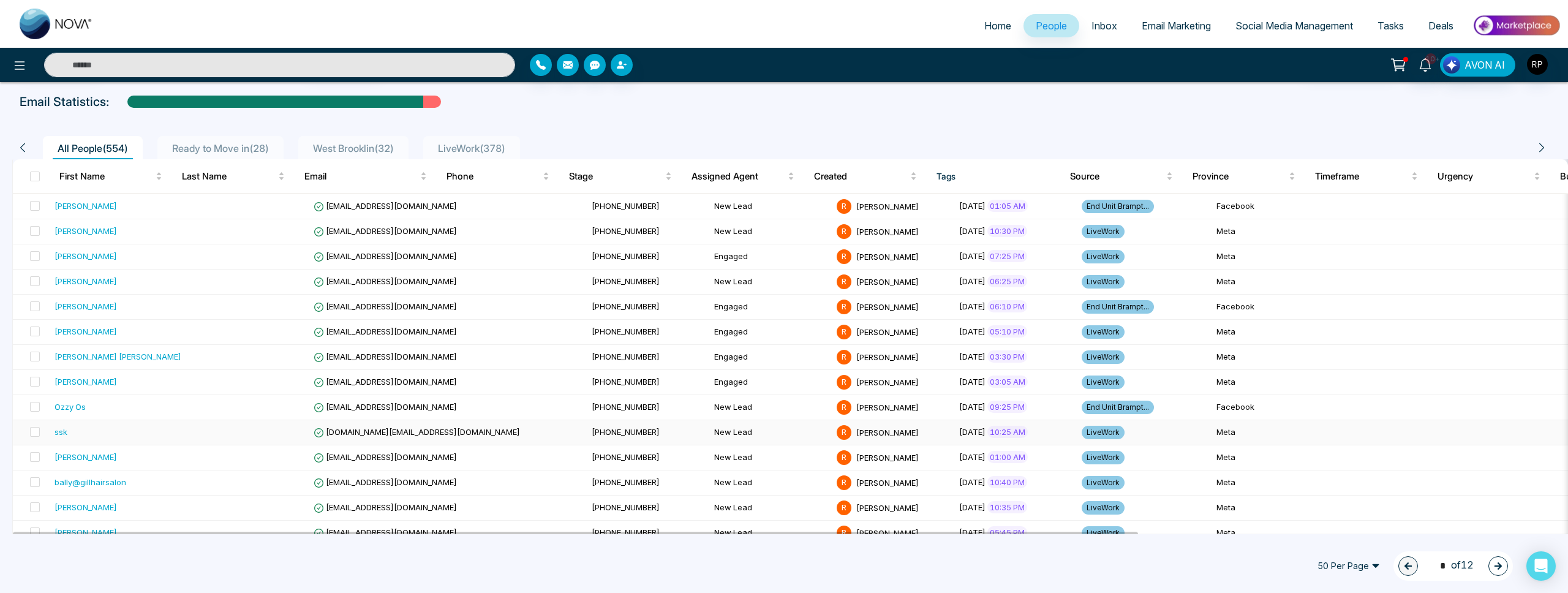
click at [68, 435] on div "ssk" at bounding box center [117, 431] width 127 height 13
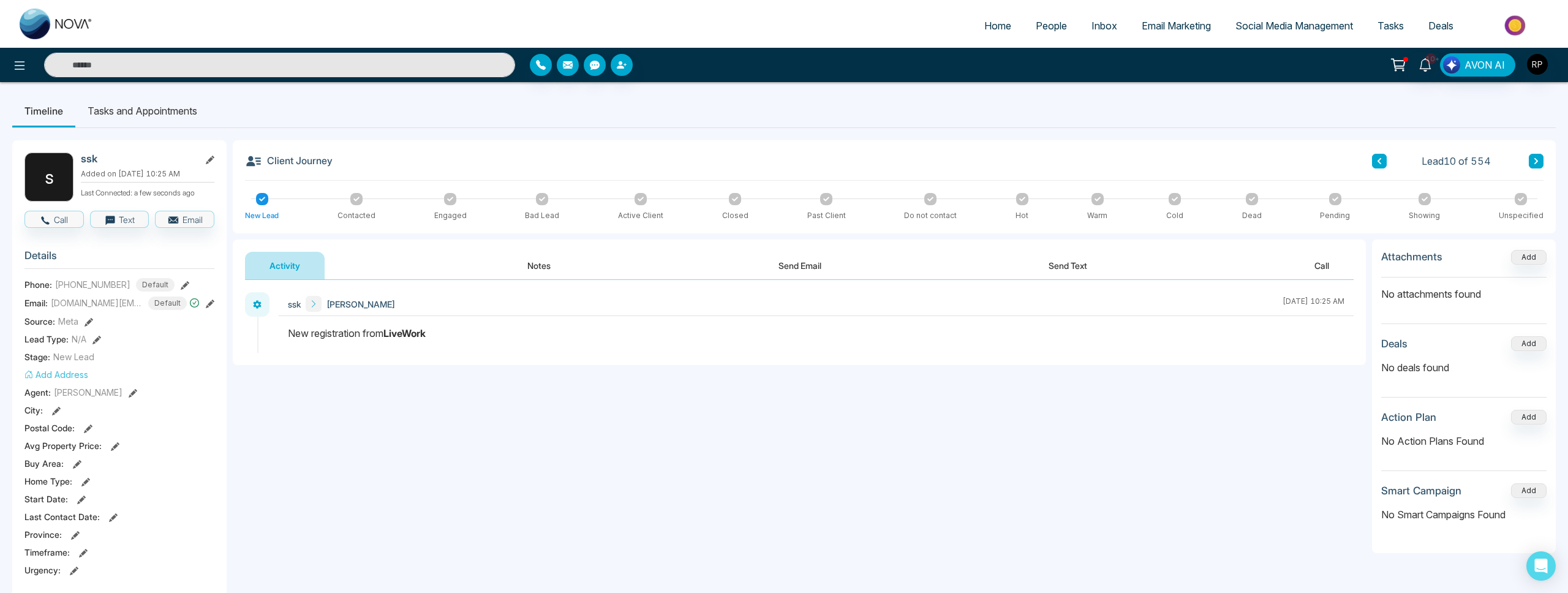
click at [542, 271] on button "Notes" at bounding box center [539, 265] width 73 height 27
